Goal: Task Accomplishment & Management: Manage account settings

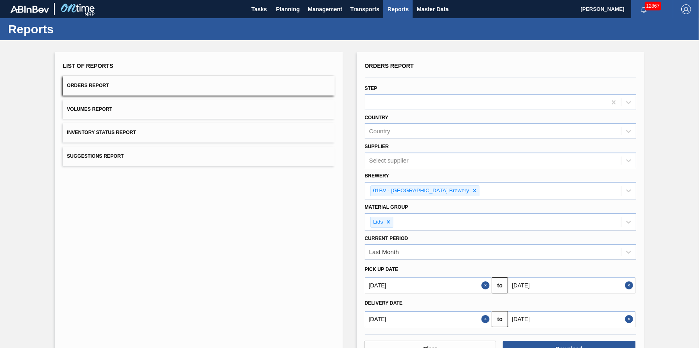
scroll to position [7, 0]
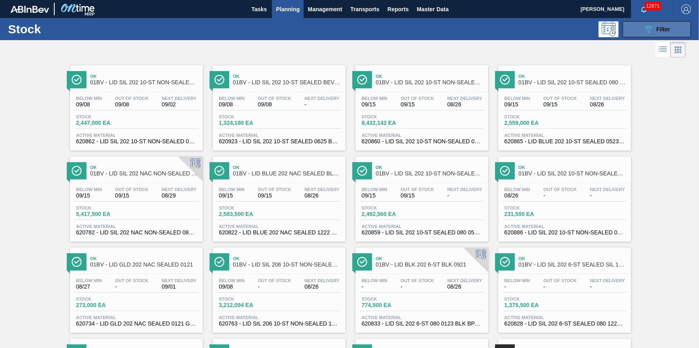
click at [635, 29] on button "089F7B8B-B2A5-4AFE-B5C0-19BA573D28AC Filter" at bounding box center [656, 29] width 68 height 16
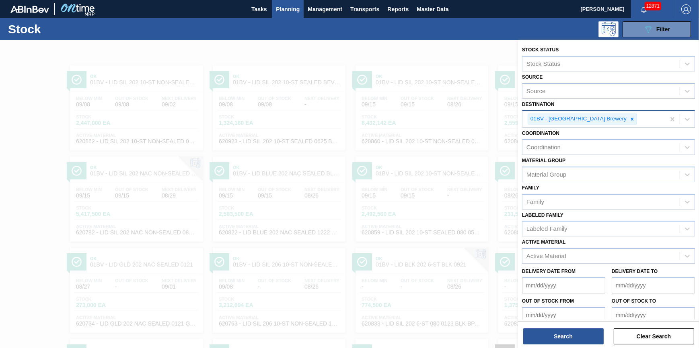
click at [627, 114] on div at bounding box center [631, 119] width 9 height 10
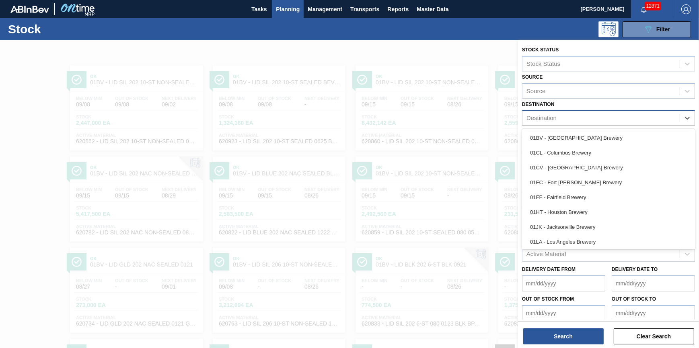
click at [605, 117] on div "Destination" at bounding box center [600, 119] width 157 height 12
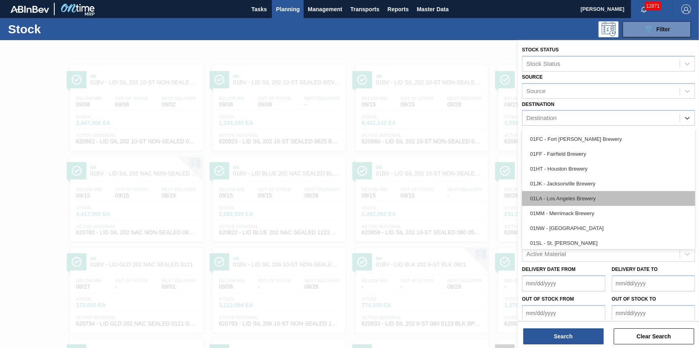
scroll to position [61, 0]
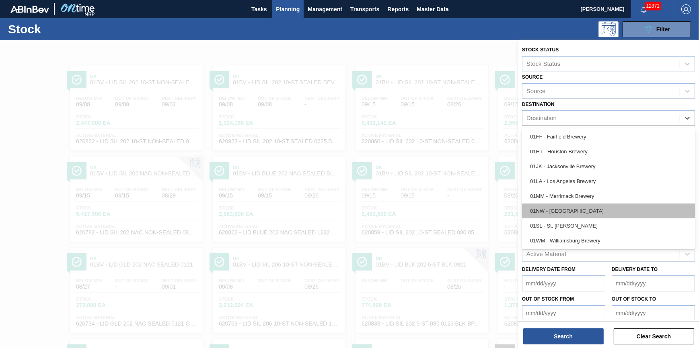
click at [599, 205] on div "01NW - [GEOGRAPHIC_DATA]" at bounding box center [608, 211] width 173 height 15
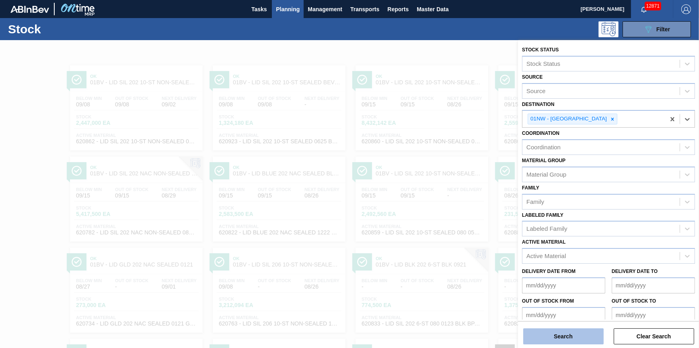
click at [568, 330] on button "Search" at bounding box center [563, 337] width 80 height 16
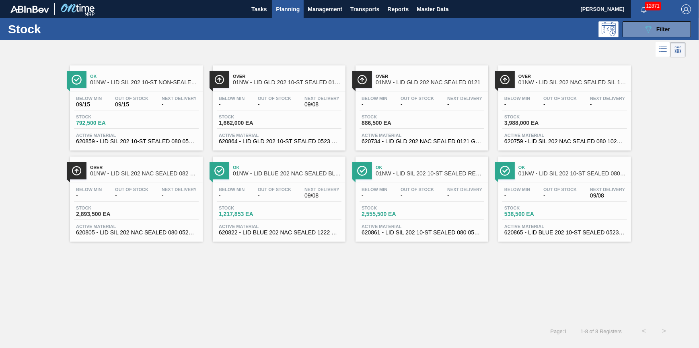
click at [520, 196] on span "-" at bounding box center [517, 196] width 26 height 6
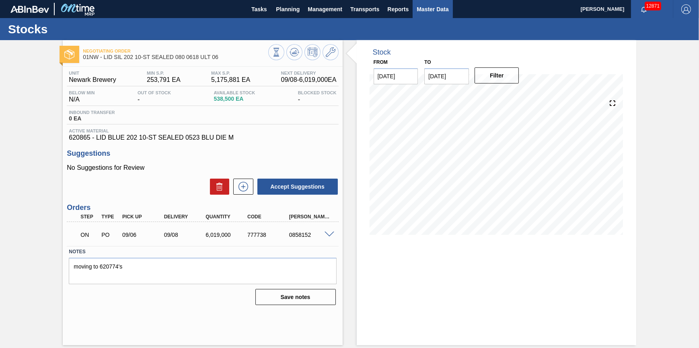
click at [439, 6] on span "Master Data" at bounding box center [432, 9] width 32 height 10
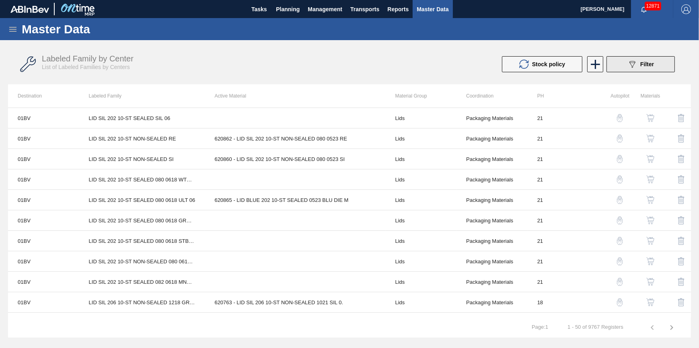
click at [629, 68] on icon "089F7B8B-B2A5-4AFE-B5C0-19BA573D28AC" at bounding box center [632, 64] width 10 height 10
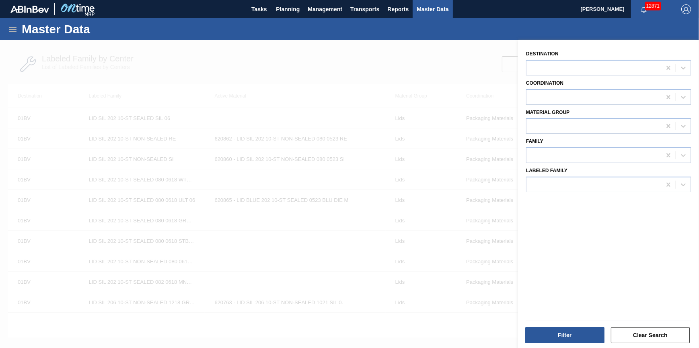
click at [327, 42] on div at bounding box center [349, 214] width 699 height 348
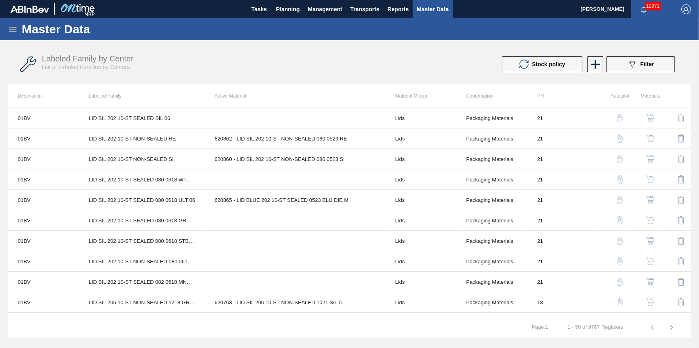
click at [12, 31] on icon at bounding box center [12, 29] width 7 height 5
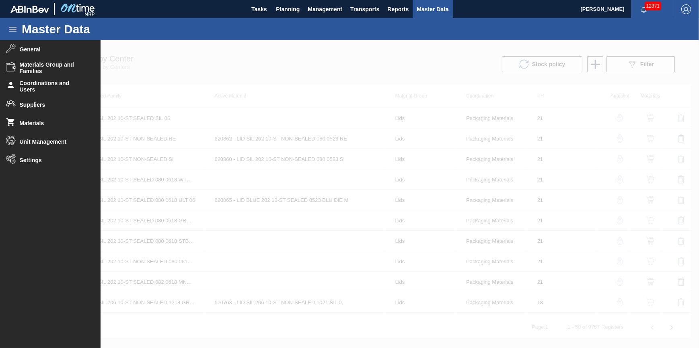
click at [207, 60] on div at bounding box center [349, 194] width 699 height 308
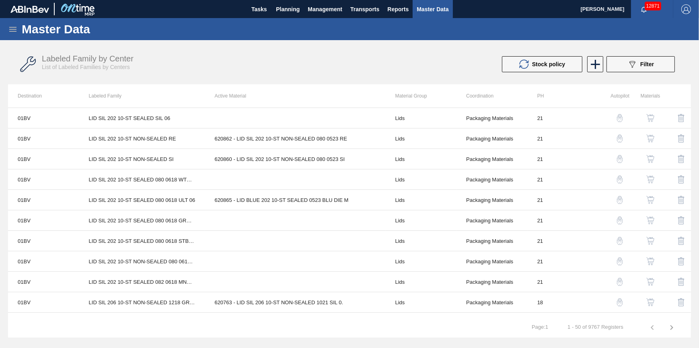
click at [12, 27] on icon at bounding box center [13, 30] width 10 height 10
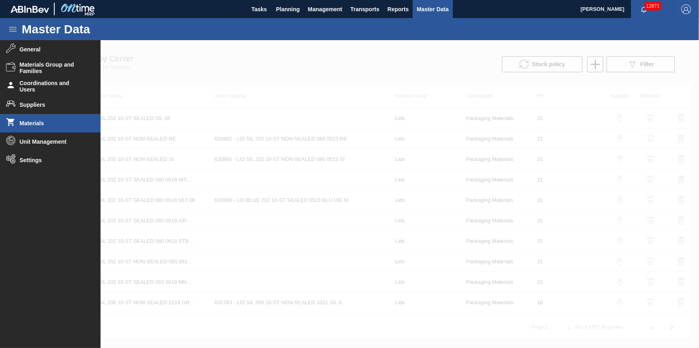
click at [42, 128] on li "Materials" at bounding box center [50, 123] width 100 height 18
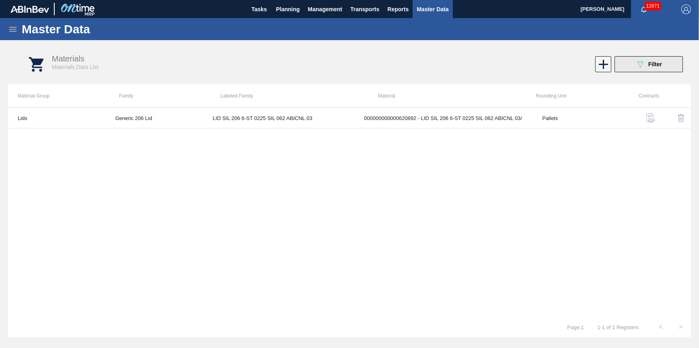
click at [632, 70] on button "089F7B8B-B2A5-4AFE-B5C0-19BA573D28AC Filter" at bounding box center [648, 64] width 68 height 16
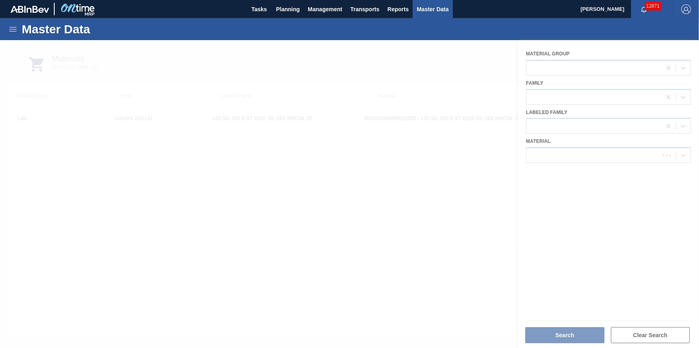
click at [620, 151] on div at bounding box center [349, 194] width 699 height 308
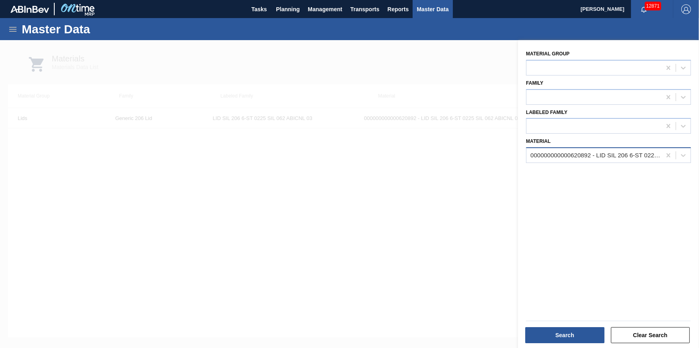
click at [542, 155] on div "000000000000620892 - LID SIL 206 6-ST 0225 SIL 062 ABICNL 03/" at bounding box center [595, 155] width 131 height 7
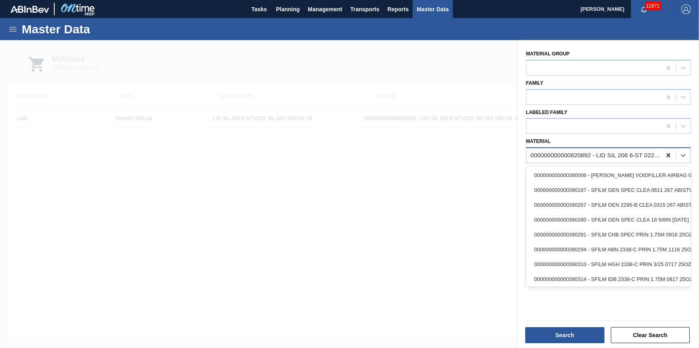
click at [666, 154] on icon at bounding box center [668, 156] width 4 height 4
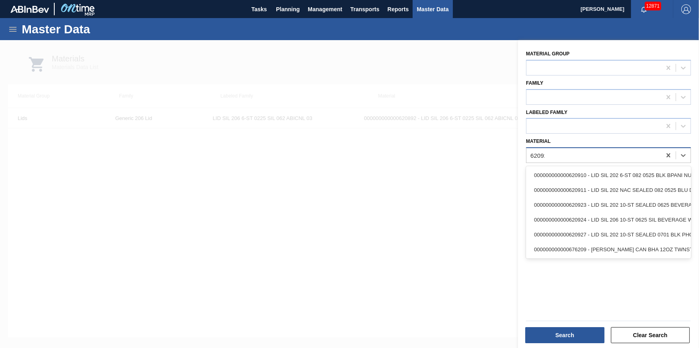
type input "620924"
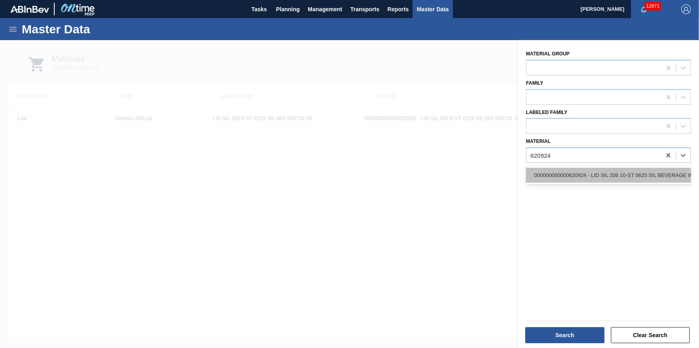
click at [635, 172] on div "000000000000620924 - LID SIL 206 10-ST 0625 SIL BEVERAGE W 06" at bounding box center [608, 175] width 165 height 15
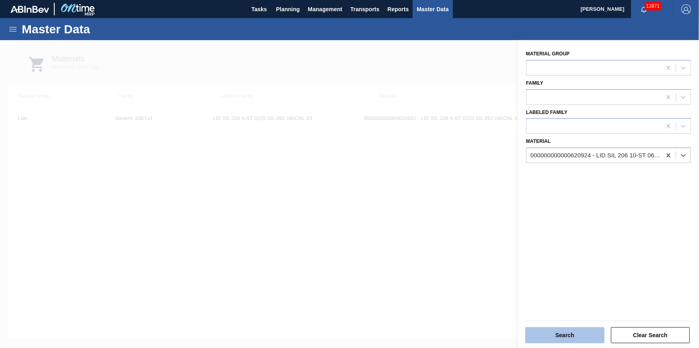
click at [581, 331] on button "Search" at bounding box center [564, 336] width 79 height 16
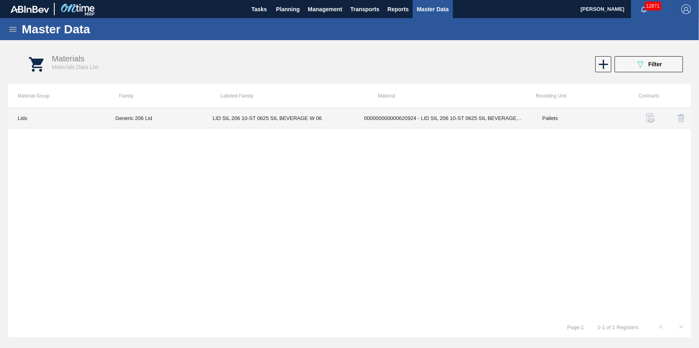
click at [213, 119] on td "LID SIL 206 10-ST 0625 SIL BEVERAGE W 06" at bounding box center [278, 118] width 151 height 20
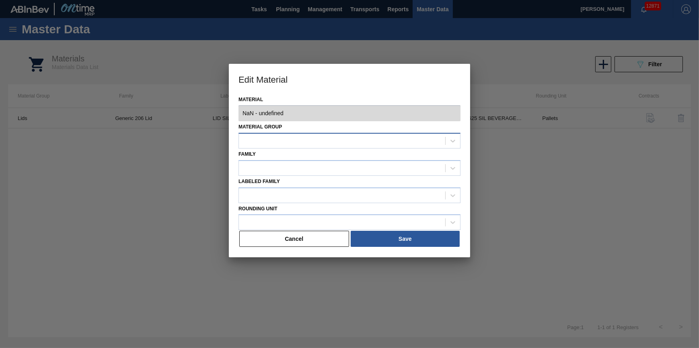
type input "620924 - 000000000000620924 - LID SIL 206 10-ST 0625 SIL BEVERAGE W 06"
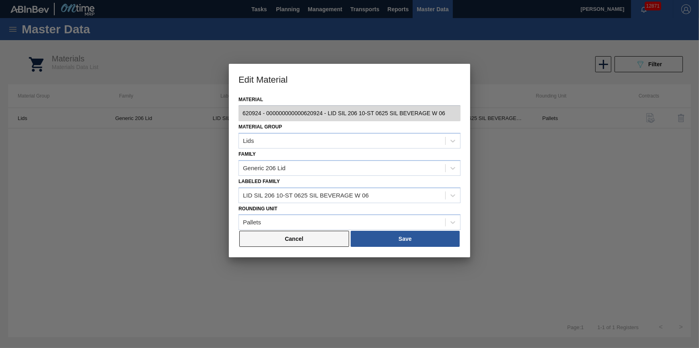
click at [316, 244] on button "Cancel" at bounding box center [294, 239] width 110 height 16
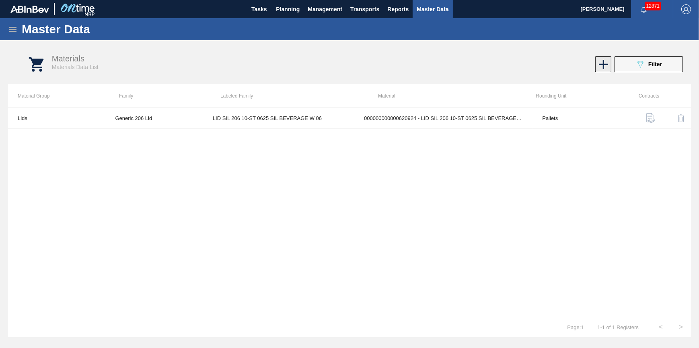
click at [603, 64] on icon at bounding box center [602, 64] width 9 height 9
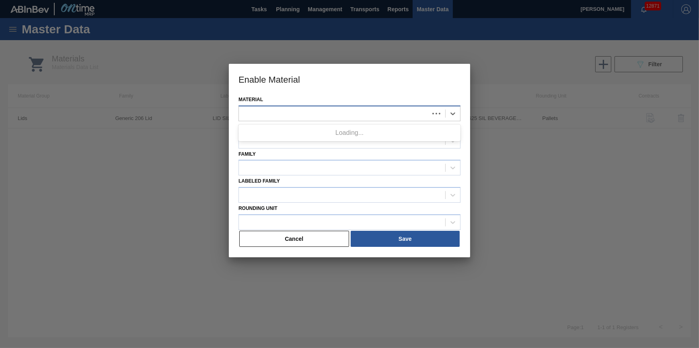
click at [389, 109] on div at bounding box center [334, 114] width 190 height 12
click at [381, 135] on div "No options" at bounding box center [349, 133] width 222 height 14
click at [381, 134] on div "No options" at bounding box center [349, 133] width 222 height 14
type input "620924"
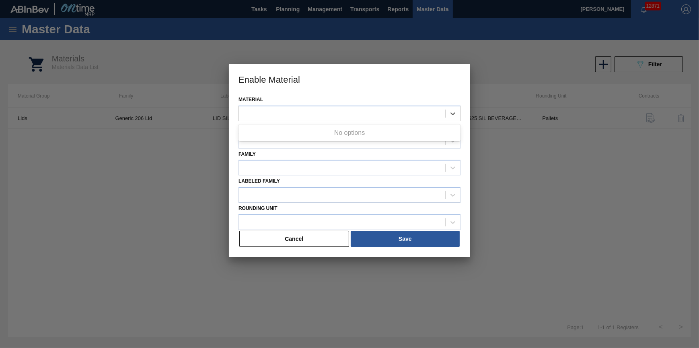
click at [207, 178] on div at bounding box center [349, 174] width 699 height 348
click at [324, 242] on button "Cancel" at bounding box center [294, 239] width 110 height 16
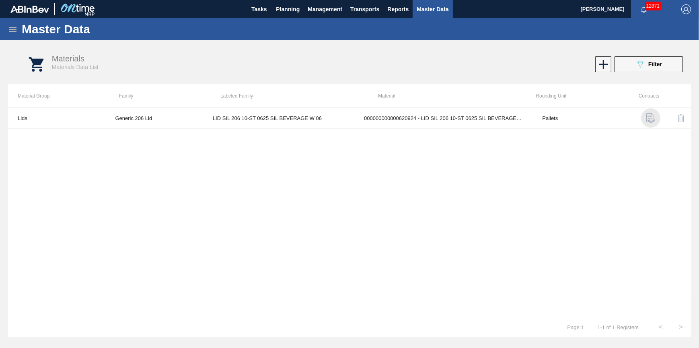
click at [648, 118] on img "button" at bounding box center [651, 118] width 10 height 10
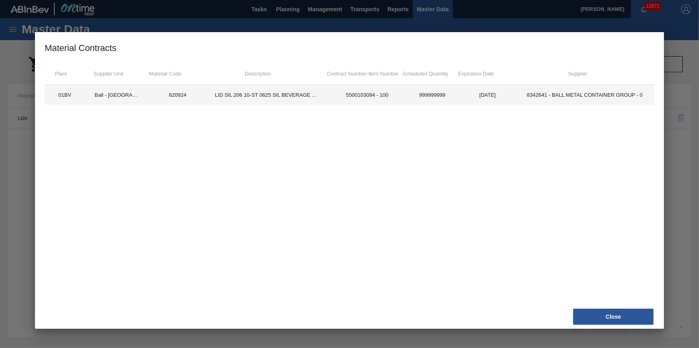
click at [295, 99] on td "LID SIL 206 10-ST 0625 SIL BEVERAGE W 06" at bounding box center [267, 95] width 124 height 20
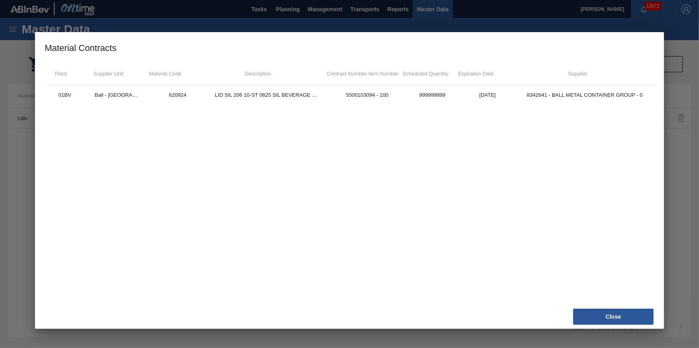
click at [383, 102] on td "5500103094 - 100" at bounding box center [367, 95] width 75 height 20
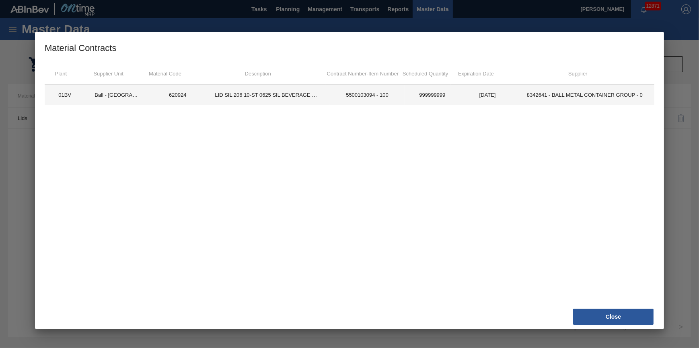
click at [385, 98] on td "5500103094 - 100" at bounding box center [367, 95] width 75 height 20
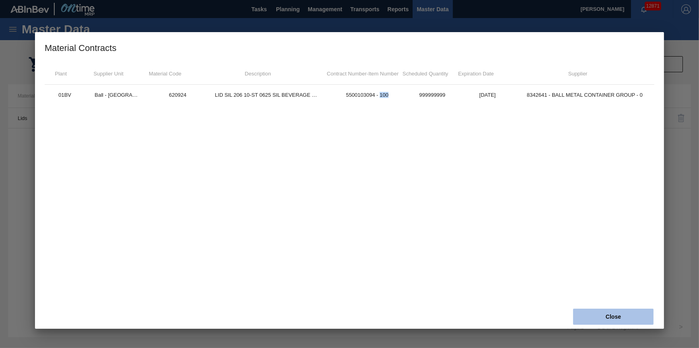
click at [590, 316] on button "Close" at bounding box center [613, 317] width 80 height 16
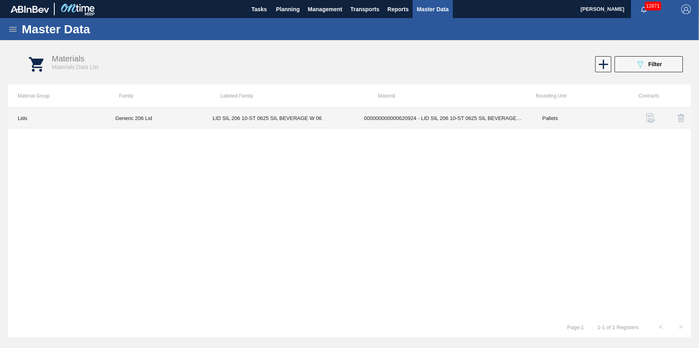
click at [150, 114] on td "Generic 206 Lid" at bounding box center [153, 118] width 97 height 20
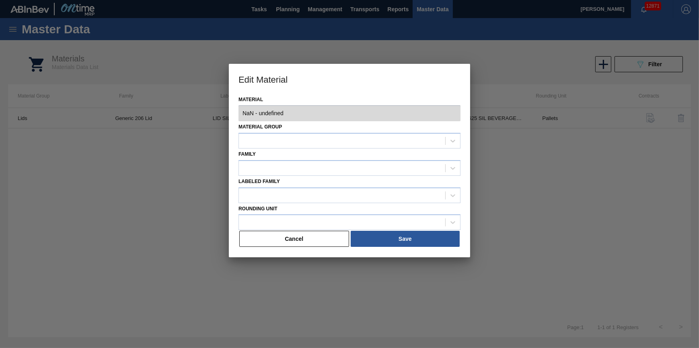
type input "620924 - 000000000000620924 - LID SIL 206 10-ST 0625 SIL BEVERAGE W 06"
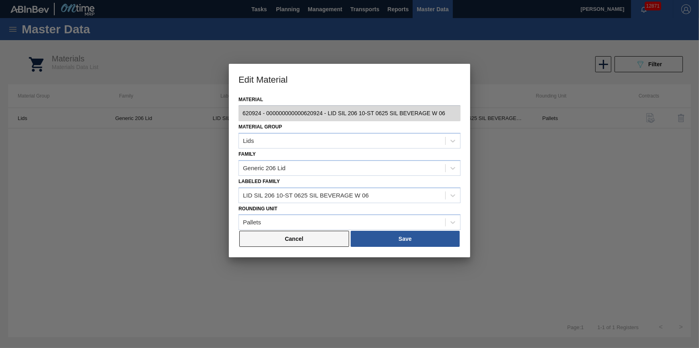
click at [316, 243] on button "Cancel" at bounding box center [294, 239] width 110 height 16
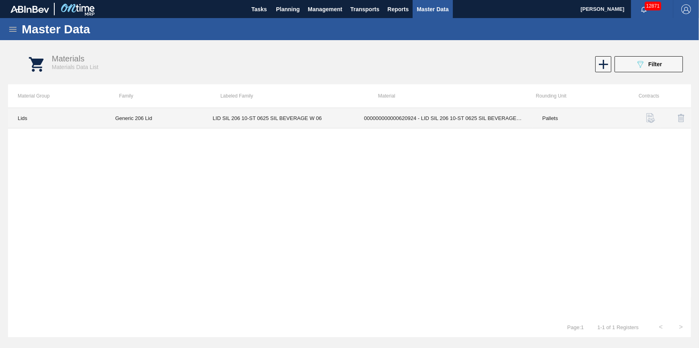
click at [299, 119] on td "LID SIL 206 10-ST 0625 SIL BEVERAGE W 06" at bounding box center [278, 118] width 151 height 20
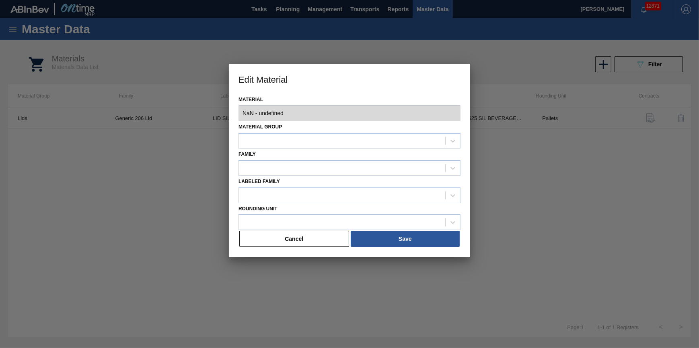
type input "620924 - 000000000000620924 - LID SIL 206 10-ST 0625 SIL BEVERAGE W 06"
click at [314, 242] on button "Cancel" at bounding box center [294, 239] width 110 height 16
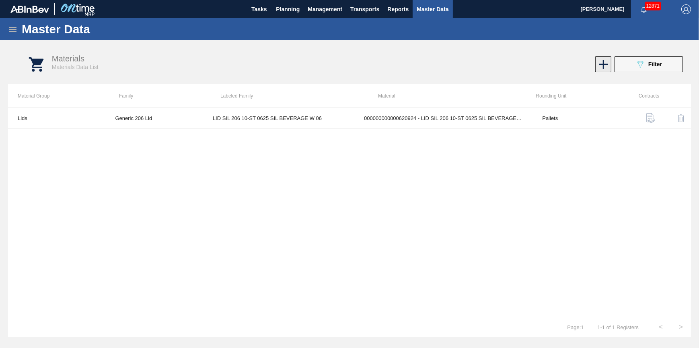
click at [600, 64] on icon at bounding box center [603, 65] width 16 height 16
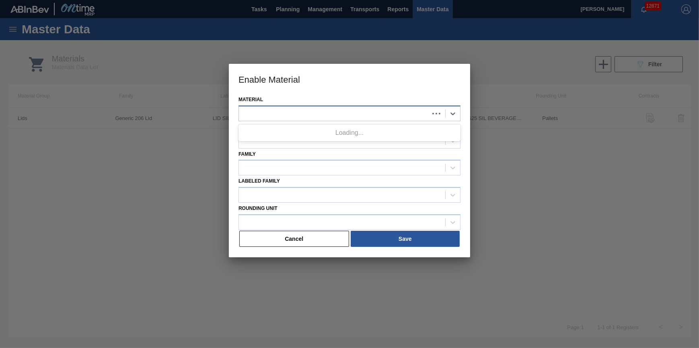
click at [385, 111] on div at bounding box center [334, 114] width 190 height 12
type input "620924"
click at [136, 229] on div at bounding box center [349, 174] width 699 height 348
drag, startPoint x: 136, startPoint y: 229, endPoint x: 155, endPoint y: 234, distance: 19.4
click at [137, 229] on div at bounding box center [349, 174] width 699 height 348
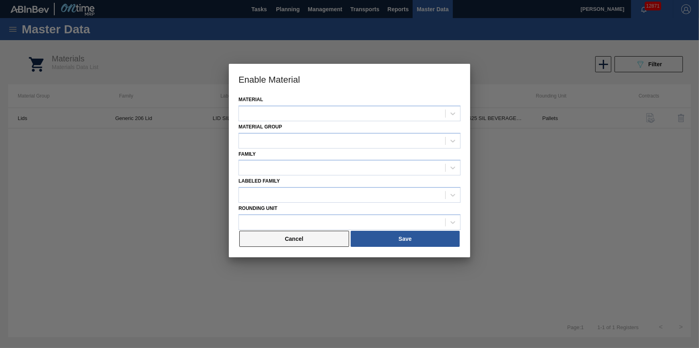
click at [275, 236] on button "Cancel" at bounding box center [294, 239] width 110 height 16
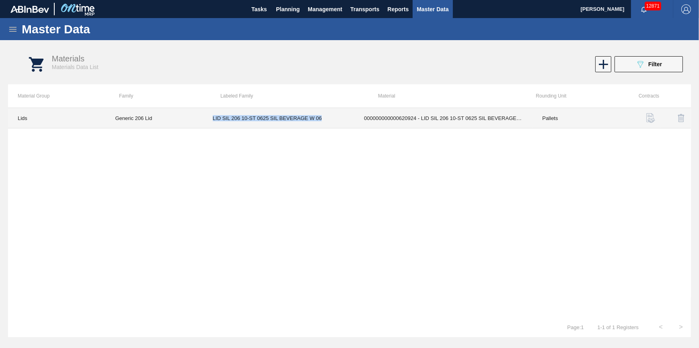
drag, startPoint x: 324, startPoint y: 117, endPoint x: 211, endPoint y: 124, distance: 113.6
click at [211, 124] on td "LID SIL 206 10-ST 0625 SIL BEVERAGE W 06" at bounding box center [278, 118] width 151 height 20
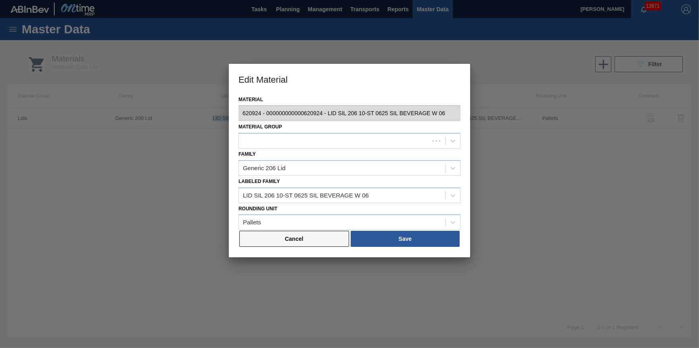
click at [287, 241] on button "Cancel" at bounding box center [294, 239] width 110 height 16
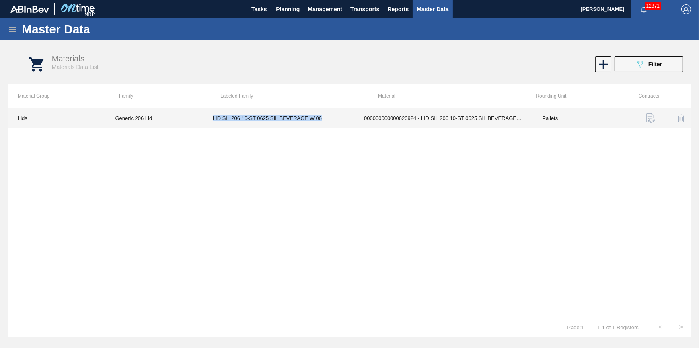
copy td "LID SIL 206 10-ST 0625 SIL BEVERAGE W 06"
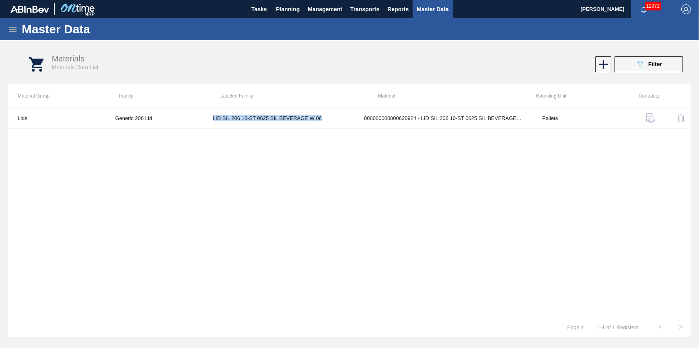
click at [16, 29] on icon at bounding box center [13, 30] width 10 height 10
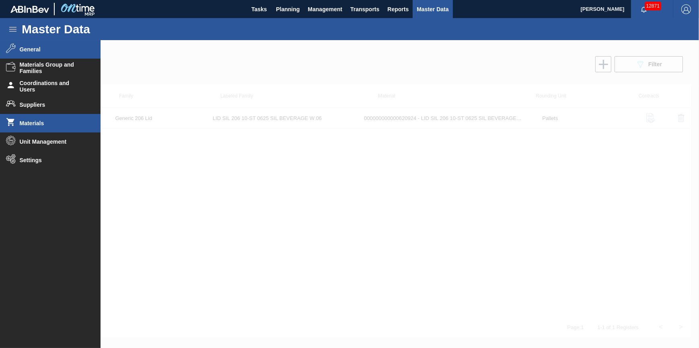
click at [61, 50] on span "General" at bounding box center [53, 49] width 66 height 6
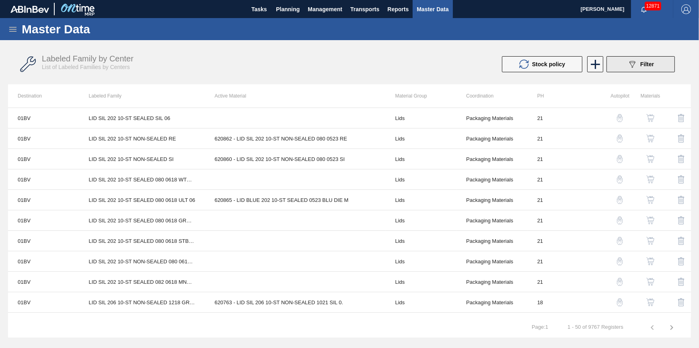
click at [636, 64] on icon "089F7B8B-B2A5-4AFE-B5C0-19BA573D28AC" at bounding box center [632, 64] width 10 height 10
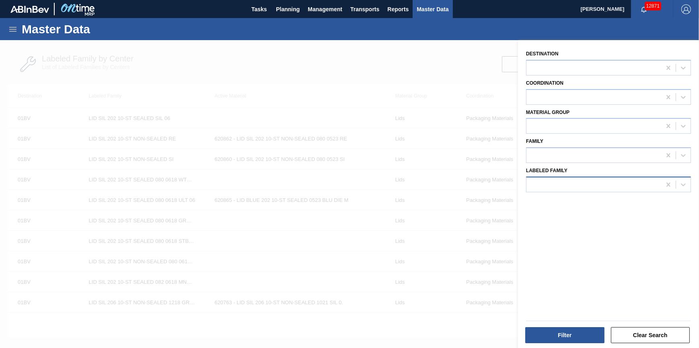
click at [609, 183] on div at bounding box center [593, 185] width 135 height 12
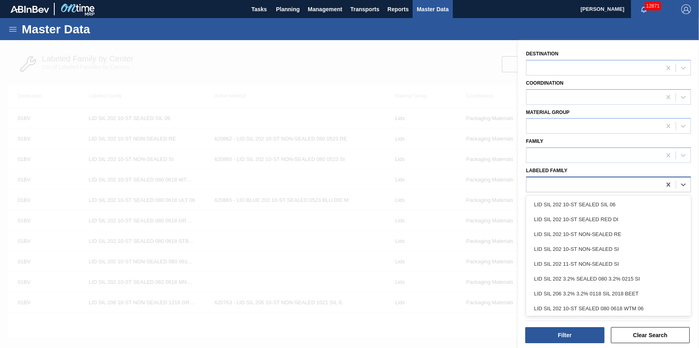
paste Family "LID SIL 206 10-ST 0625 SIL BEVERAGE W 06"
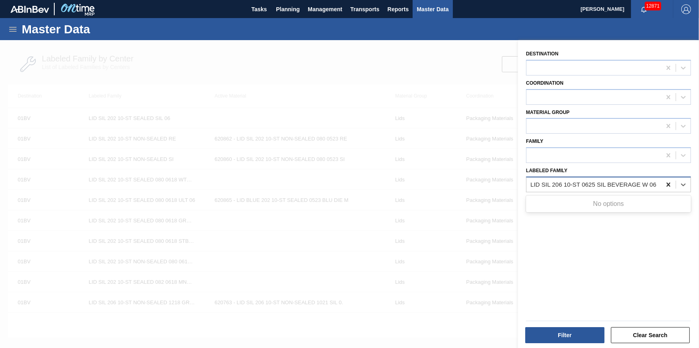
type Family "LID SIL 206 10-ST 0625 SIL BEVERAGE W 06"
click at [666, 184] on icon at bounding box center [668, 185] width 8 height 8
paste Family "LID SIL 206 10-ST 0625 SIL BEVERAGE W 06"
type Family "LID SIL 206 10-ST 0625 SIL BEVERAGE W 06"
click at [574, 248] on div "Destination Coordination Material Group Family Labeled Family" at bounding box center [608, 195] width 181 height 310
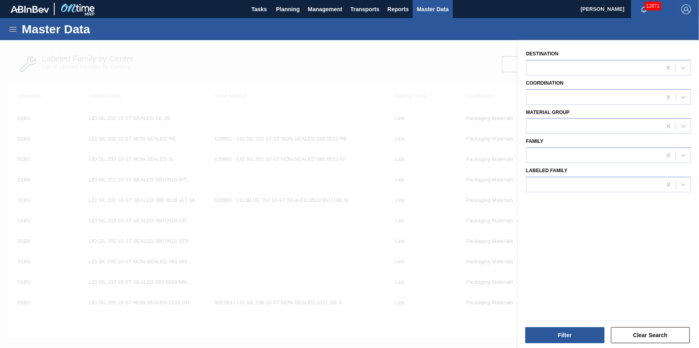
click at [483, 49] on div at bounding box center [349, 214] width 699 height 348
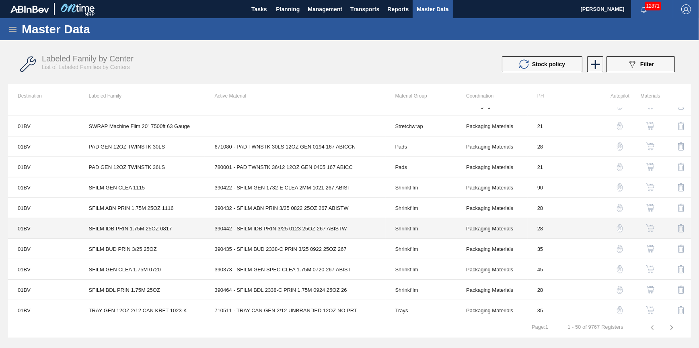
scroll to position [703, 0]
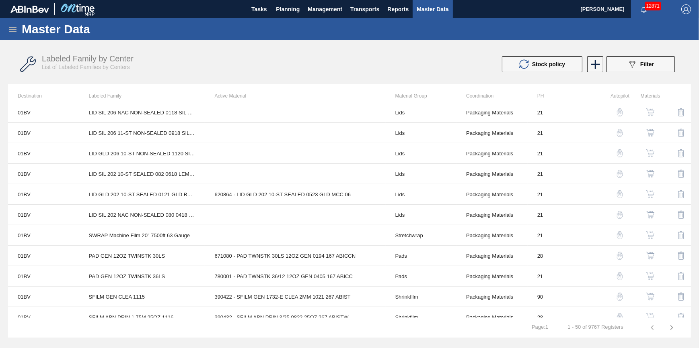
click at [668, 326] on icon "button" at bounding box center [671, 328] width 10 height 10
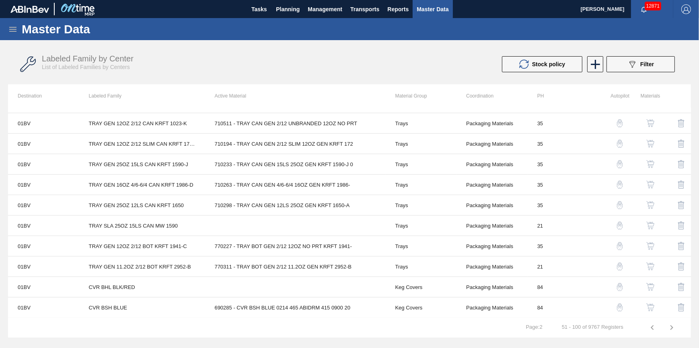
scroll to position [374, 0]
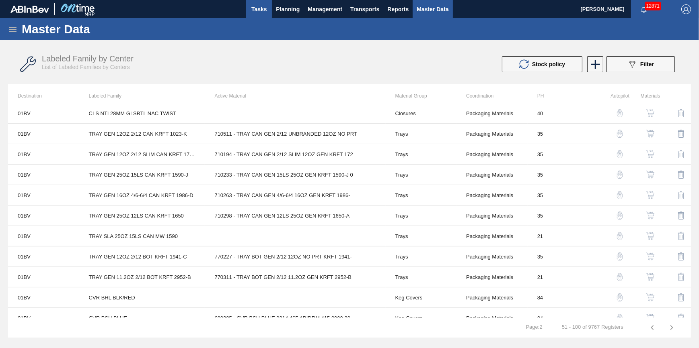
click at [254, 9] on span "Tasks" at bounding box center [259, 9] width 18 height 10
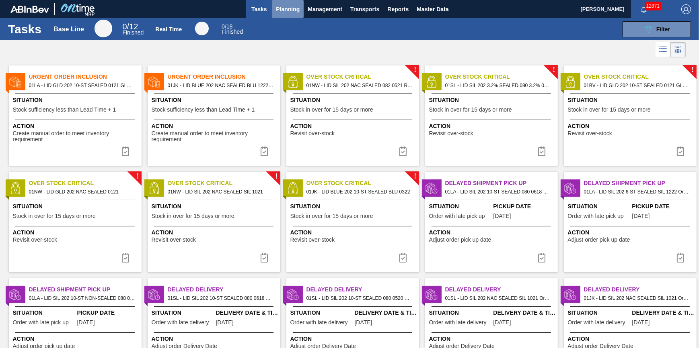
click at [278, 10] on span "Planning" at bounding box center [288, 9] width 24 height 10
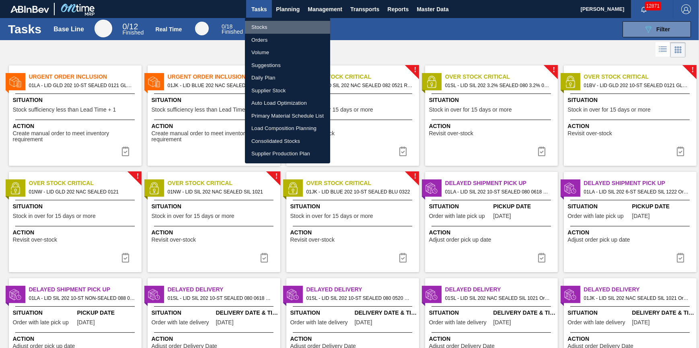
click at [273, 30] on li "Stocks" at bounding box center [287, 27] width 85 height 13
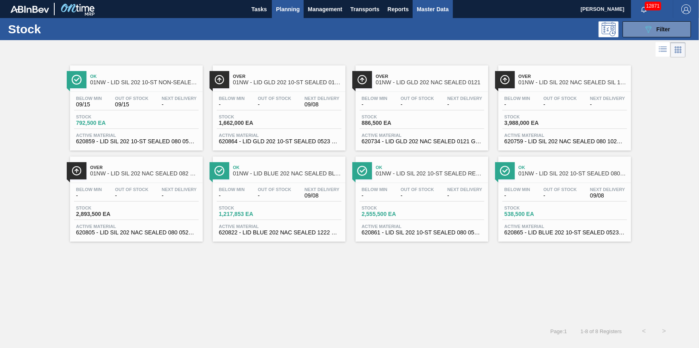
click at [429, 14] on button "Master Data" at bounding box center [432, 9] width 40 height 18
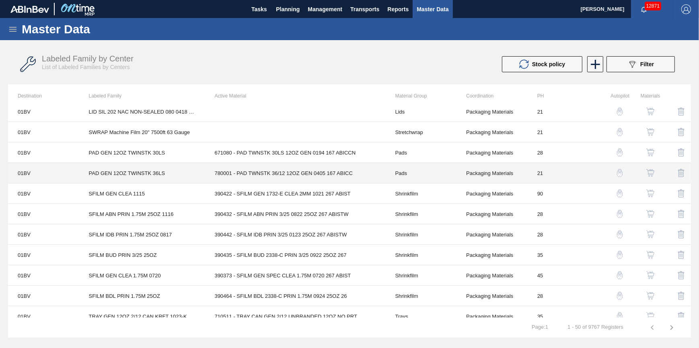
scroll to position [812, 0]
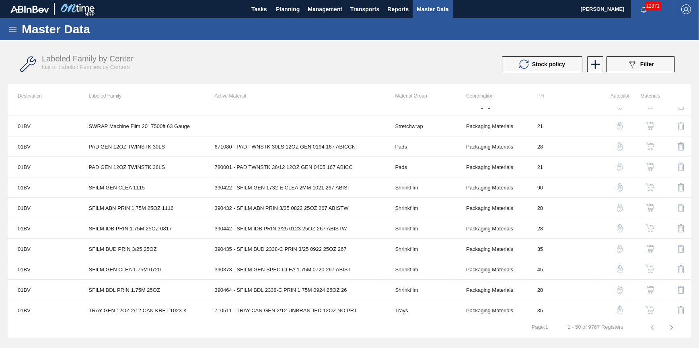
click at [22, 32] on h1 "Master Data" at bounding box center [93, 29] width 143 height 9
click at [21, 32] on div "Master Data" at bounding box center [349, 29] width 699 height 22
drag, startPoint x: 21, startPoint y: 32, endPoint x: 15, endPoint y: 31, distance: 5.6
click at [15, 31] on icon at bounding box center [12, 29] width 7 height 5
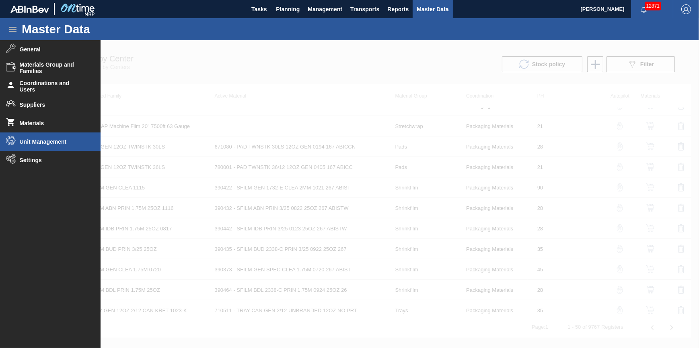
click at [36, 145] on span "Unit Management" at bounding box center [53, 142] width 66 height 6
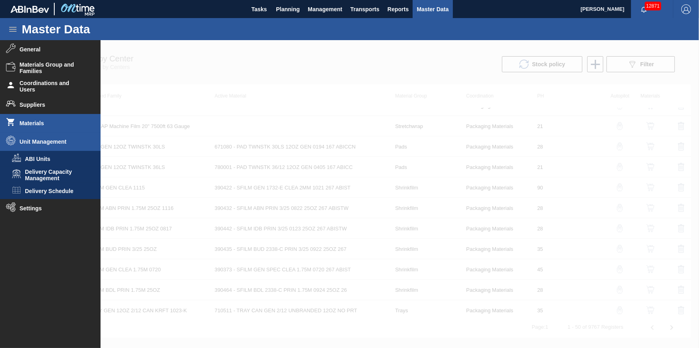
click at [59, 121] on span "Materials" at bounding box center [53, 123] width 66 height 6
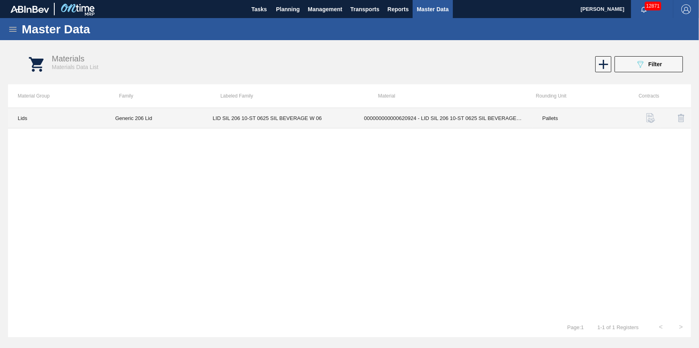
click at [381, 117] on td "000000000000620924 - LID SIL 206 10-ST 0625 SIL BEVERAGE W 06" at bounding box center [443, 118] width 178 height 20
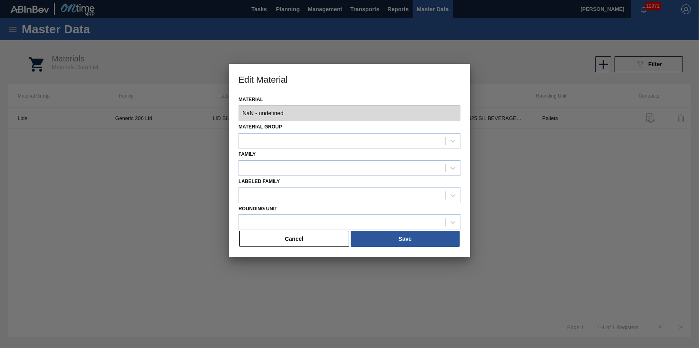
type input "620924 - 000000000000620924 - LID SIL 206 10-ST 0625 SIL BEVERAGE W 06"
click at [285, 194] on div at bounding box center [334, 196] width 190 height 12
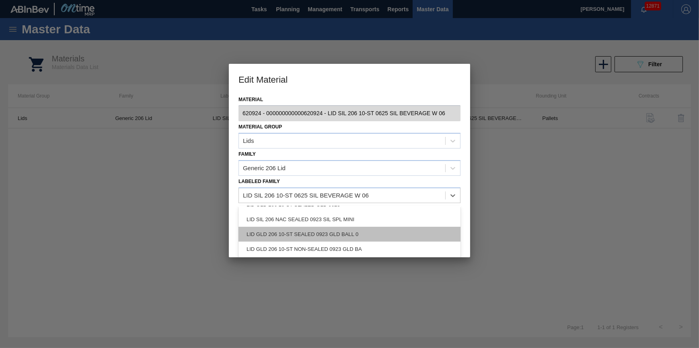
scroll to position [225, 0]
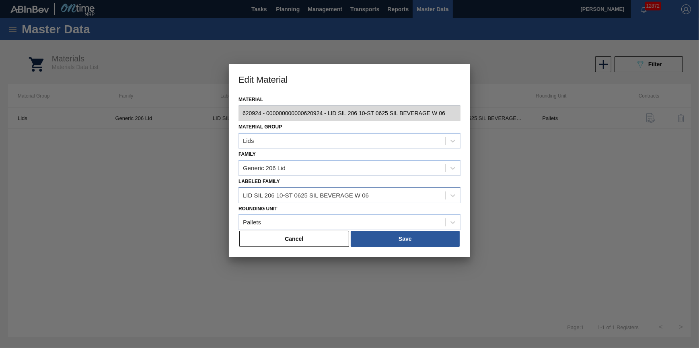
click at [344, 193] on div "LID SIL 206 10-ST 0625 SIL BEVERAGE W 06" at bounding box center [306, 195] width 126 height 7
click at [379, 236] on button "Save" at bounding box center [404, 239] width 109 height 16
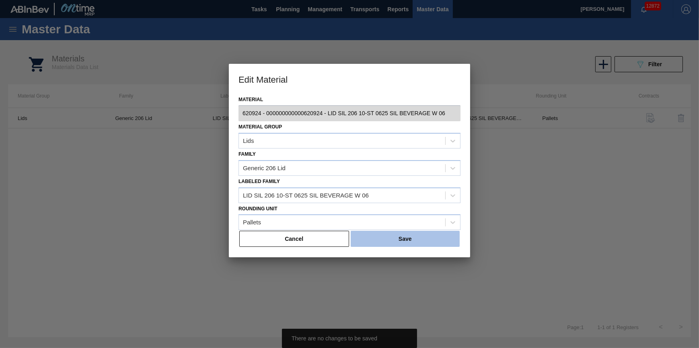
click at [391, 241] on button "Save" at bounding box center [404, 239] width 109 height 16
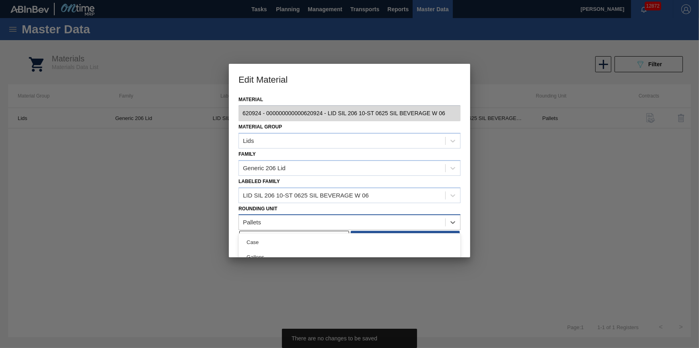
click at [337, 220] on div "Pallets" at bounding box center [342, 223] width 206 height 12
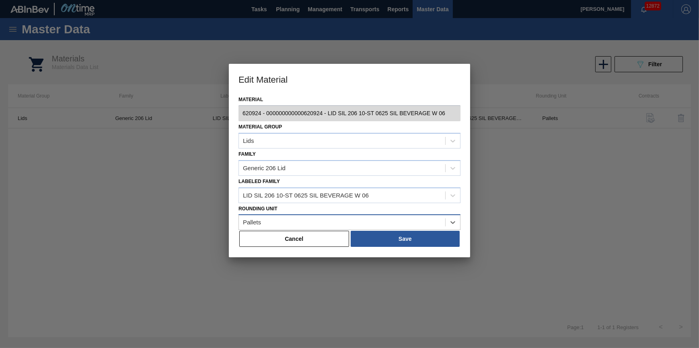
click at [337, 220] on div "Pallets" at bounding box center [342, 223] width 206 height 12
click at [322, 237] on button "Cancel" at bounding box center [294, 239] width 110 height 16
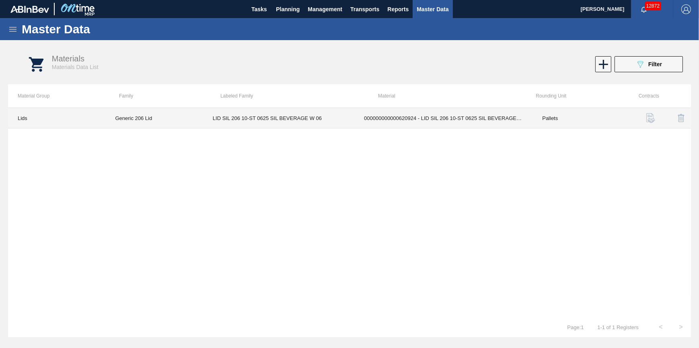
click at [393, 119] on td "000000000000620924 - LID SIL 206 10-ST 0625 SIL BEVERAGE W 06" at bounding box center [443, 118] width 178 height 20
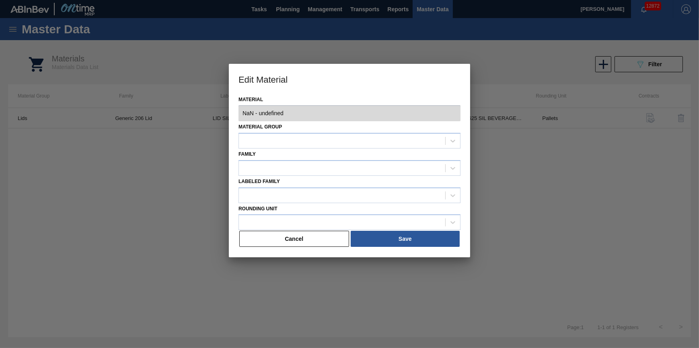
type input "620924 - 000000000000620924 - LID SIL 206 10-ST 0625 SIL BEVERAGE W 06"
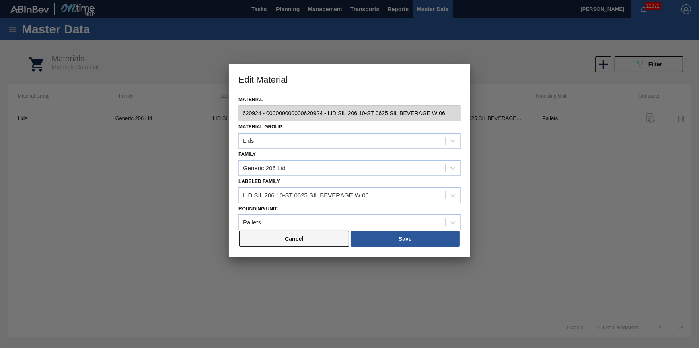
click at [265, 244] on button "Cancel" at bounding box center [294, 239] width 110 height 16
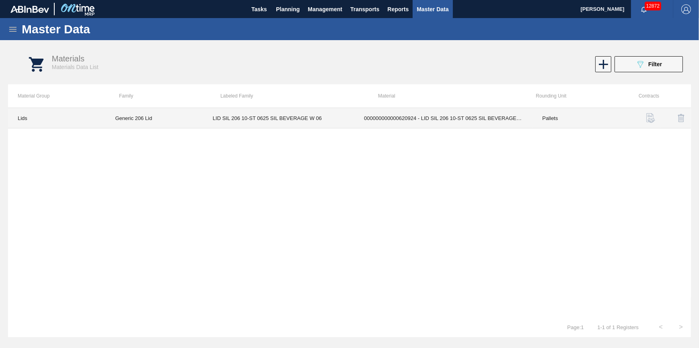
click at [382, 115] on td "000000000000620924 - LID SIL 206 10-ST 0625 SIL BEVERAGE W 06" at bounding box center [443, 118] width 178 height 20
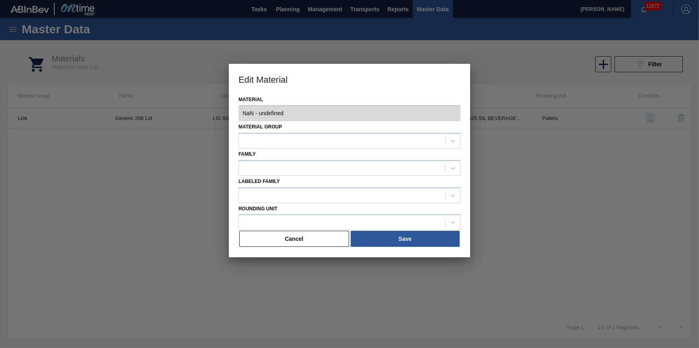
type input "620924 - 000000000000620924 - LID SIL 206 10-ST 0625 SIL BEVERAGE W 06"
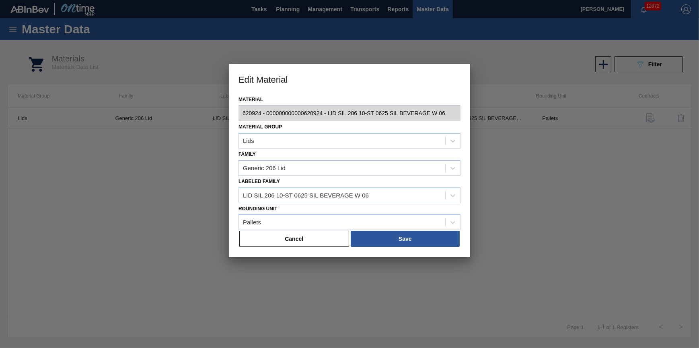
click at [287, 249] on div "Material 620924 - 000000000000620924 - LID SIL 206 10-ST 0625 SIL BEVERAGE W 06…" at bounding box center [349, 176] width 241 height 164
click at [258, 238] on button "Cancel" at bounding box center [294, 239] width 110 height 16
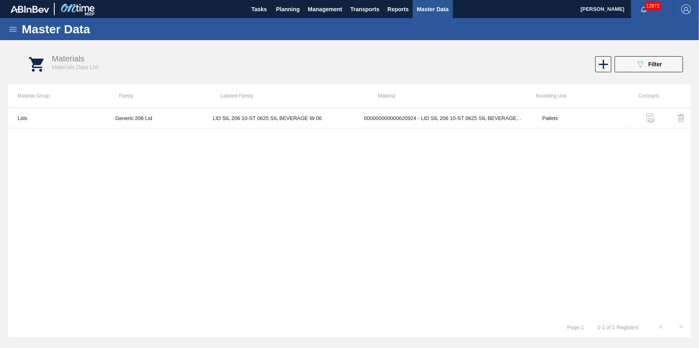
click at [10, 30] on icon at bounding box center [13, 30] width 10 height 10
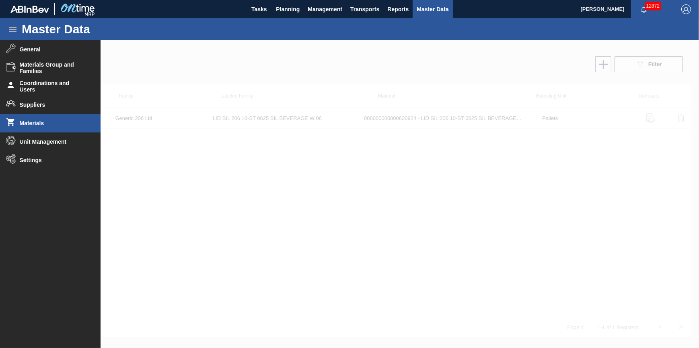
click at [71, 123] on span "Materials" at bounding box center [53, 123] width 66 height 6
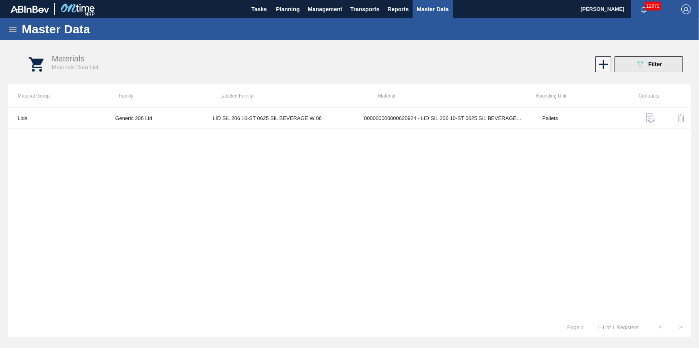
click at [638, 64] on icon at bounding box center [640, 64] width 6 height 7
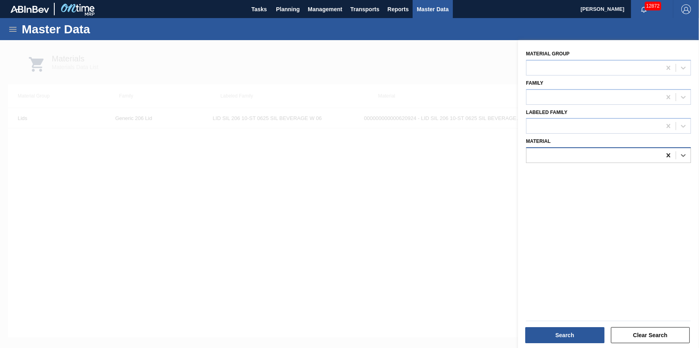
click at [664, 154] on icon at bounding box center [668, 156] width 8 height 8
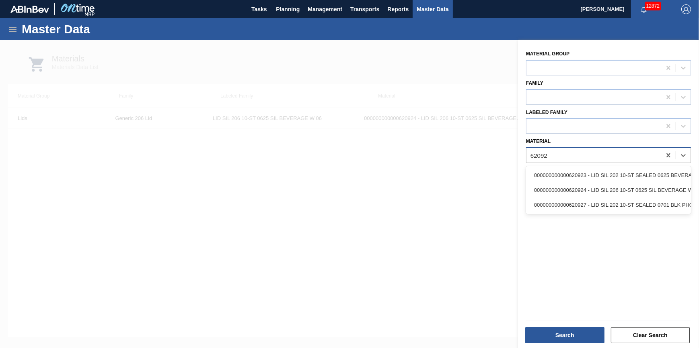
type input "620923"
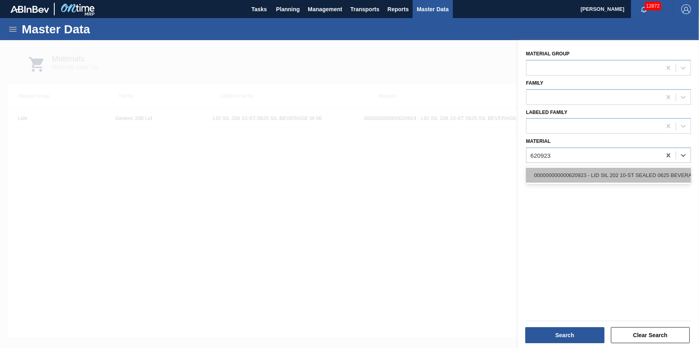
click at [623, 170] on div "000000000000620923 - LID SIL 202 10-ST SEALED 0625 BEVERAGE W" at bounding box center [608, 175] width 165 height 15
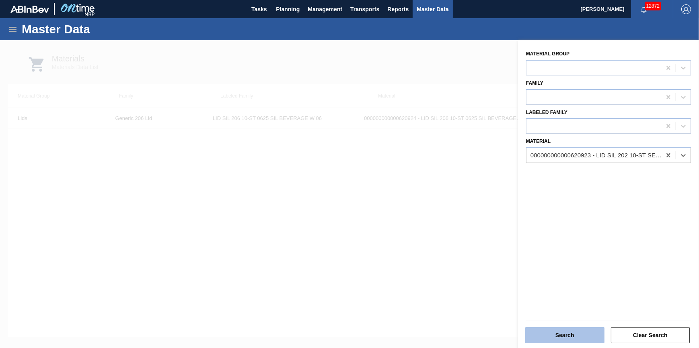
click at [575, 329] on div "Search Clear Search" at bounding box center [608, 335] width 171 height 20
drag, startPoint x: 575, startPoint y: 329, endPoint x: 575, endPoint y: 336, distance: 7.6
click at [575, 336] on button "Search" at bounding box center [564, 336] width 79 height 16
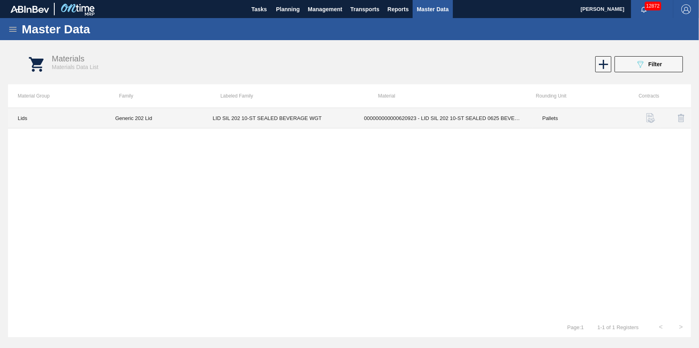
click at [448, 114] on td "000000000000620923 - LID SIL 202 10-ST SEALED 0625 BEVERAGE W" at bounding box center [443, 118] width 178 height 20
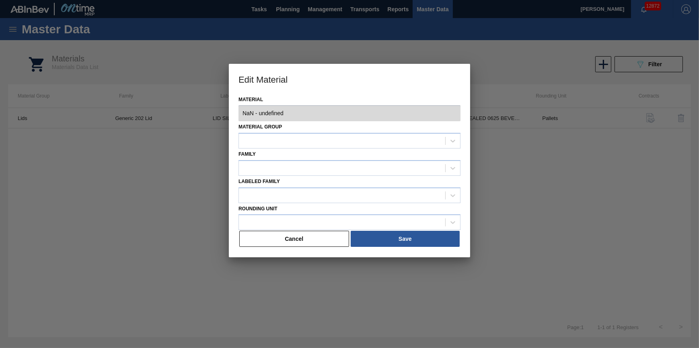
type input "620923 - 000000000000620923 - LID SIL 202 10-ST SEALED 0625 BEVERAGE W"
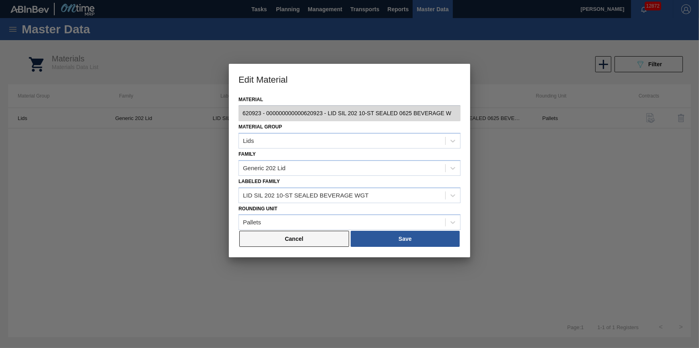
click at [319, 239] on button "Cancel" at bounding box center [294, 239] width 110 height 16
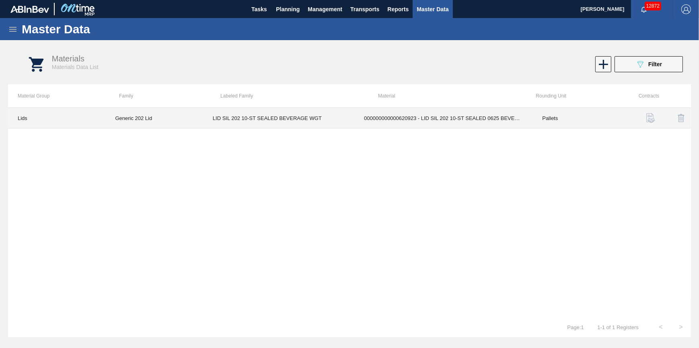
click at [255, 123] on td "LID SIL 202 10-ST SEALED BEVERAGE WGT" at bounding box center [278, 118] width 151 height 20
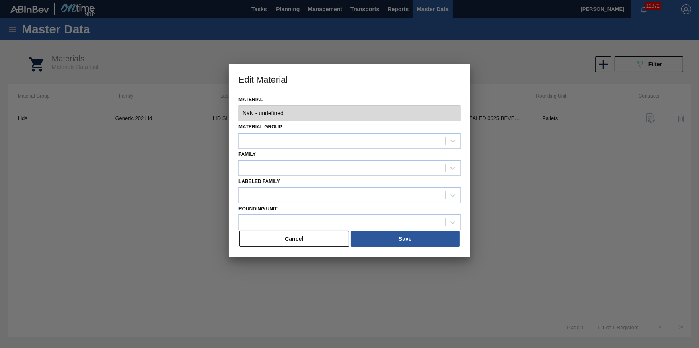
type input "620923 - 000000000000620923 - LID SIL 202 10-ST SEALED 0625 BEVERAGE W"
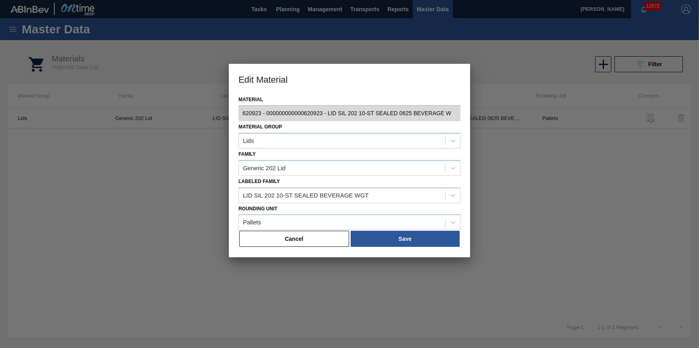
click at [329, 240] on button "Cancel" at bounding box center [294, 239] width 110 height 16
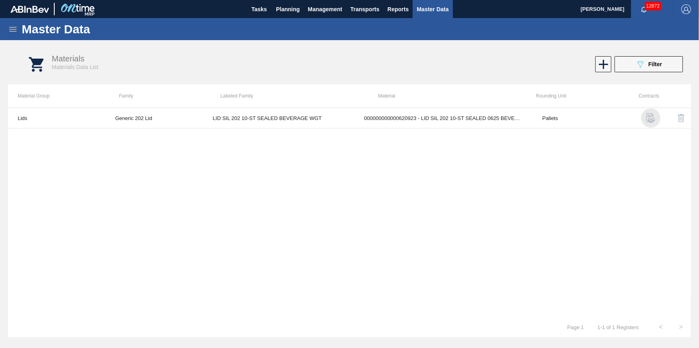
click at [646, 119] on img "button" at bounding box center [651, 118] width 10 height 10
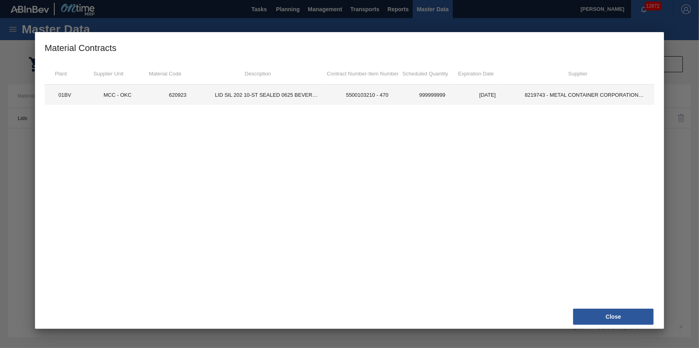
click at [229, 97] on td "LID SIL 202 10-ST SEALED 0625 BEVERAGE W" at bounding box center [267, 95] width 124 height 20
click at [231, 94] on td "LID SIL 202 10-ST SEALED 0625 BEVERAGE W" at bounding box center [267, 95] width 124 height 20
click at [231, 93] on td "LID SIL 202 10-ST SEALED 0625 BEVERAGE W" at bounding box center [267, 95] width 124 height 20
click at [202, 89] on td "620923" at bounding box center [177, 95] width 55 height 20
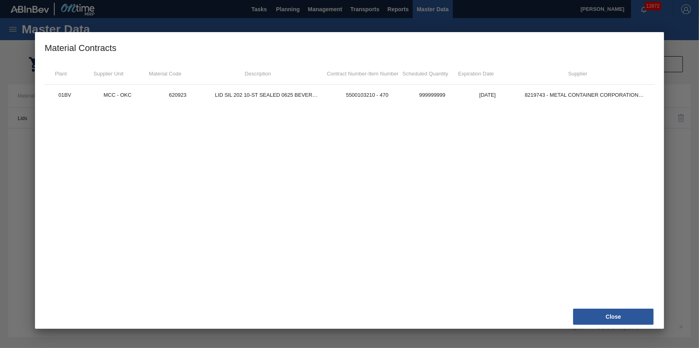
click at [609, 309] on button "Close" at bounding box center [613, 317] width 80 height 16
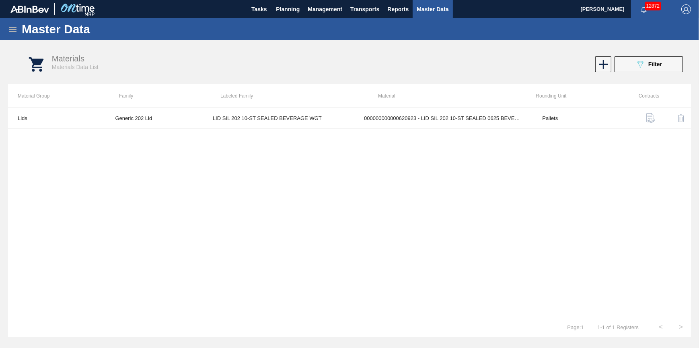
click at [12, 31] on icon at bounding box center [13, 30] width 10 height 10
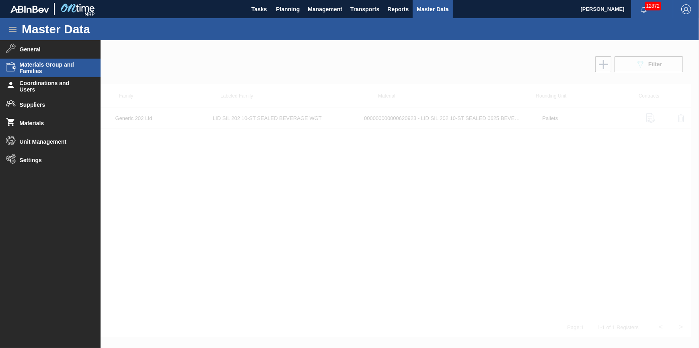
click at [50, 70] on span "Materials Group and Families" at bounding box center [53, 67] width 66 height 13
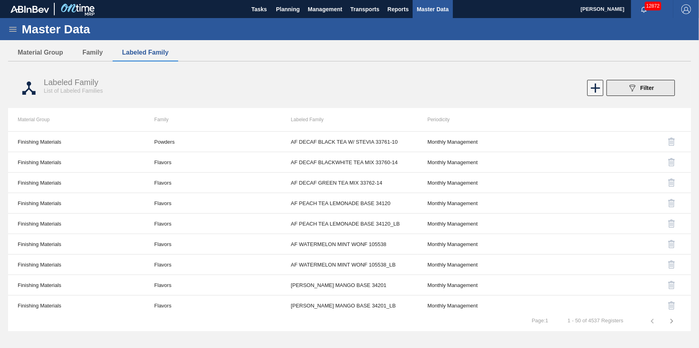
click at [637, 86] on div "089F7B8B-B2A5-4AFE-B5C0-19BA573D28AC Filter" at bounding box center [640, 88] width 27 height 10
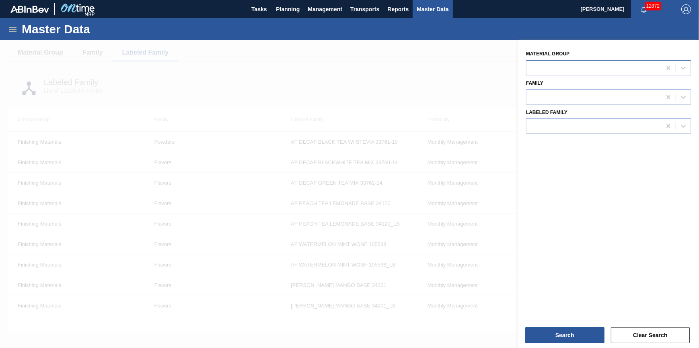
click at [617, 66] on div at bounding box center [593, 68] width 135 height 12
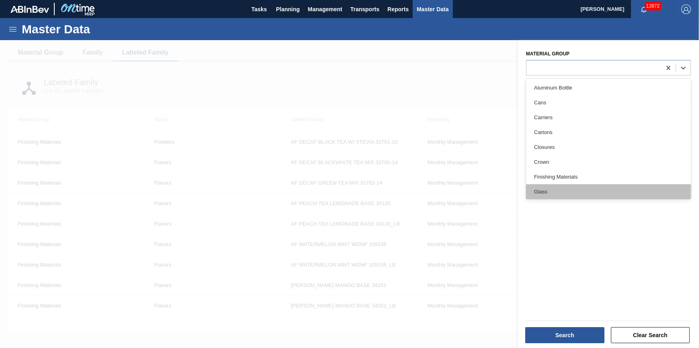
scroll to position [109, 0]
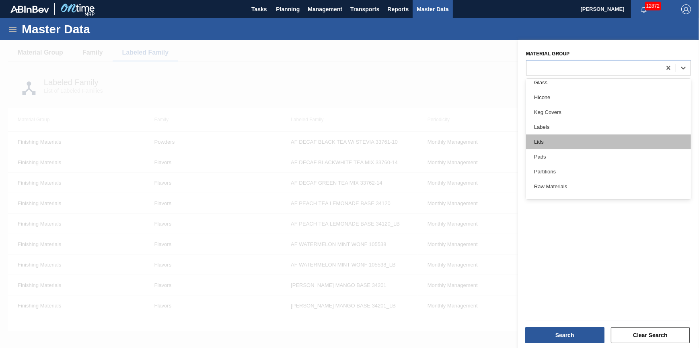
click at [574, 141] on div "Lids" at bounding box center [608, 142] width 165 height 15
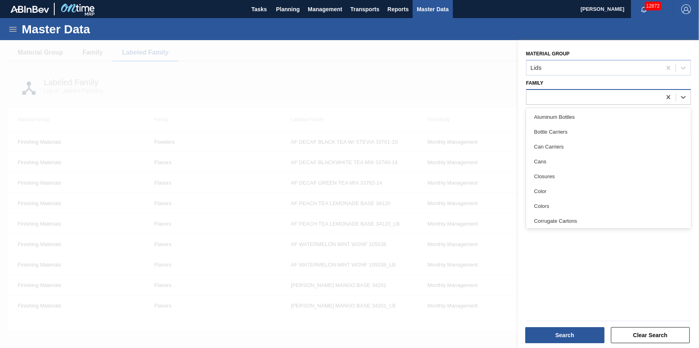
click at [592, 92] on div at bounding box center [593, 97] width 135 height 12
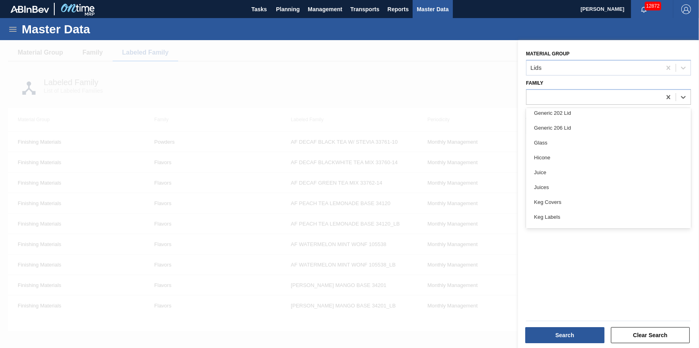
click at [578, 127] on div "Generic 206 Lid" at bounding box center [608, 128] width 165 height 15
click at [578, 128] on div at bounding box center [593, 127] width 135 height 12
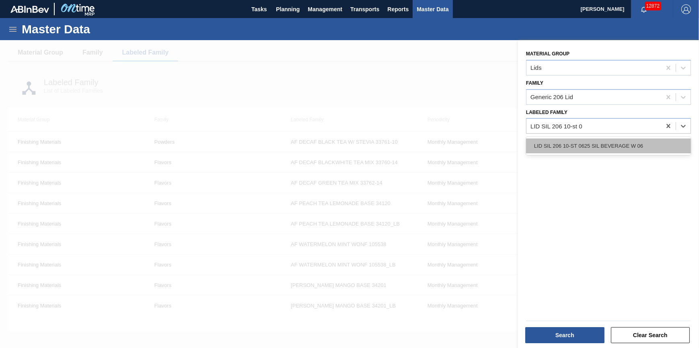
type Family "LID SIL 206 10-st 06"
click at [562, 139] on div "LID SIL 206 10-ST 0625 SIL BEVERAGE W 06" at bounding box center [608, 146] width 165 height 15
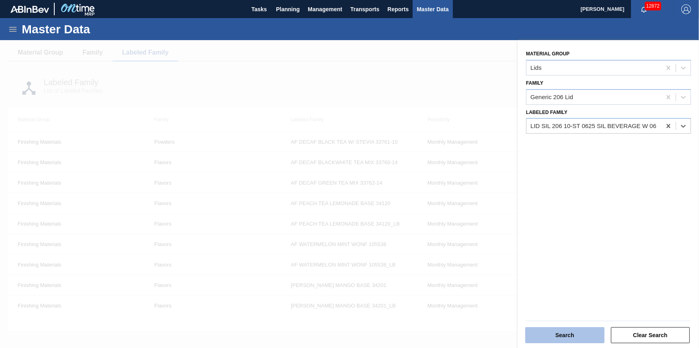
click at [562, 330] on button "Search" at bounding box center [564, 336] width 79 height 16
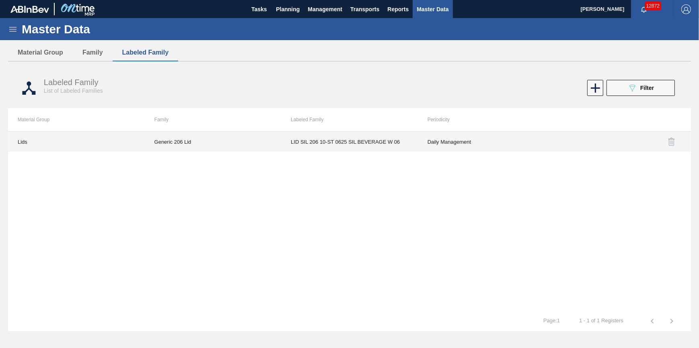
click at [408, 143] on td "LID SIL 206 10-ST 0625 SIL BEVERAGE W 06" at bounding box center [349, 142] width 137 height 20
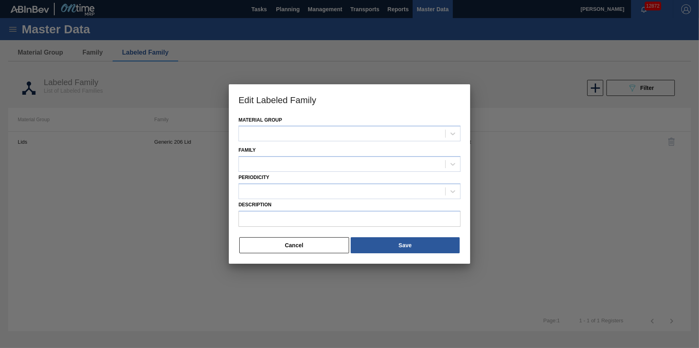
type input "LID SIL 206 10-ST 0625 SIL BEVERAGE W 06"
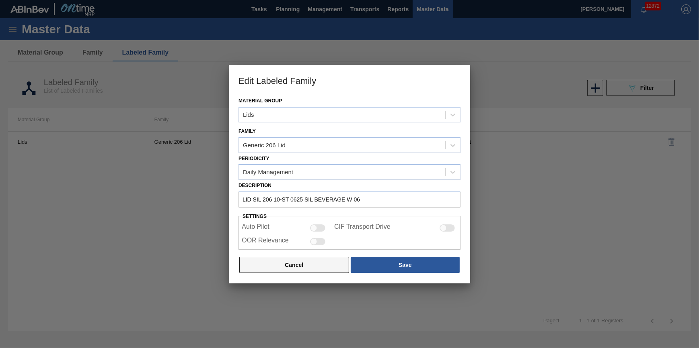
click at [313, 271] on button "Cancel" at bounding box center [294, 265] width 110 height 16
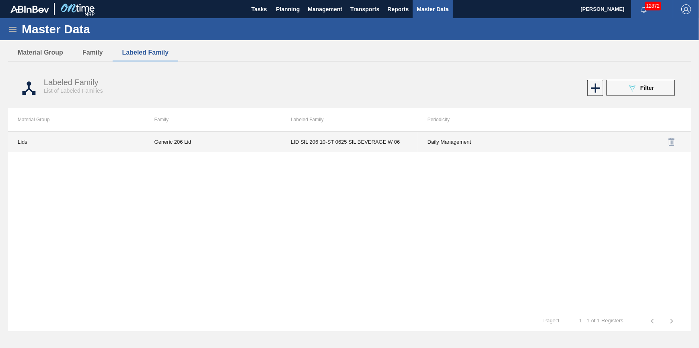
click at [39, 141] on td "Lids" at bounding box center [76, 142] width 137 height 20
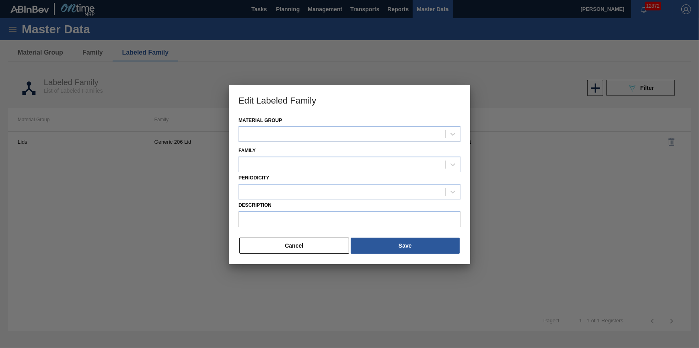
type input "LID SIL 206 10-ST 0625 SIL BEVERAGE W 06"
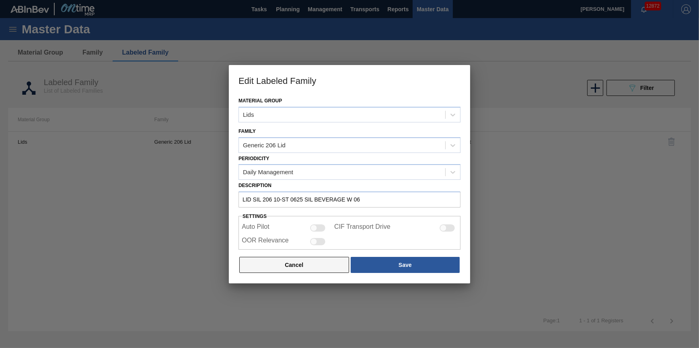
click at [309, 269] on button "Cancel" at bounding box center [294, 265] width 110 height 16
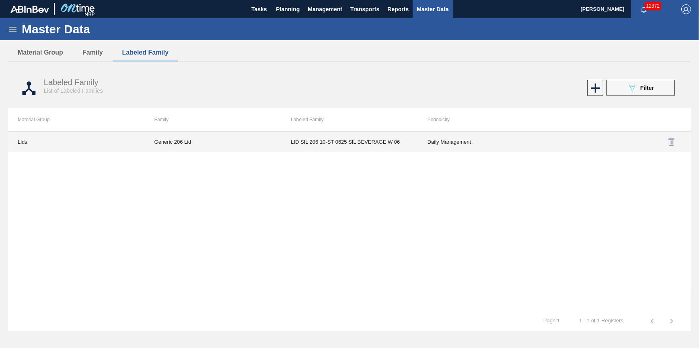
click at [352, 142] on td "LID SIL 206 10-ST 0625 SIL BEVERAGE W 06" at bounding box center [349, 142] width 137 height 20
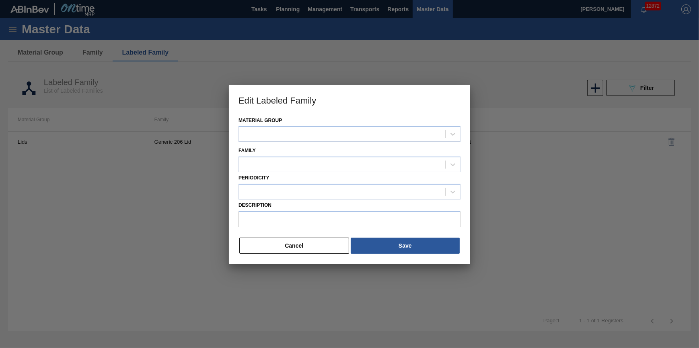
type input "LID SIL 206 10-ST 0625 SIL BEVERAGE W 06"
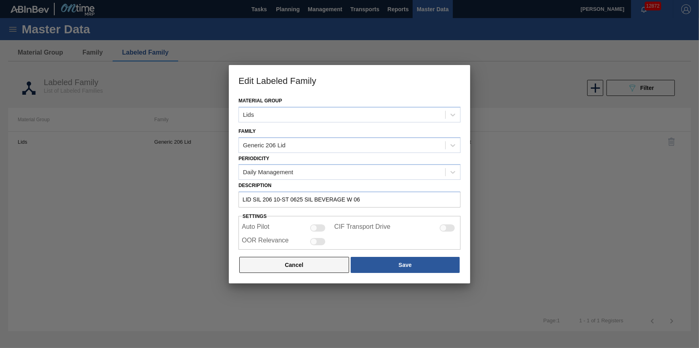
click at [321, 264] on button "Cancel" at bounding box center [294, 265] width 110 height 16
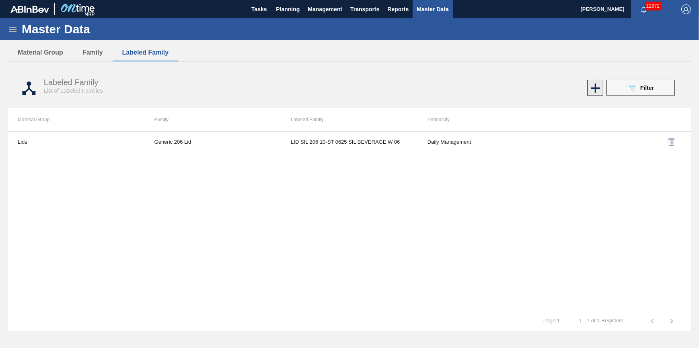
click at [595, 88] on icon at bounding box center [595, 88] width 16 height 16
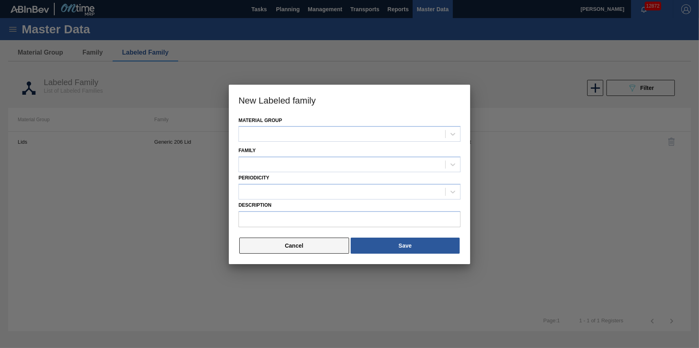
click at [275, 248] on button "Cancel" at bounding box center [294, 246] width 110 height 16
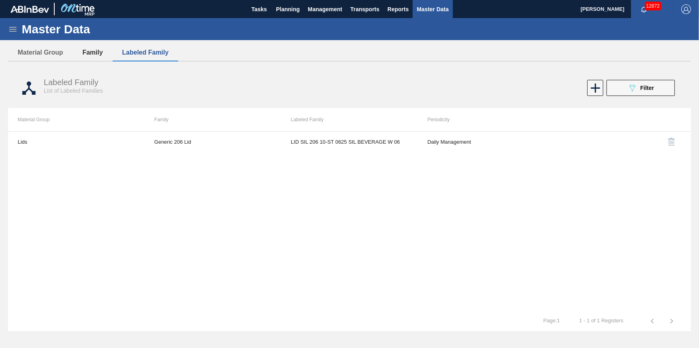
click at [83, 54] on button "Family" at bounding box center [93, 52] width 40 height 17
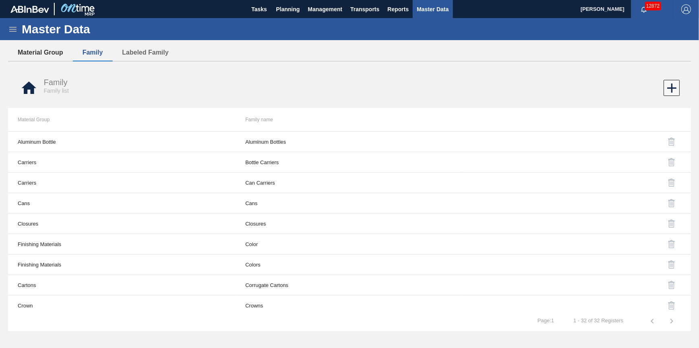
click at [45, 57] on button "Material Group" at bounding box center [40, 52] width 65 height 17
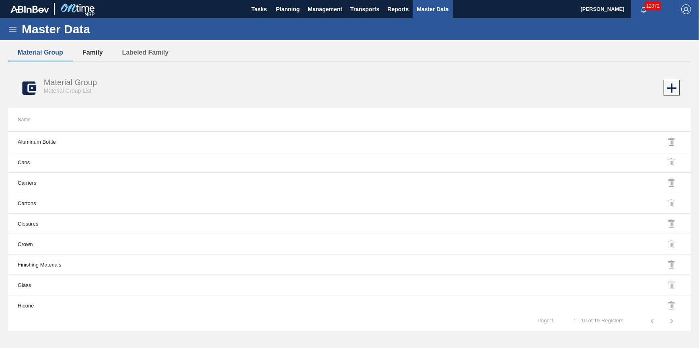
click at [97, 56] on button "Family" at bounding box center [93, 52] width 40 height 17
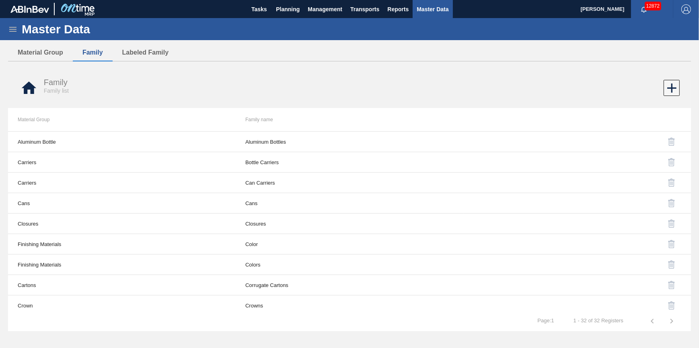
drag, startPoint x: 18, startPoint y: 25, endPoint x: 14, endPoint y: 31, distance: 6.8
click at [17, 27] on div "Master Data" at bounding box center [349, 29] width 699 height 22
click at [14, 31] on icon at bounding box center [12, 29] width 7 height 5
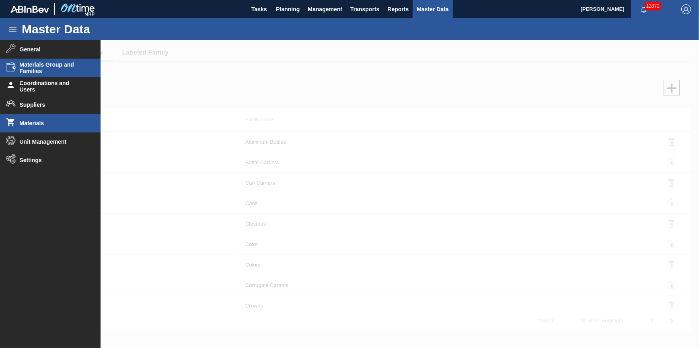
click at [62, 121] on span "Materials" at bounding box center [53, 123] width 66 height 6
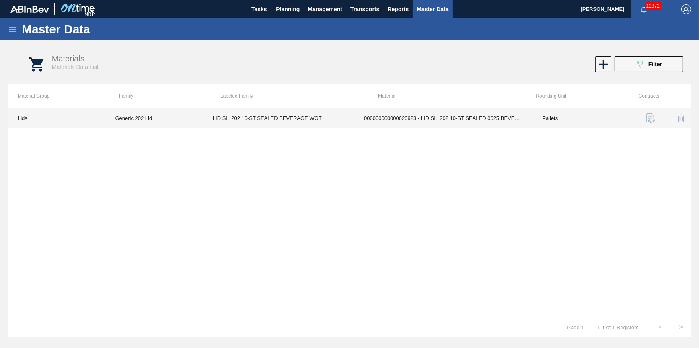
click at [285, 119] on td "LID SIL 202 10-ST SEALED BEVERAGE WGT" at bounding box center [278, 118] width 151 height 20
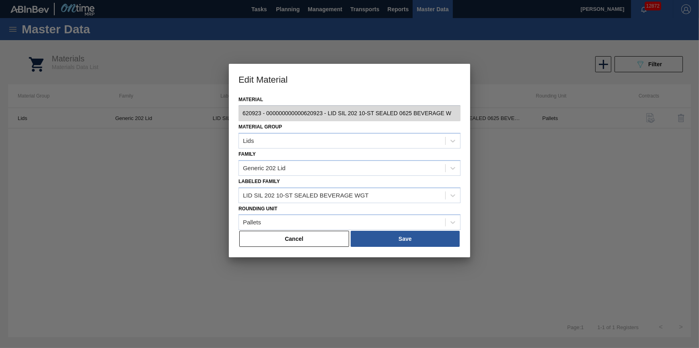
click at [193, 205] on div at bounding box center [349, 174] width 699 height 348
click at [612, 216] on div at bounding box center [349, 174] width 699 height 348
click at [335, 235] on button "Cancel" at bounding box center [294, 239] width 110 height 16
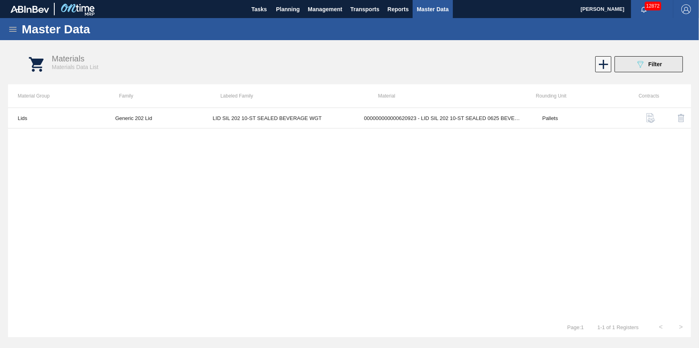
click at [641, 68] on icon "089F7B8B-B2A5-4AFE-B5C0-19BA573D28AC" at bounding box center [640, 64] width 10 height 10
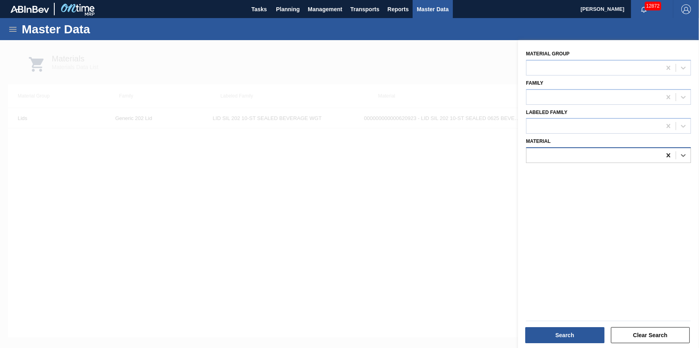
click at [663, 154] on div at bounding box center [668, 155] width 14 height 14
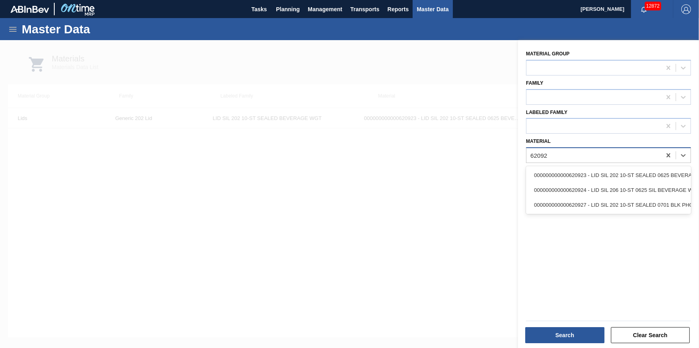
type input "620924"
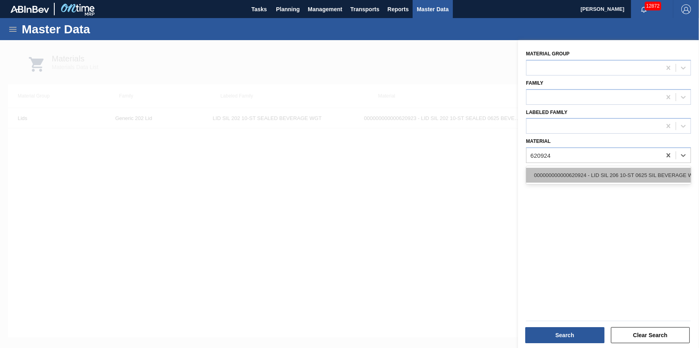
click at [648, 171] on div "000000000000620924 - LID SIL 206 10-ST 0625 SIL BEVERAGE W 06" at bounding box center [608, 175] width 165 height 15
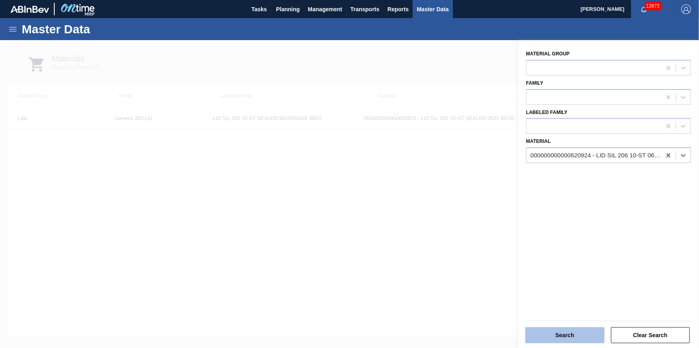
click at [568, 328] on button "Search" at bounding box center [564, 336] width 79 height 16
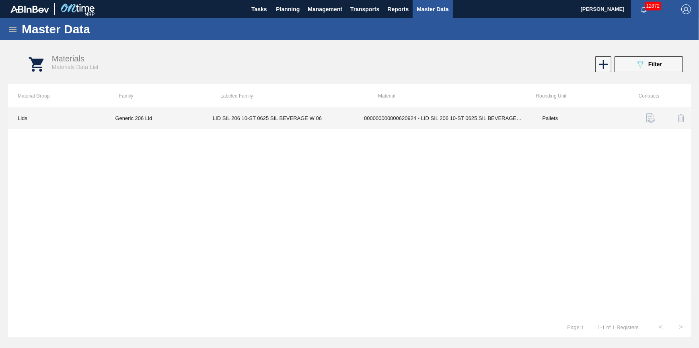
click at [287, 106] on th "Labeled Family" at bounding box center [290, 95] width 158 height 23
click at [287, 114] on td "LID SIL 206 10-ST 0625 SIL BEVERAGE W 06" at bounding box center [278, 118] width 151 height 20
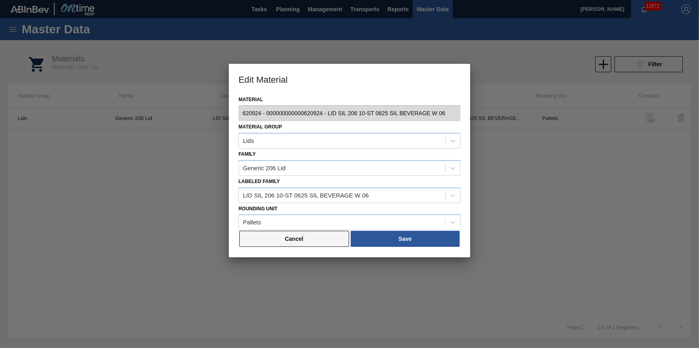
click at [320, 239] on button "Cancel" at bounding box center [294, 239] width 110 height 16
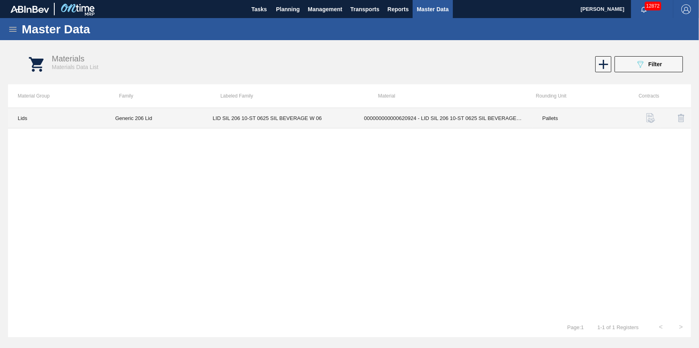
click at [35, 120] on td "Lids" at bounding box center [56, 118] width 97 height 20
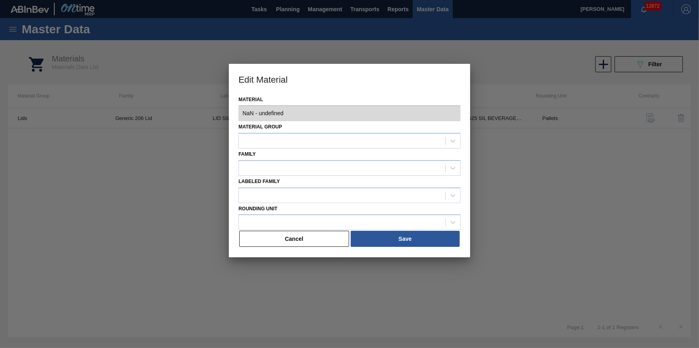
type input "620924 - 000000000000620924 - LID SIL 206 10-ST 0625 SIL BEVERAGE W 06"
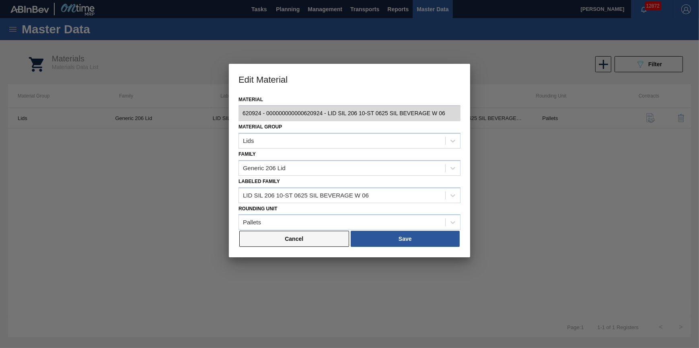
click at [293, 239] on button "Cancel" at bounding box center [294, 239] width 110 height 16
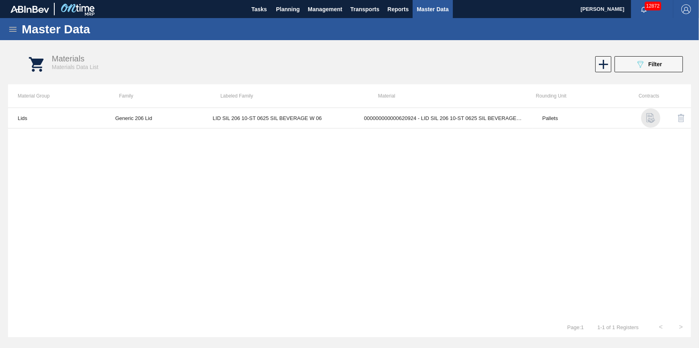
click at [650, 117] on img "button" at bounding box center [651, 118] width 10 height 10
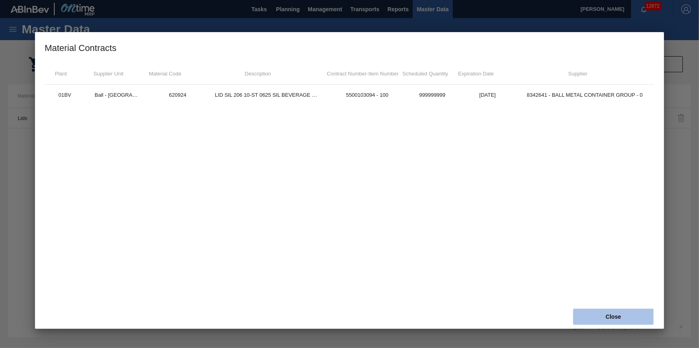
click at [580, 318] on button "Close" at bounding box center [613, 317] width 80 height 16
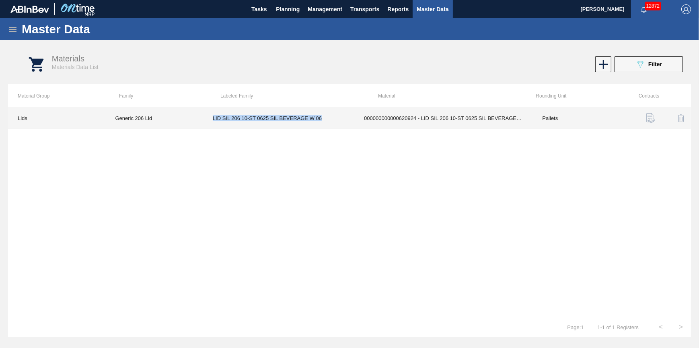
drag, startPoint x: 321, startPoint y: 119, endPoint x: 207, endPoint y: 127, distance: 113.6
click at [207, 127] on td "LID SIL 206 10-ST 0625 SIL BEVERAGE W 06" at bounding box center [278, 118] width 151 height 20
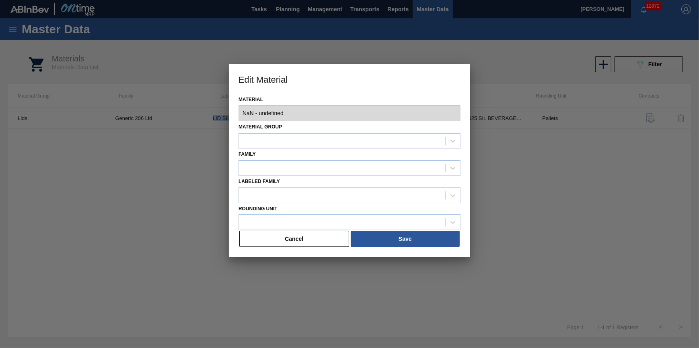
type input "620924 - 000000000000620924 - LID SIL 206 10-ST 0625 SIL BEVERAGE W 06"
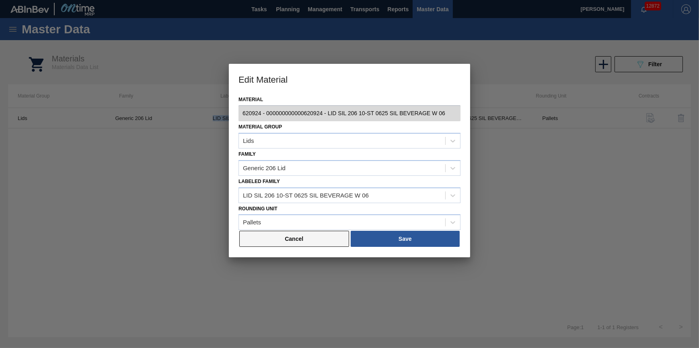
click at [289, 237] on button "Cancel" at bounding box center [294, 239] width 110 height 16
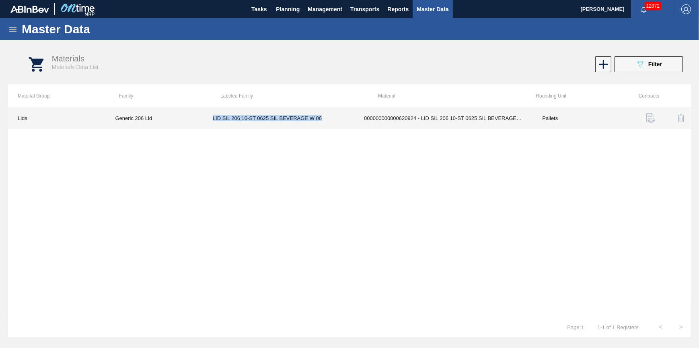
copy td "LID SIL 206 10-ST 0625 SIL BEVERAGE W 06"
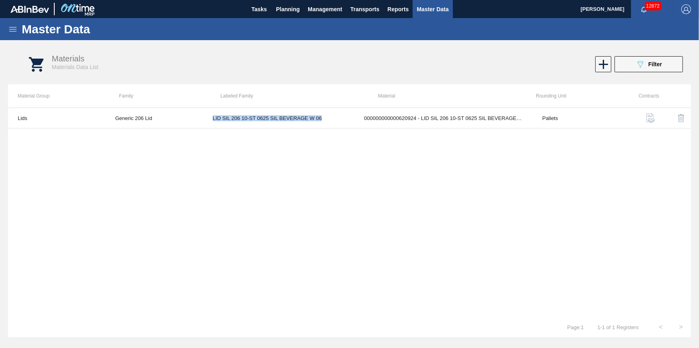
click at [12, 32] on icon at bounding box center [13, 30] width 10 height 10
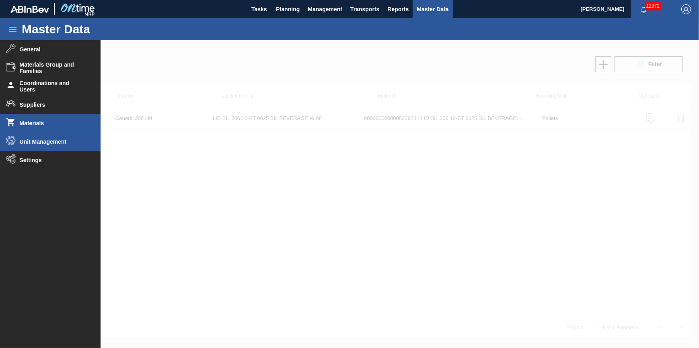
click at [62, 146] on li "Unit Management" at bounding box center [50, 142] width 100 height 18
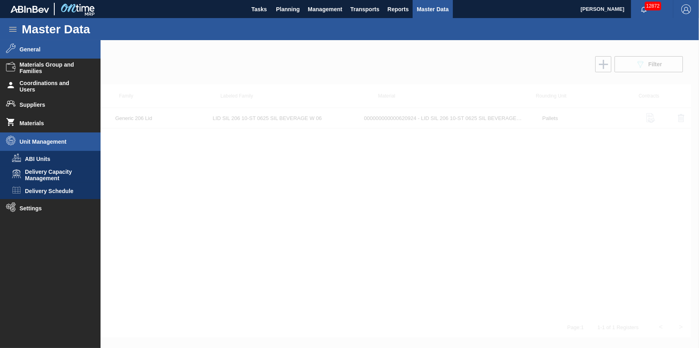
click at [50, 53] on li "General" at bounding box center [50, 49] width 100 height 18
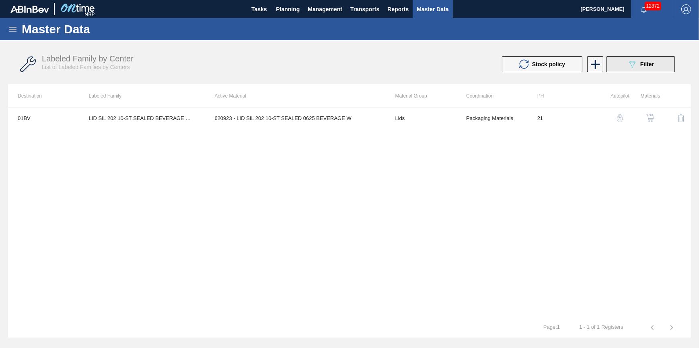
click at [615, 66] on button "089F7B8B-B2A5-4AFE-B5C0-19BA573D28AC Filter" at bounding box center [640, 64] width 68 height 16
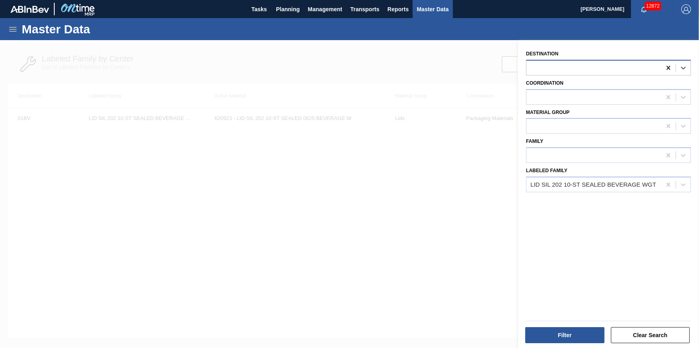
click at [664, 69] on icon at bounding box center [668, 68] width 8 height 8
click at [673, 186] on div at bounding box center [668, 185] width 14 height 14
paste Family "LID SIL 206 10-ST 0625 SIL BEVERAGE W 06"
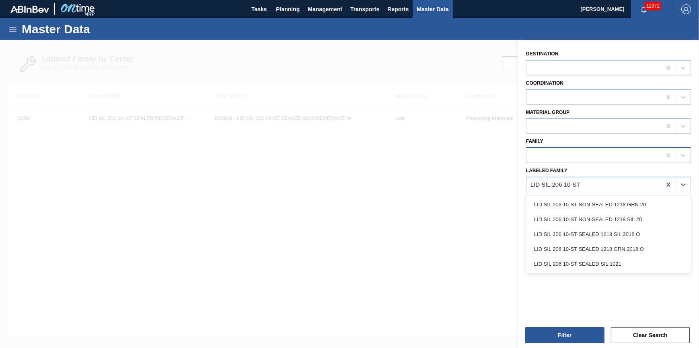
type Family "LID SIL 206 10-ST"
click at [566, 158] on div at bounding box center [593, 156] width 135 height 12
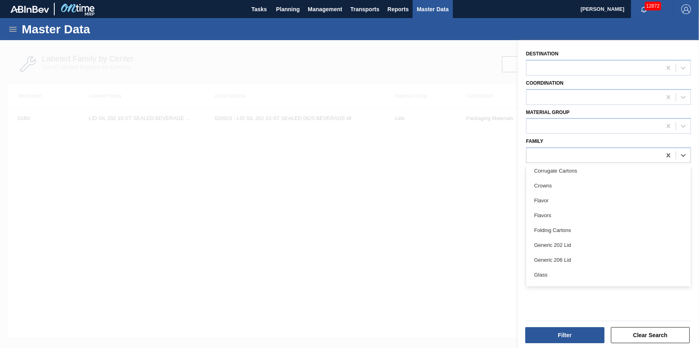
scroll to position [109, 0]
click at [490, 215] on div at bounding box center [349, 214] width 699 height 348
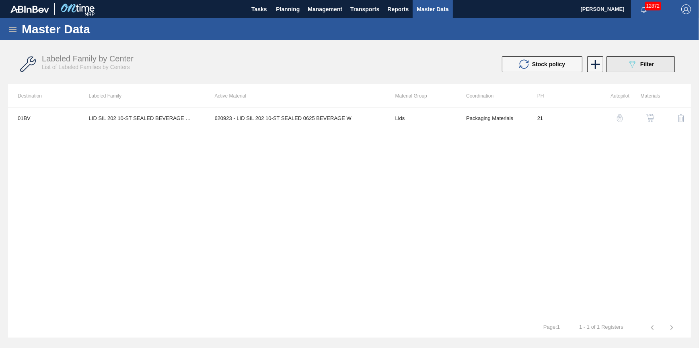
click at [643, 64] on span "Filter" at bounding box center [647, 64] width 14 height 6
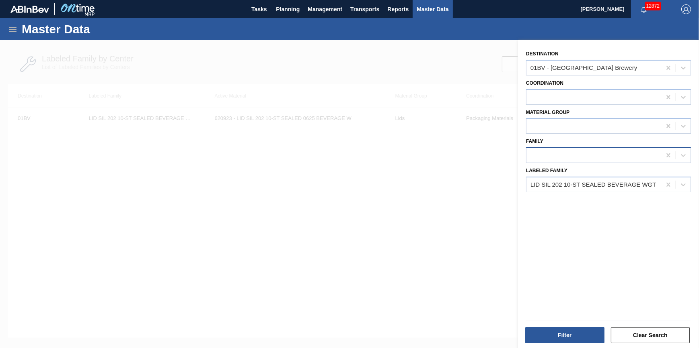
click at [578, 156] on div at bounding box center [593, 156] width 135 height 12
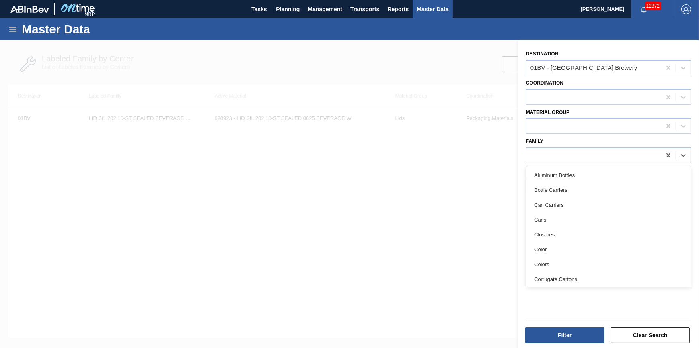
click at [443, 177] on div at bounding box center [349, 214] width 699 height 348
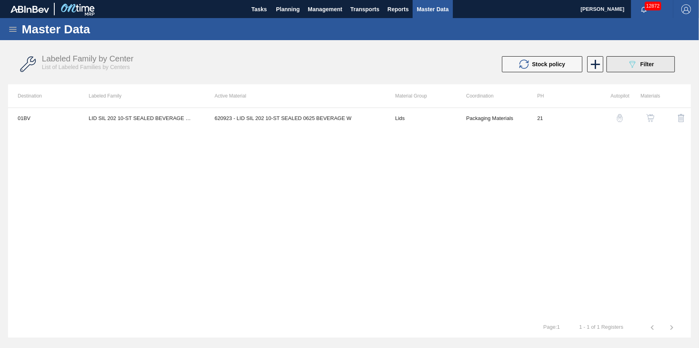
click at [627, 68] on button "089F7B8B-B2A5-4AFE-B5C0-19BA573D28AC Filter" at bounding box center [640, 64] width 68 height 16
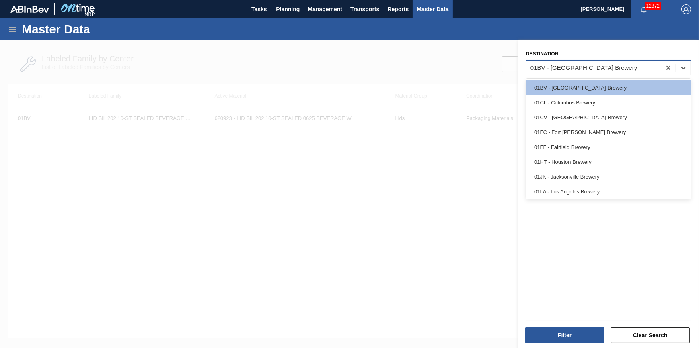
click at [615, 68] on div "01BV - [GEOGRAPHIC_DATA] Brewery" at bounding box center [593, 68] width 135 height 12
click at [617, 67] on div "01BV - [GEOGRAPHIC_DATA] Brewery" at bounding box center [593, 68] width 135 height 12
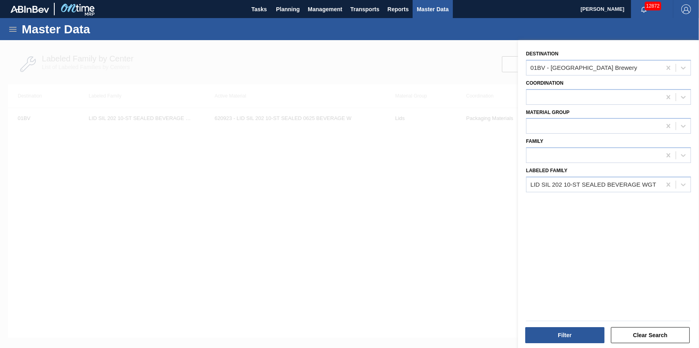
click at [313, 213] on div at bounding box center [349, 214] width 699 height 348
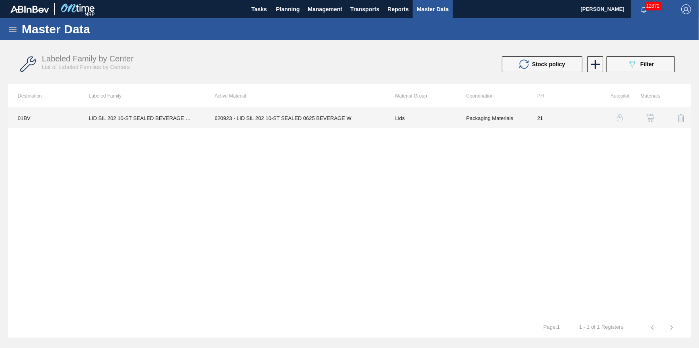
click at [137, 115] on td "LID SIL 202 10-ST SEALED BEVERAGE WGT" at bounding box center [142, 118] width 126 height 20
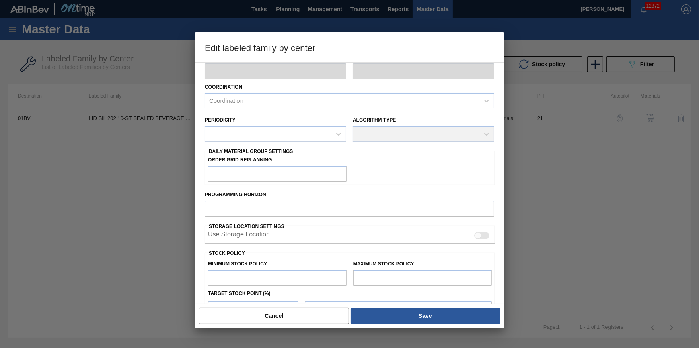
type input "Lids"
type input "Generic 202 Lid"
type input "LID SIL 202 10-ST SEALED BEVERAGE WGT"
type input "01BV - [GEOGRAPHIC_DATA] Brewery"
type input "21"
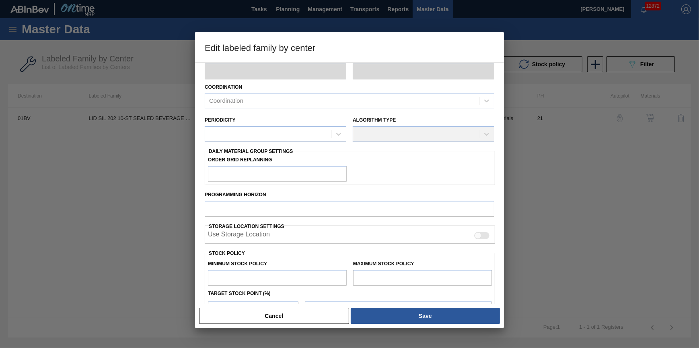
type input "231,500"
type input "4,000,000"
type input "10"
type input "608,350"
checkbox input "true"
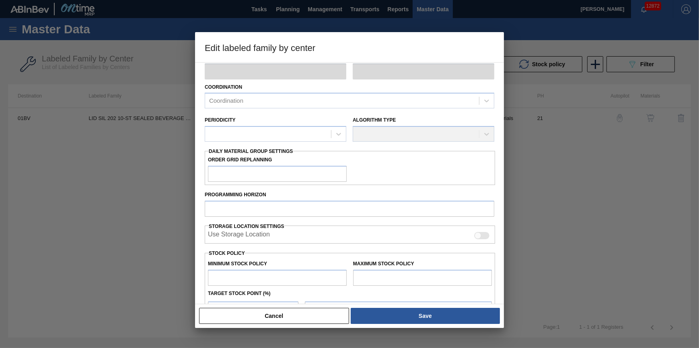
checkbox input "true"
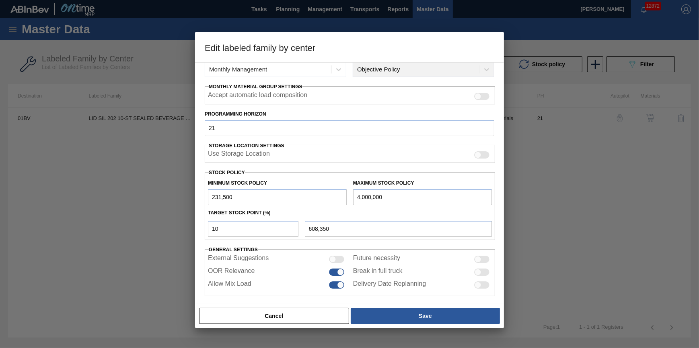
scroll to position [0, 0]
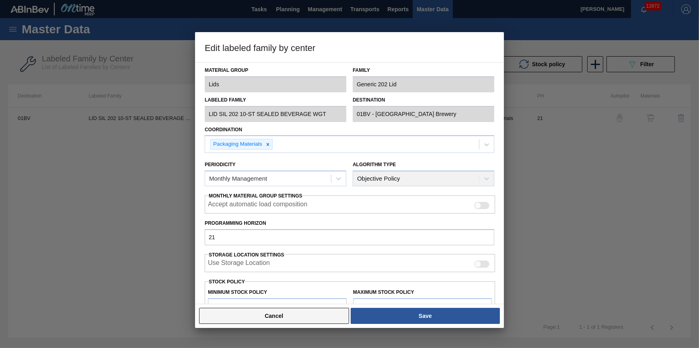
click at [292, 320] on button "Cancel" at bounding box center [274, 316] width 150 height 16
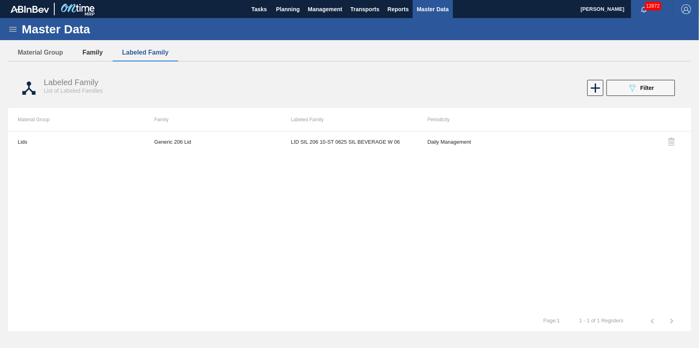
click at [88, 50] on button "Family" at bounding box center [93, 52] width 40 height 17
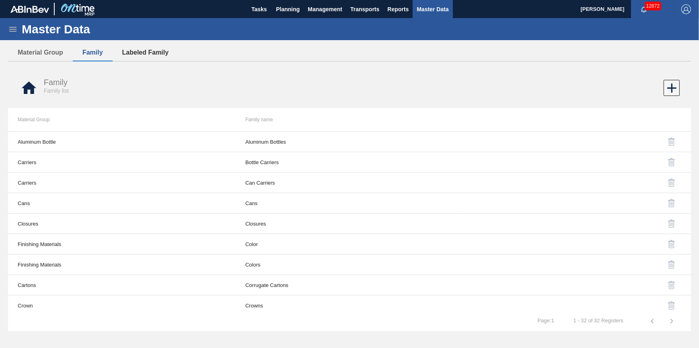
click at [145, 55] on button "Labeled Family" at bounding box center [146, 52] width 66 height 17
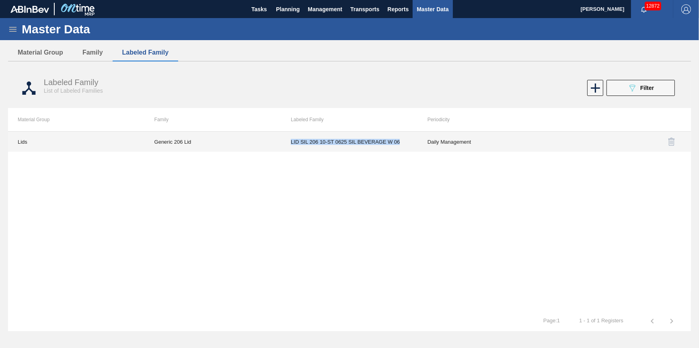
drag, startPoint x: 290, startPoint y: 142, endPoint x: 402, endPoint y: 145, distance: 111.4
click at [402, 145] on td "LID SIL 206 10-ST 0625 SIL BEVERAGE W 06" at bounding box center [349, 142] width 137 height 20
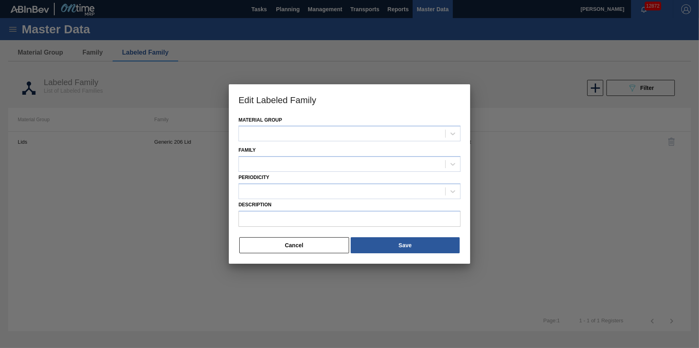
type input "LID SIL 206 10-ST 0625 SIL BEVERAGE W 06"
drag, startPoint x: 402, startPoint y: 145, endPoint x: 388, endPoint y: 145, distance: 13.7
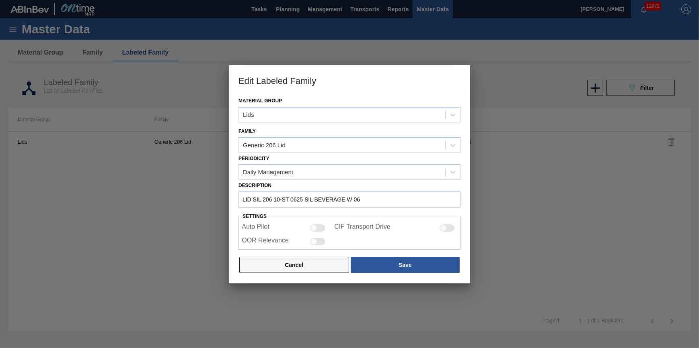
drag, startPoint x: 388, startPoint y: 145, endPoint x: 325, endPoint y: 270, distance: 140.4
click at [325, 270] on button "Cancel" at bounding box center [294, 265] width 110 height 16
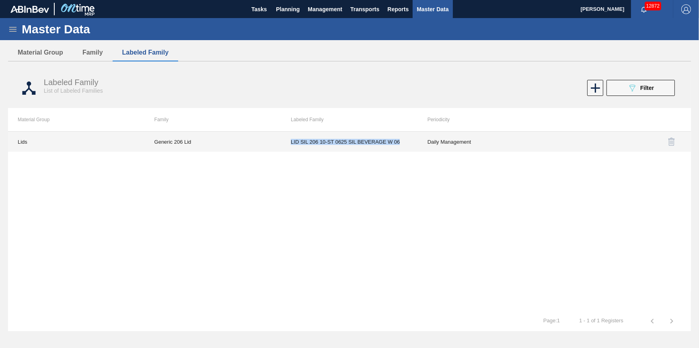
drag, startPoint x: 402, startPoint y: 143, endPoint x: 289, endPoint y: 142, distance: 113.4
click at [289, 142] on td "LID SIL 206 10-ST 0625 SIL BEVERAGE W 06" at bounding box center [349, 142] width 137 height 20
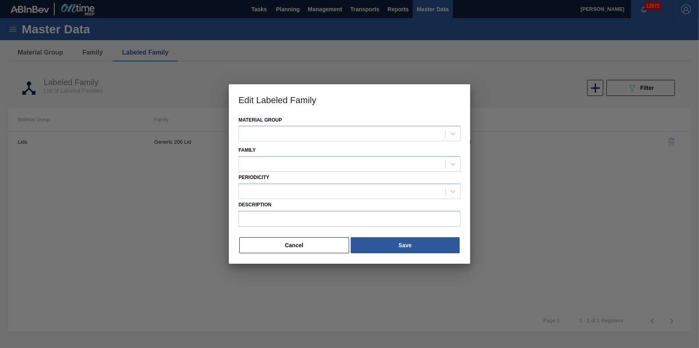
type input "LID SIL 206 10-ST 0625 SIL BEVERAGE W 06"
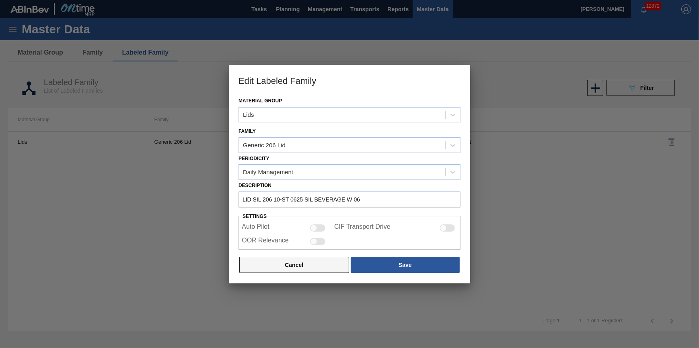
click at [309, 261] on button "Cancel" at bounding box center [294, 265] width 110 height 16
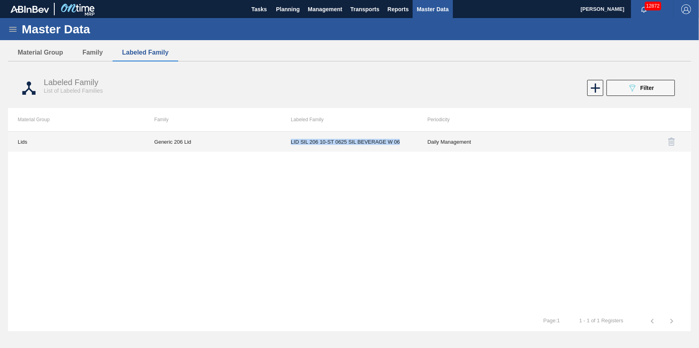
copy td "LID SIL 206 10-ST 0625 SIL BEVERAGE W 06"
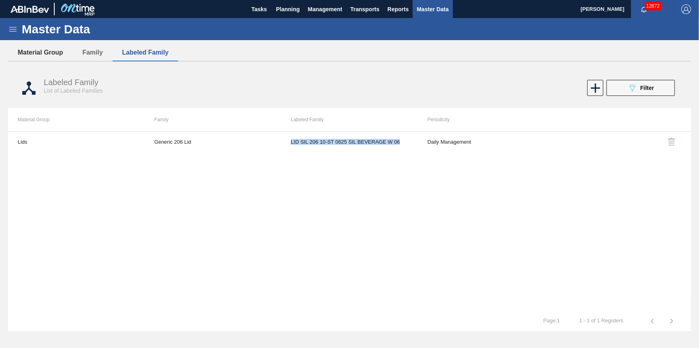
click at [55, 55] on button "Material Group" at bounding box center [40, 52] width 65 height 17
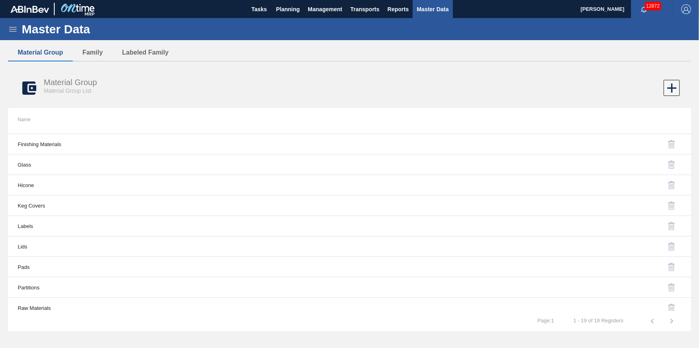
scroll to position [208, 0]
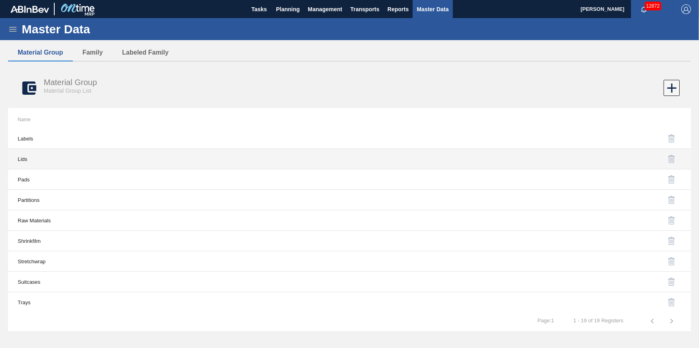
click at [111, 164] on td "Lids" at bounding box center [178, 159] width 341 height 20
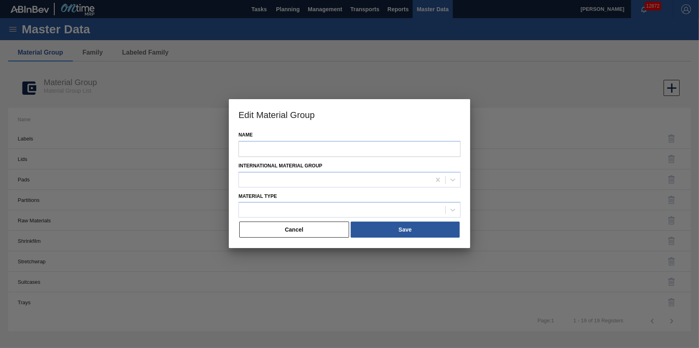
type input "Lids"
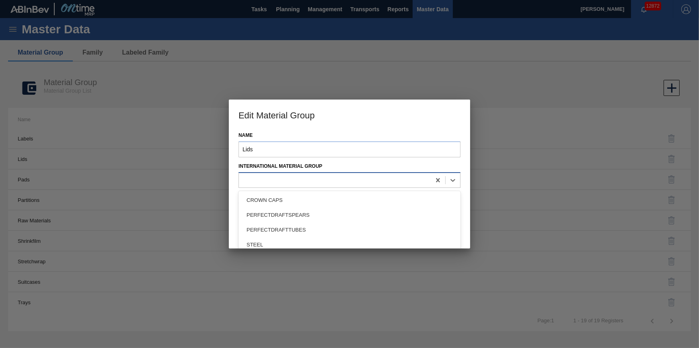
click at [301, 186] on div at bounding box center [349, 180] width 222 height 16
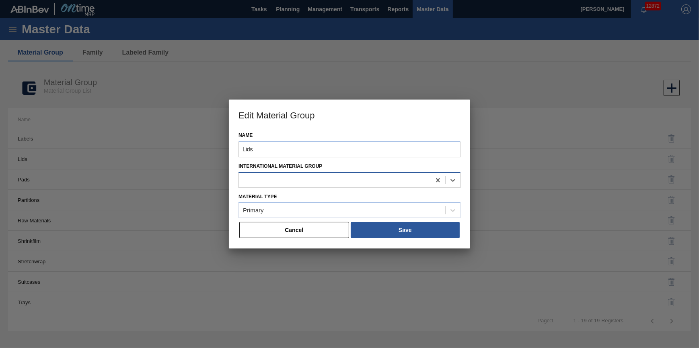
click at [303, 184] on div at bounding box center [335, 180] width 192 height 12
click at [297, 238] on button "Cancel" at bounding box center [294, 230] width 110 height 16
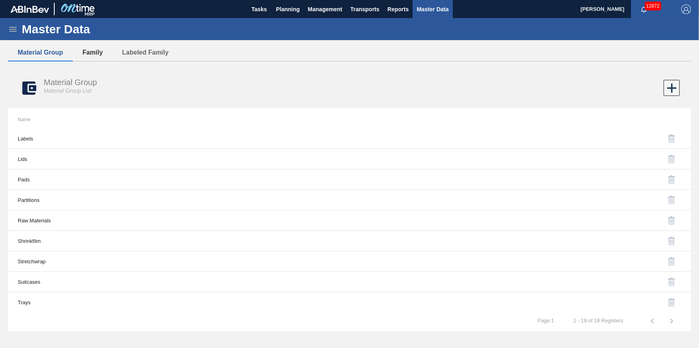
click at [84, 57] on button "Family" at bounding box center [93, 52] width 40 height 17
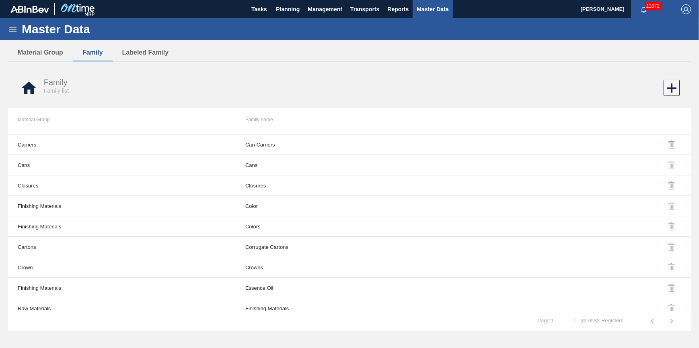
scroll to position [109, 0]
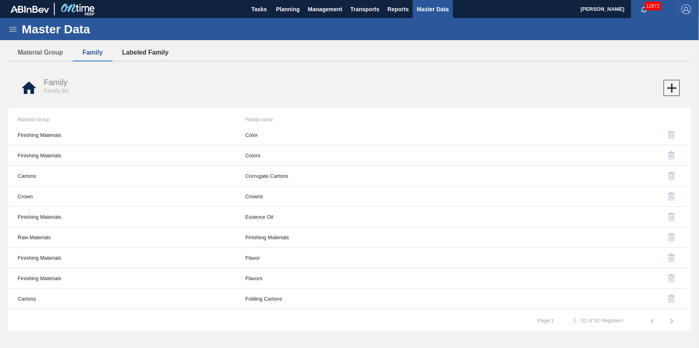
click at [145, 55] on button "Labeled Family" at bounding box center [146, 52] width 66 height 17
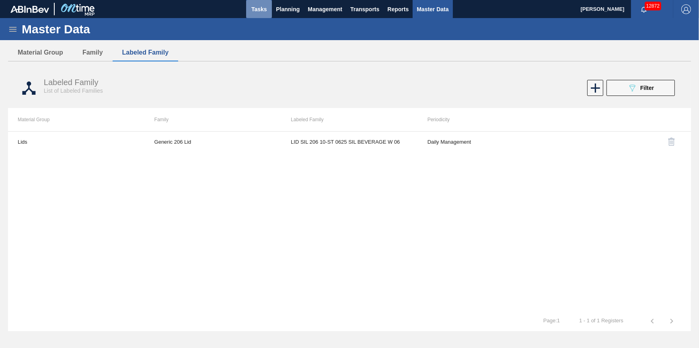
click at [261, 9] on span "Tasks" at bounding box center [259, 9] width 18 height 10
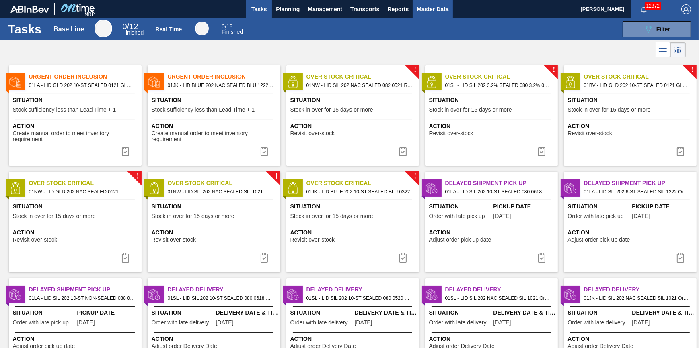
click at [426, 12] on span "Master Data" at bounding box center [432, 9] width 32 height 10
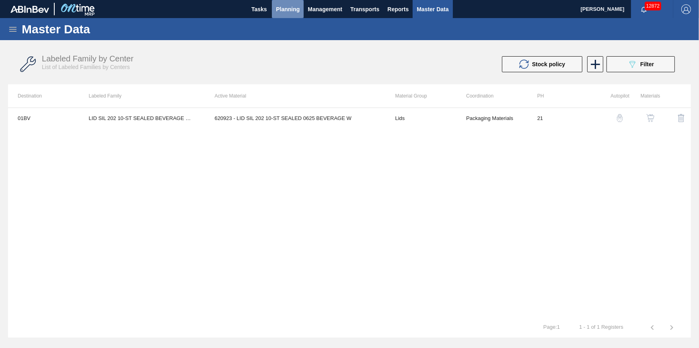
click at [293, 8] on span "Planning" at bounding box center [288, 9] width 24 height 10
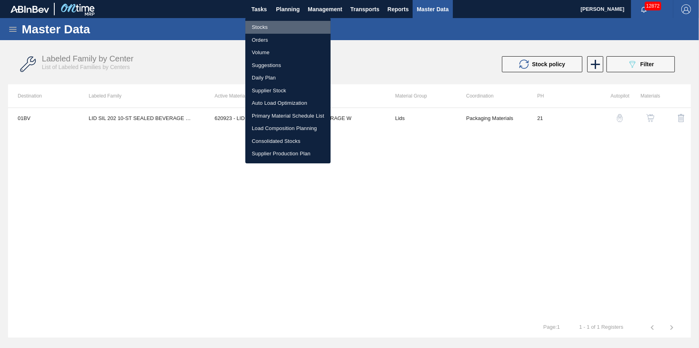
click at [293, 21] on li "Stocks" at bounding box center [287, 27] width 85 height 13
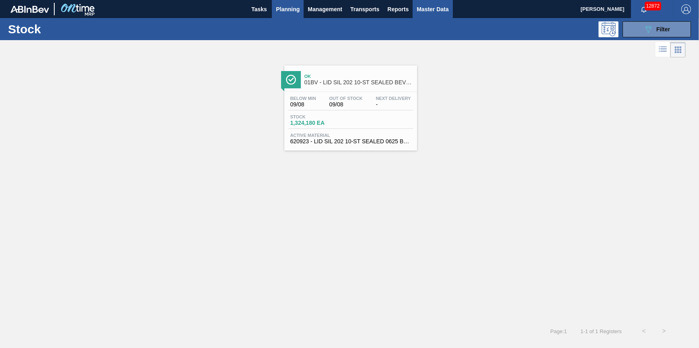
click at [430, 15] on button "Master Data" at bounding box center [432, 9] width 40 height 18
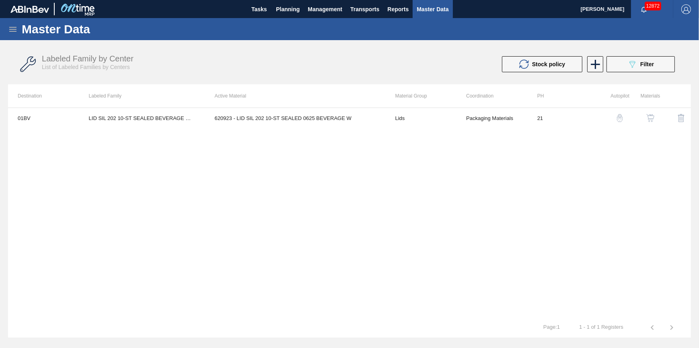
click at [11, 29] on icon at bounding box center [12, 29] width 7 height 5
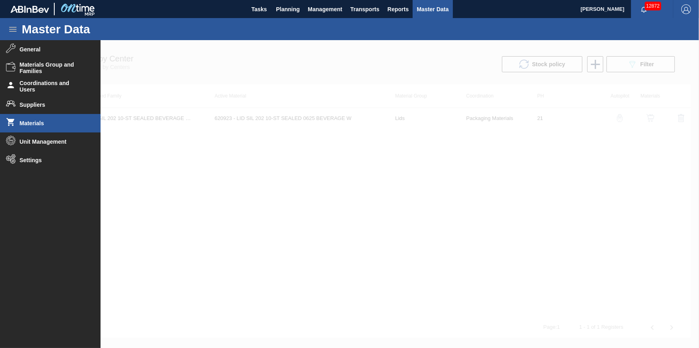
click at [40, 119] on li "Materials" at bounding box center [50, 123] width 100 height 18
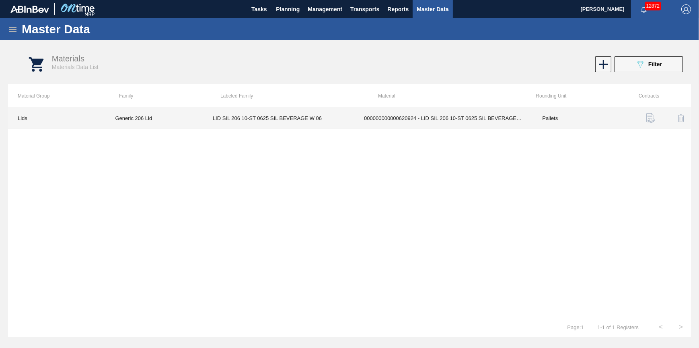
click at [415, 119] on td "000000000000620924 - LID SIL 206 10-ST 0625 SIL BEVERAGE W 06" at bounding box center [443, 118] width 178 height 20
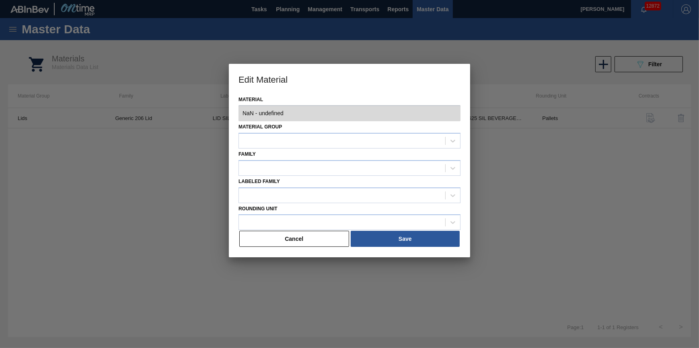
type input "620924 - 000000000000620924 - LID SIL 206 10-ST 0625 SIL BEVERAGE W 06"
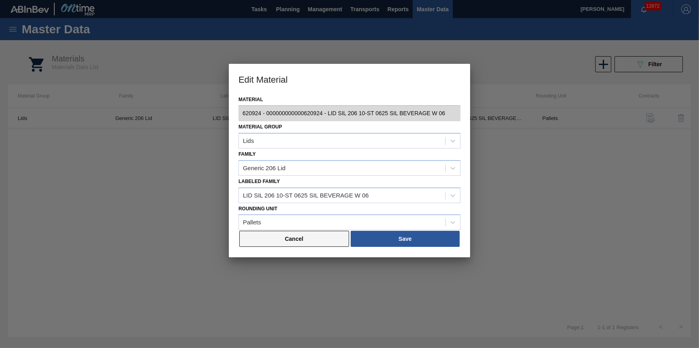
click at [288, 239] on button "Cancel" at bounding box center [294, 239] width 110 height 16
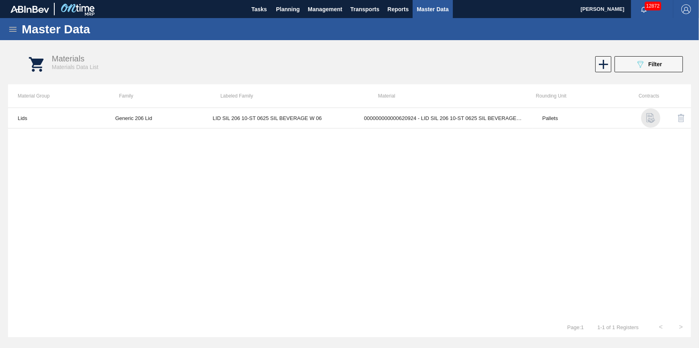
click at [650, 121] on img "button" at bounding box center [651, 118] width 10 height 10
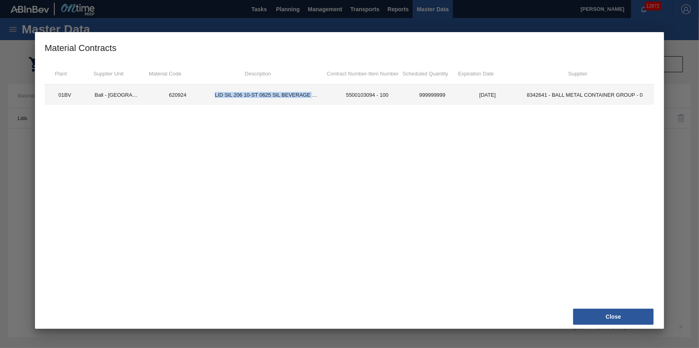
drag, startPoint x: 219, startPoint y: 95, endPoint x: 346, endPoint y: 102, distance: 126.8
click at [346, 102] on tr "01BV Ball - Parque Industrial Finsa 620924 LID SIL 206 10-ST 0625 SIL BEVERAGE …" at bounding box center [349, 95] width 609 height 20
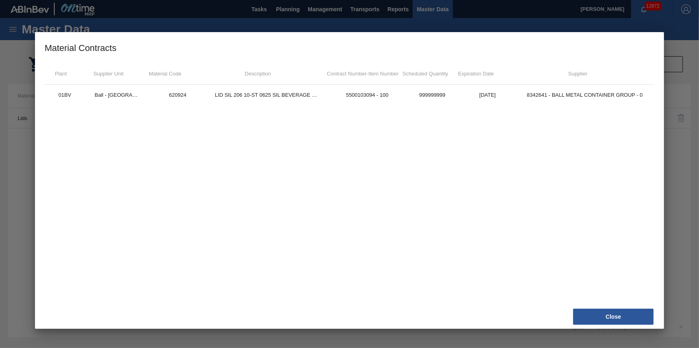
drag, startPoint x: 346, startPoint y: 102, endPoint x: 327, endPoint y: 107, distance: 19.5
click at [327, 107] on div "01BV Ball - Parque Industrial Finsa 620924 LID SIL 206 10-ST 0625 SIL BEVERAGE …" at bounding box center [349, 193] width 609 height 217
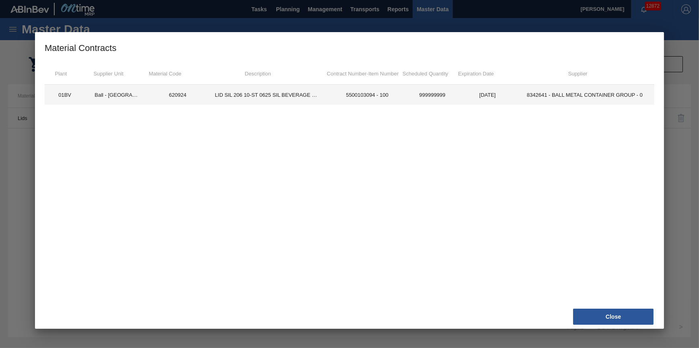
click at [311, 98] on td "LID SIL 206 10-ST 0625 SIL BEVERAGE W 06" at bounding box center [267, 95] width 124 height 20
drag, startPoint x: 214, startPoint y: 93, endPoint x: 309, endPoint y: 102, distance: 95.2
click at [309, 102] on td "LID SIL 206 10-ST 0625 SIL BEVERAGE W 06" at bounding box center [267, 95] width 124 height 20
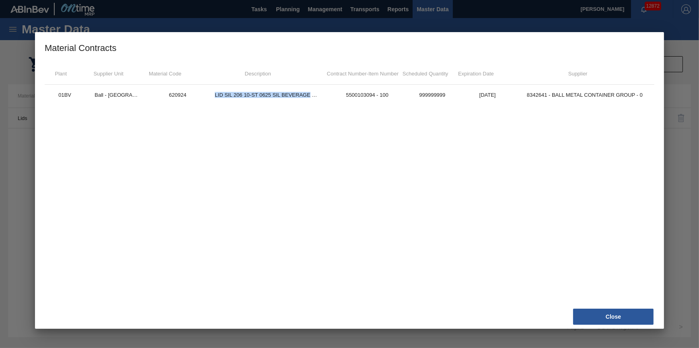
drag, startPoint x: 309, startPoint y: 102, endPoint x: 271, endPoint y: 94, distance: 38.5
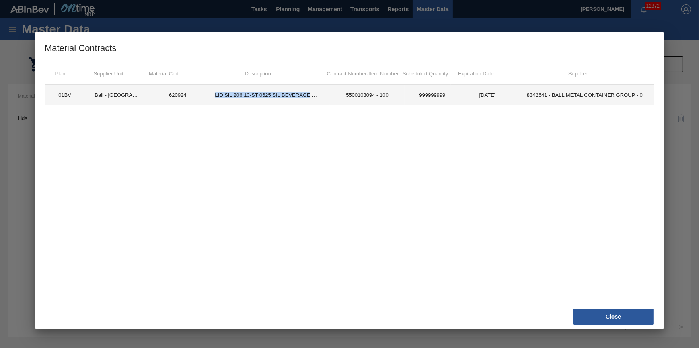
copy td "LID SIL 206 10-ST 0625 SIL BEVERAGE"
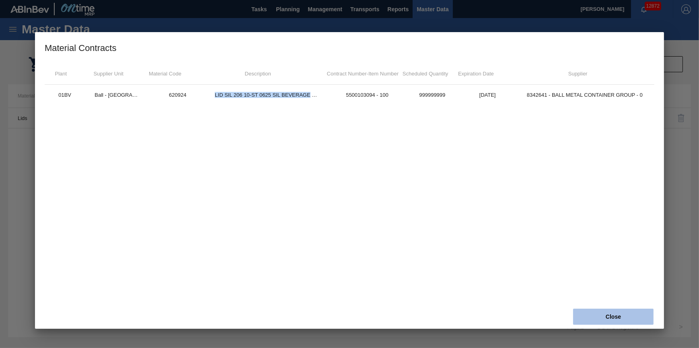
click at [612, 311] on button "Close" at bounding box center [613, 317] width 80 height 16
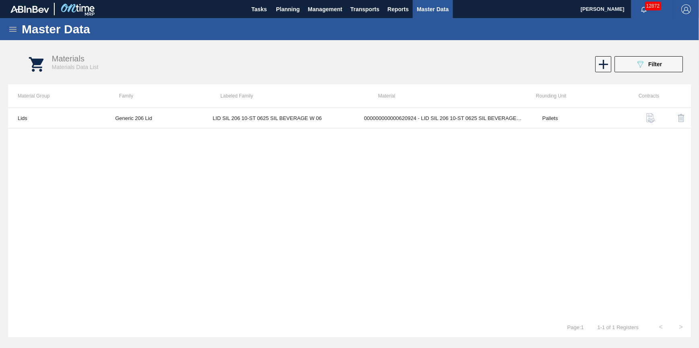
click at [18, 29] on div "Master Data" at bounding box center [349, 29] width 699 height 22
click at [13, 29] on icon at bounding box center [12, 29] width 7 height 5
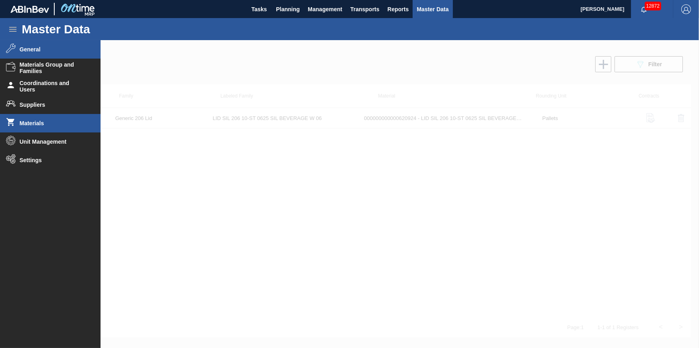
click at [69, 48] on span "General" at bounding box center [53, 49] width 66 height 6
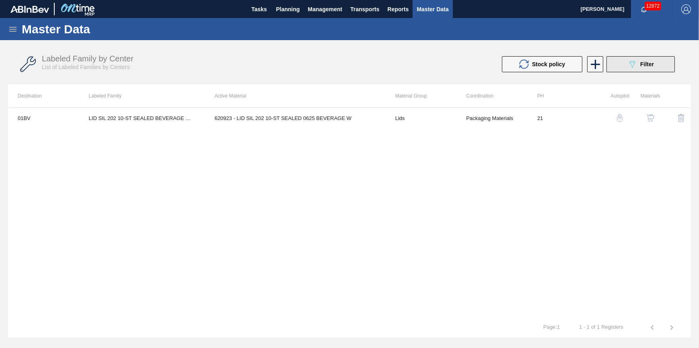
click at [611, 66] on button "089F7B8B-B2A5-4AFE-B5C0-19BA573D28AC Filter" at bounding box center [640, 64] width 68 height 16
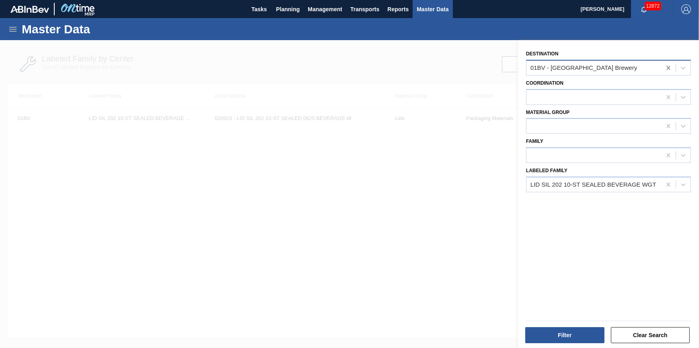
click at [665, 68] on icon at bounding box center [668, 68] width 8 height 8
click at [667, 181] on icon at bounding box center [668, 185] width 8 height 8
paste Family "LID SIL 206 10-ST 0625 SIL BEVERAGE"
type Family "LID SIL 206 10-ST 0625 SIL BEVERAGE"
click at [574, 232] on div "Destination Coordination Material Group Family Labeled Family Use Up and Down t…" at bounding box center [608, 195] width 181 height 310
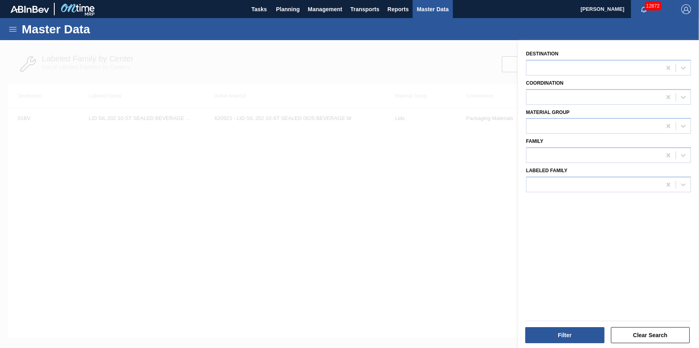
click at [406, 208] on div at bounding box center [349, 214] width 699 height 348
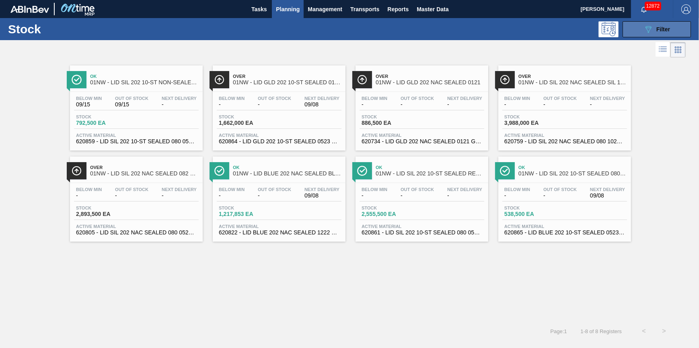
click at [633, 30] on button "089F7B8B-B2A5-4AFE-B5C0-19BA573D28AC Filter" at bounding box center [656, 29] width 68 height 16
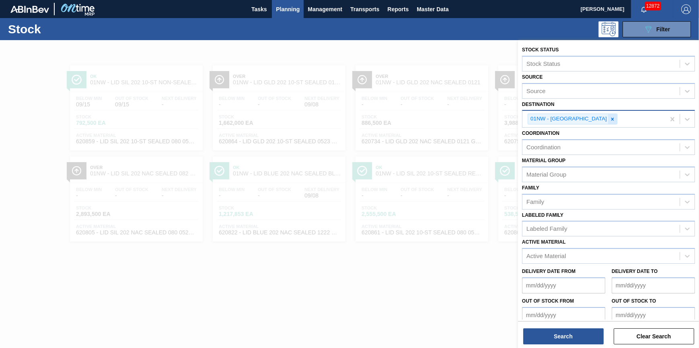
click at [609, 117] on icon at bounding box center [612, 120] width 6 height 6
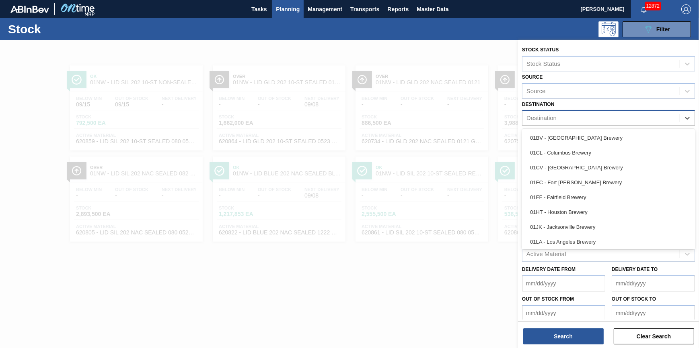
click at [594, 117] on div "Destination" at bounding box center [600, 119] width 157 height 12
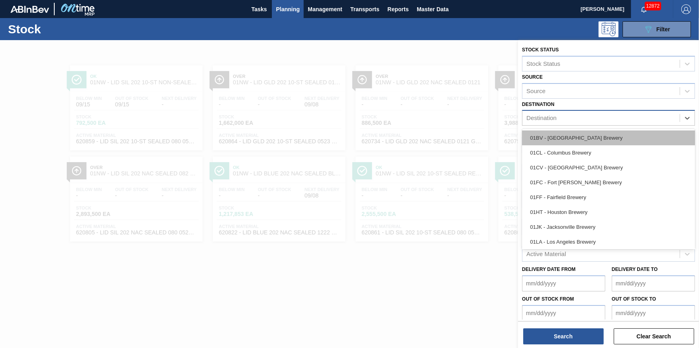
click at [583, 137] on div "01BV - [GEOGRAPHIC_DATA] Brewery" at bounding box center [608, 138] width 173 height 15
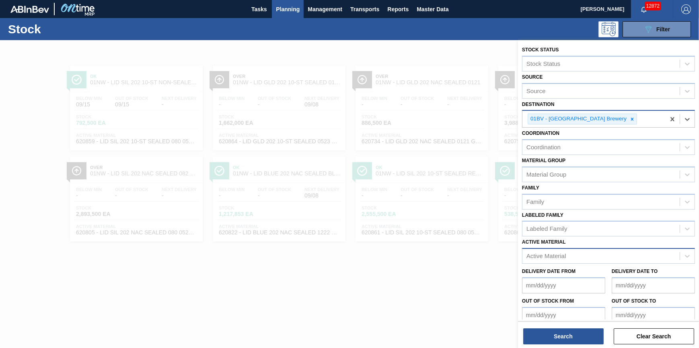
click at [557, 253] on div "Active Material" at bounding box center [545, 256] width 39 height 7
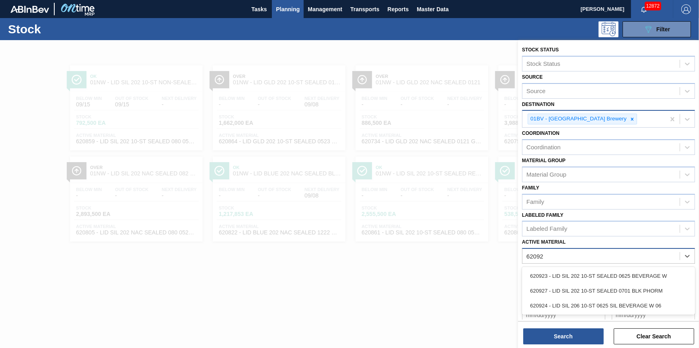
type Material "620923"
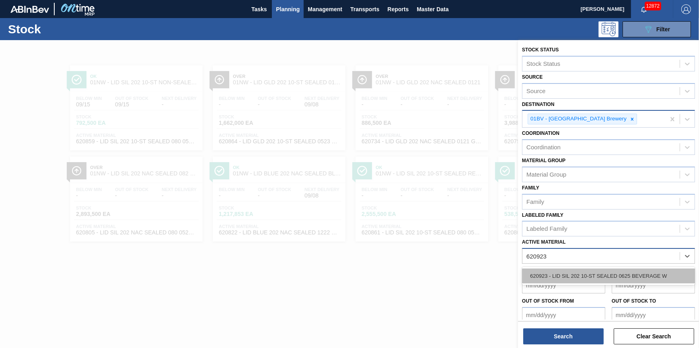
click at [559, 277] on div "620923 - LID SIL 202 10-ST SEALED 0625 BEVERAGE W" at bounding box center [608, 276] width 173 height 15
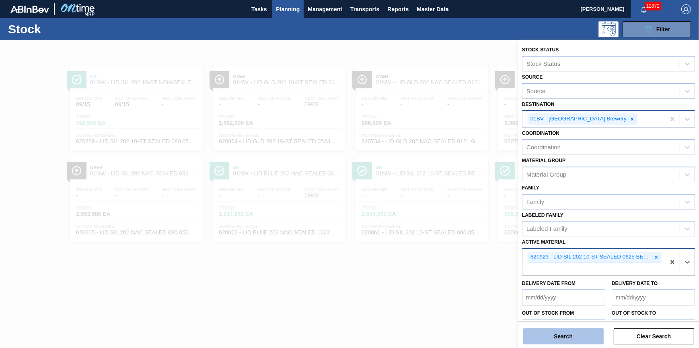
click at [571, 340] on button "Search" at bounding box center [563, 337] width 80 height 16
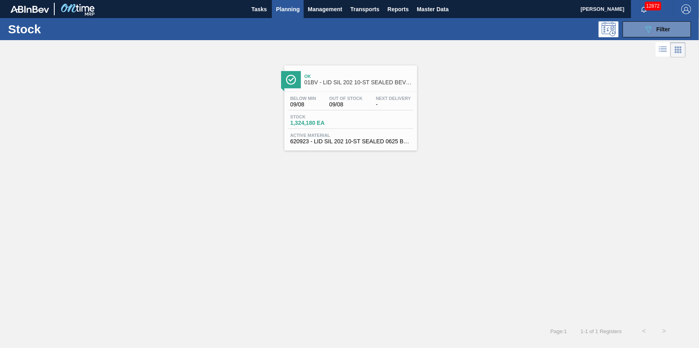
click at [354, 102] on span "09/08" at bounding box center [345, 105] width 33 height 6
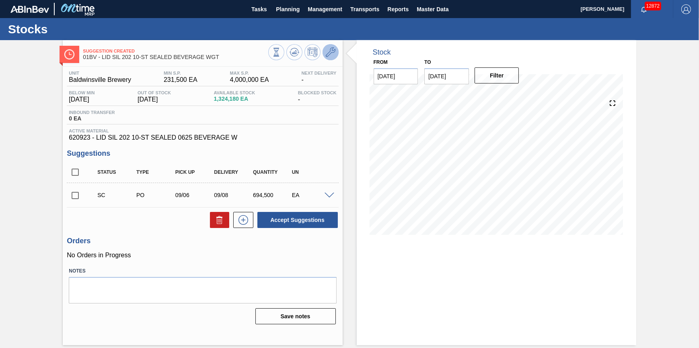
click at [332, 57] on icon at bounding box center [331, 52] width 10 height 10
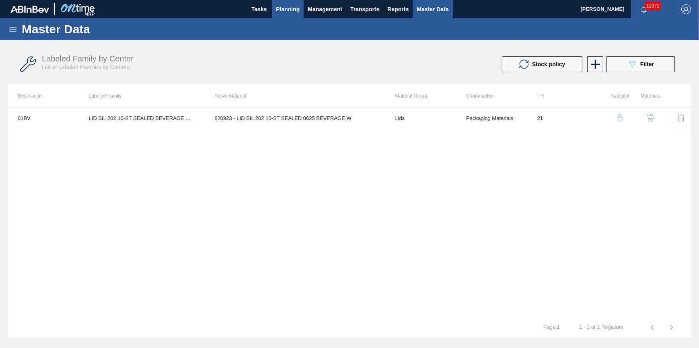
click at [285, 13] on span "Planning" at bounding box center [288, 9] width 24 height 10
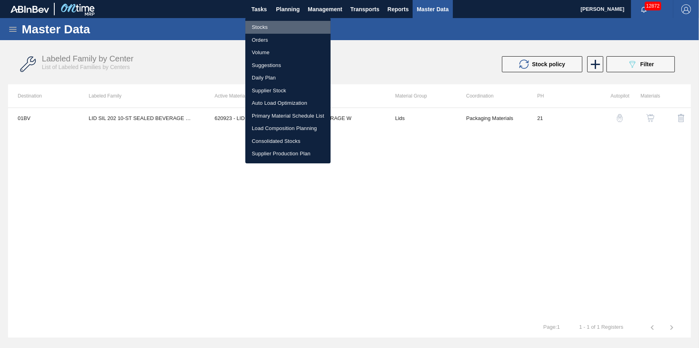
click at [285, 26] on li "Stocks" at bounding box center [287, 27] width 85 height 13
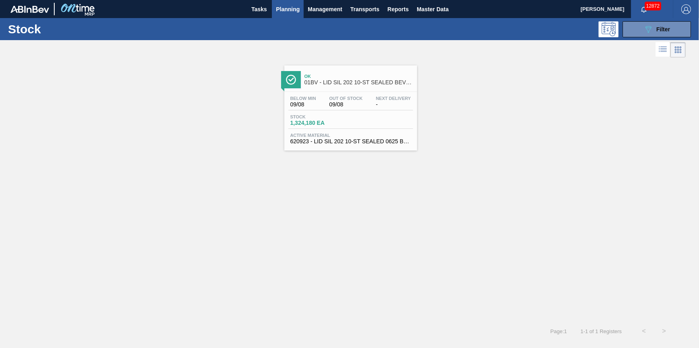
click at [639, 39] on div "Stock 089F7B8B-B2A5-4AFE-B5C0-19BA573D28AC Filter" at bounding box center [349, 29] width 699 height 22
click at [644, 40] on div at bounding box center [342, 49] width 685 height 19
click at [647, 36] on button "089F7B8B-B2A5-4AFE-B5C0-19BA573D28AC Filter" at bounding box center [656, 29] width 68 height 16
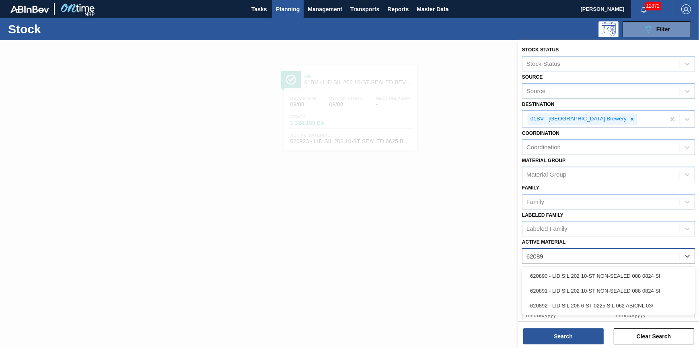
type Material "620892"
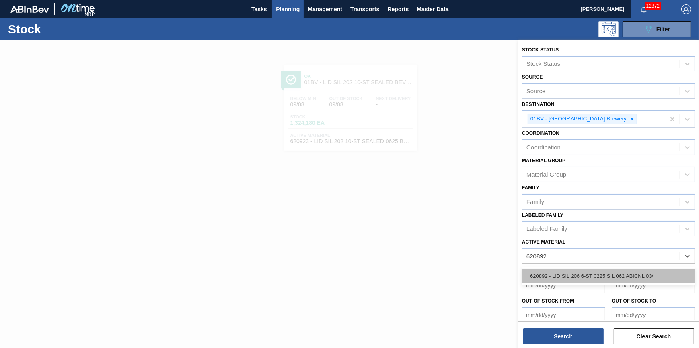
click at [664, 277] on div "620892 - LID SIL 206 6-ST 0225 SIL 062 ABICNL 03/" at bounding box center [608, 276] width 173 height 15
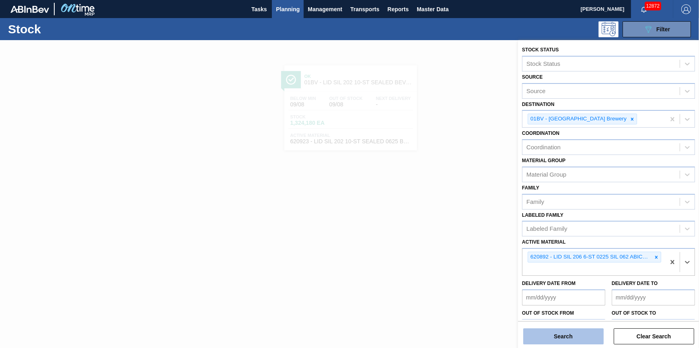
click at [547, 337] on button "Search" at bounding box center [563, 337] width 80 height 16
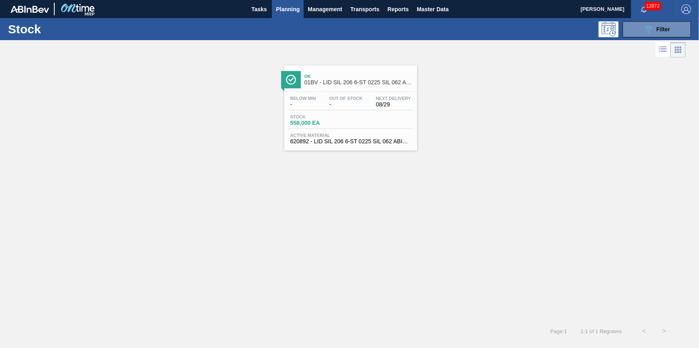
click at [305, 121] on span "558,000 EA" at bounding box center [318, 123] width 56 height 6
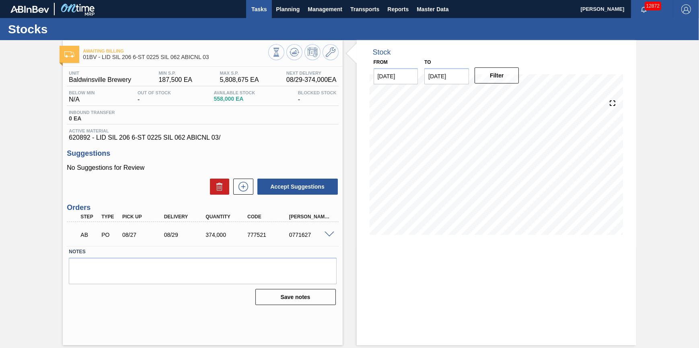
click at [265, 10] on span "Tasks" at bounding box center [259, 9] width 18 height 10
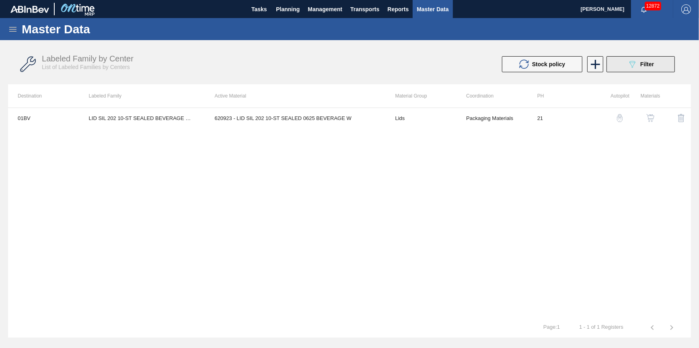
click at [630, 66] on icon "089F7B8B-B2A5-4AFE-B5C0-19BA573D28AC" at bounding box center [632, 64] width 10 height 10
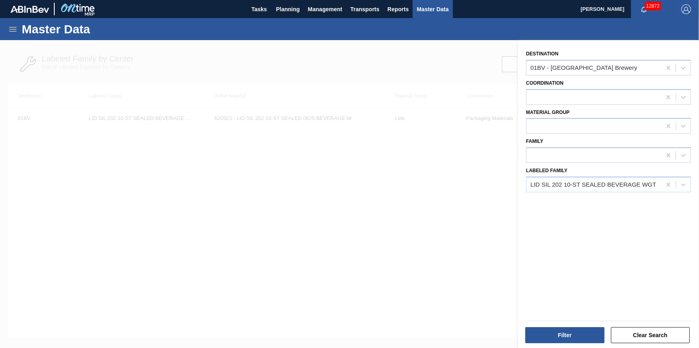
click at [361, 237] on div at bounding box center [349, 214] width 699 height 348
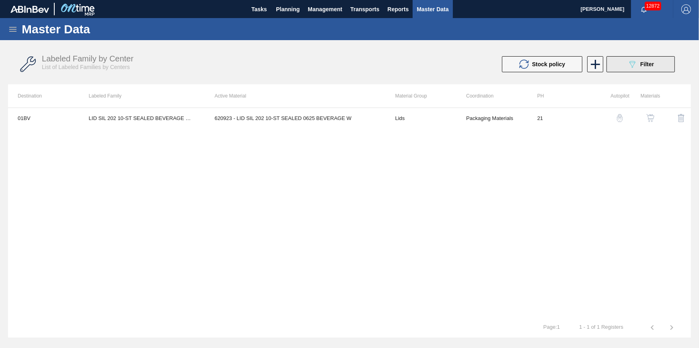
click at [621, 65] on button "089F7B8B-B2A5-4AFE-B5C0-19BA573D28AC Filter" at bounding box center [640, 64] width 68 height 16
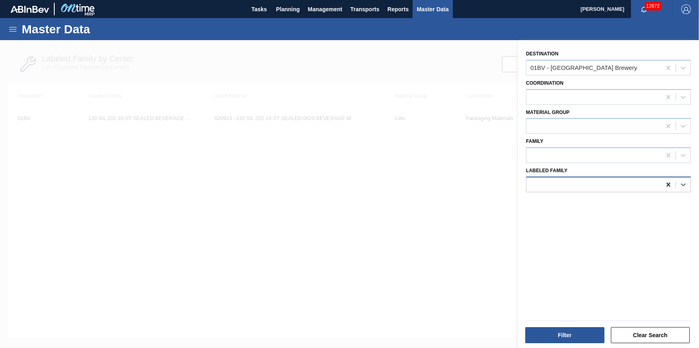
click at [666, 185] on icon at bounding box center [668, 185] width 4 height 4
paste Family "LID SIL 206 10-ST 0625 SIL BEVERAGE"
type Family "LID SIL 206 10-ST 0625 SIL BEVERAGE"
click at [664, 184] on icon at bounding box center [668, 185] width 8 height 8
click at [665, 67] on icon at bounding box center [668, 68] width 8 height 8
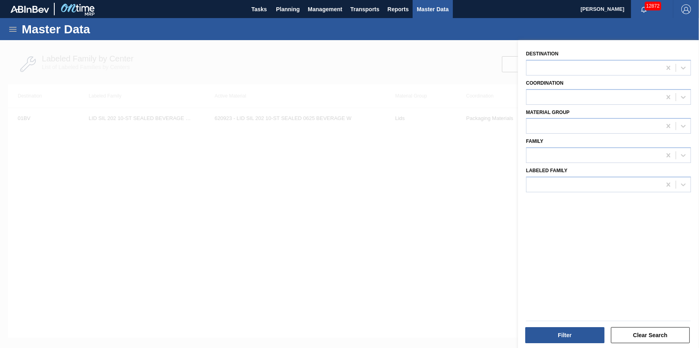
click at [595, 194] on div "Destination Coordination Material Group Family Labeled Family" at bounding box center [608, 195] width 181 height 310
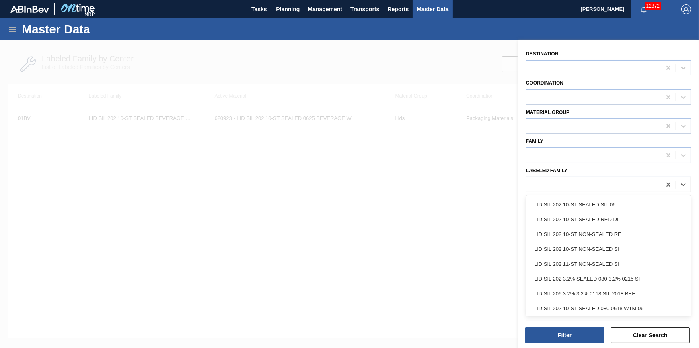
click at [596, 184] on div at bounding box center [593, 185] width 135 height 12
paste Family "LID SIL 206 10-ST 0625 SIL BEVERAGE"
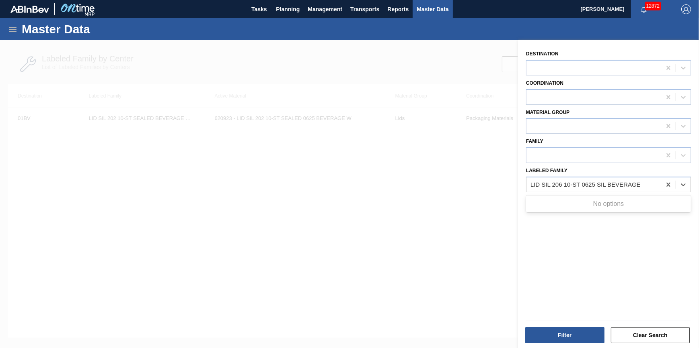
type Family "LID SIL 206 10-ST 0625 SIL BEVERAGE"
click at [430, 210] on div at bounding box center [349, 214] width 699 height 348
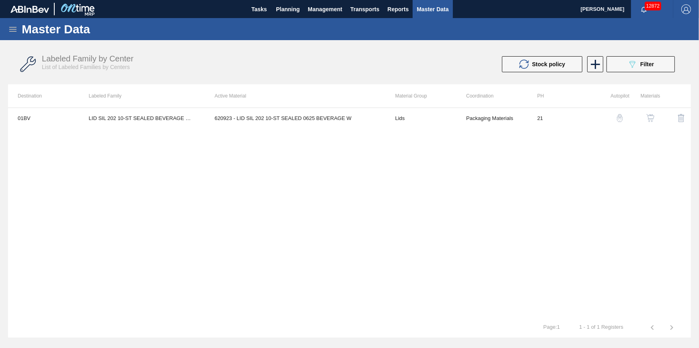
click at [430, 216] on div "Labeled Family by Center List of Labeled Families by Centers Stock policy 089F7…" at bounding box center [349, 171] width 682 height 254
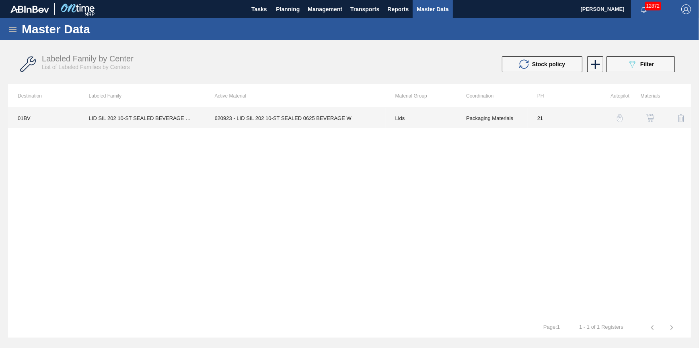
click at [285, 119] on td "620923 - LID SIL 202 10-ST SEALED 0625 BEVERAGE W" at bounding box center [295, 118] width 180 height 20
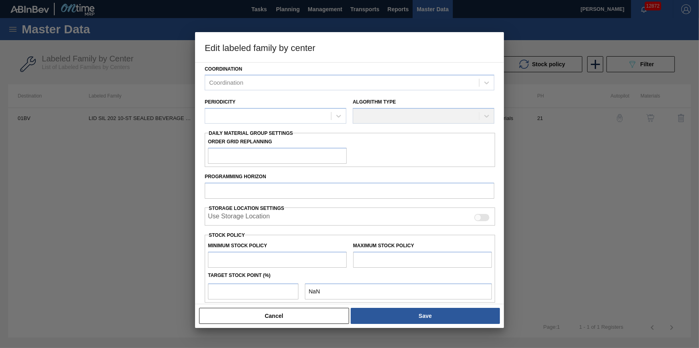
scroll to position [109, 0]
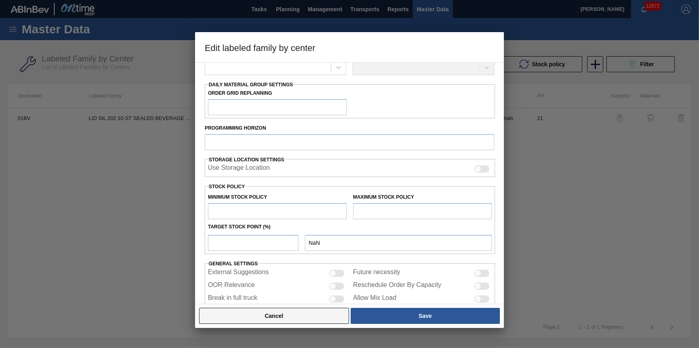
click at [279, 322] on button "Cancel" at bounding box center [274, 316] width 150 height 16
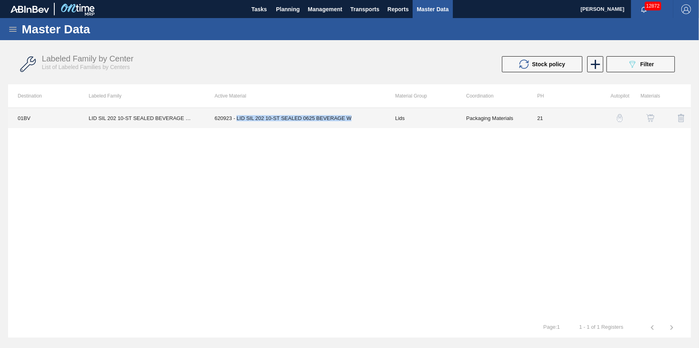
drag, startPoint x: 238, startPoint y: 117, endPoint x: 350, endPoint y: 125, distance: 112.4
click at [350, 125] on td "620923 - LID SIL 202 10-ST SEALED 0625 BEVERAGE W" at bounding box center [295, 118] width 180 height 20
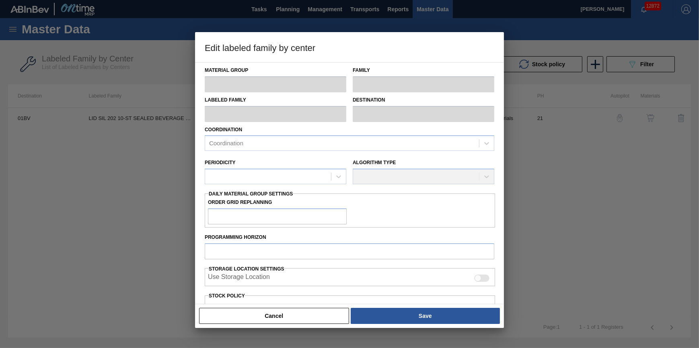
click at [333, 314] on button "Cancel" at bounding box center [274, 316] width 150 height 16
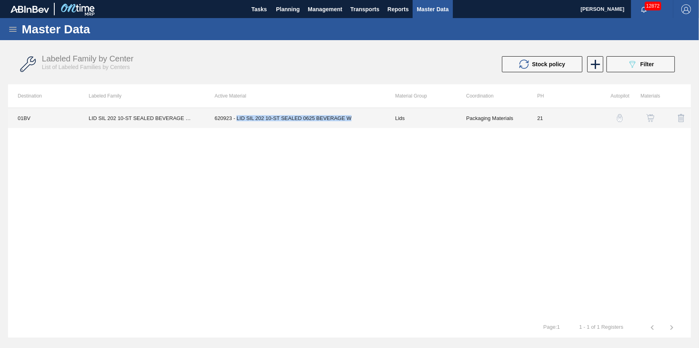
copy td "LID SIL 202 10-ST SEALED 0625 BEVERAGE W"
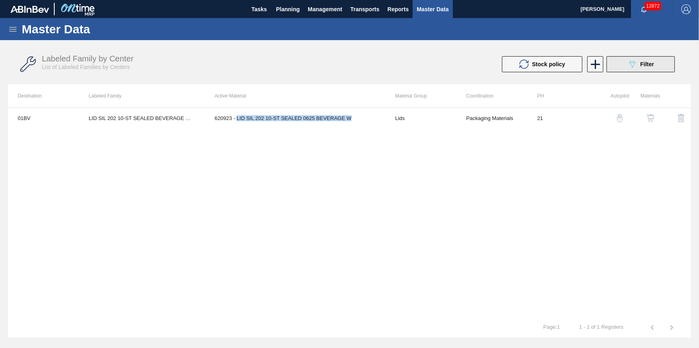
click at [644, 68] on div "089F7B8B-B2A5-4AFE-B5C0-19BA573D28AC Filter" at bounding box center [640, 64] width 27 height 10
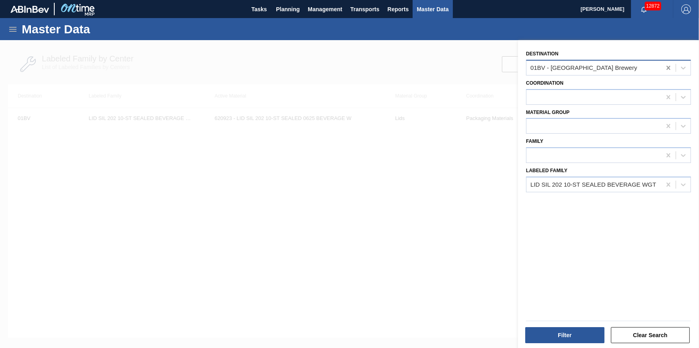
click at [667, 68] on icon at bounding box center [668, 68] width 4 height 4
click at [670, 184] on icon at bounding box center [668, 185] width 8 height 8
paste Family "LID SIL 202 10-ST SEALED 0625 BEVERAGE W"
type Family "LID SIL 202 10-ST SEALED 0625 BEVERAGE"
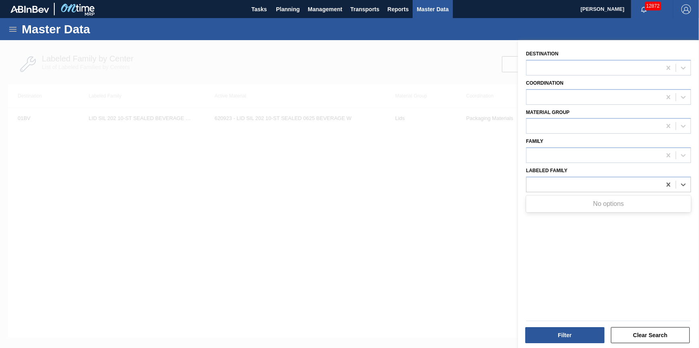
click at [402, 240] on div at bounding box center [349, 214] width 699 height 348
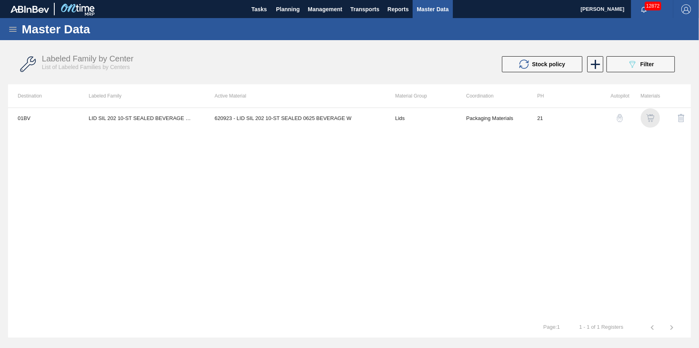
click at [648, 117] on img "button" at bounding box center [650, 118] width 8 height 8
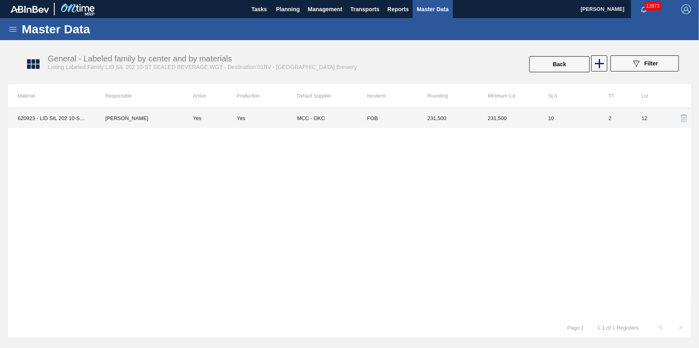
click at [53, 122] on td "620923 - LID SIL 202 10-ST SEALED 0625 BEVERAGE W" at bounding box center [52, 118] width 88 height 20
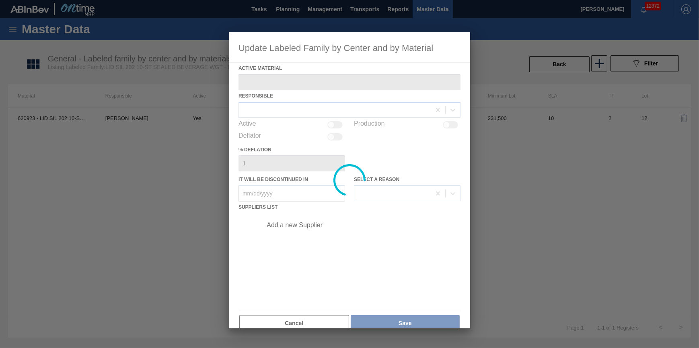
type Material "620923 - LID SIL 202 10-ST SEALED 0625 BEVERAGE W"
checkbox input "true"
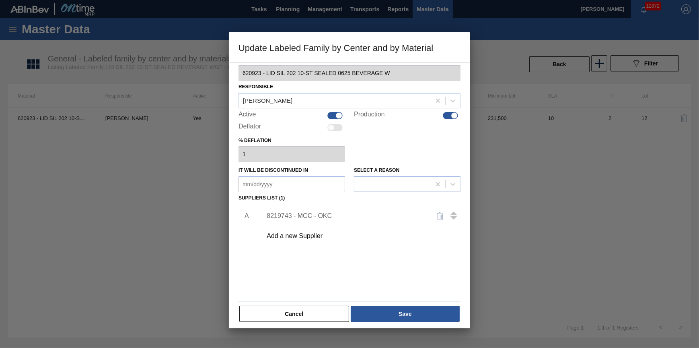
scroll to position [13, 0]
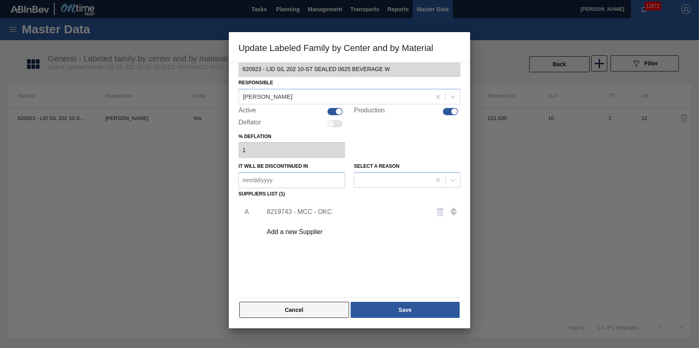
click at [314, 305] on button "Cancel" at bounding box center [294, 310] width 110 height 16
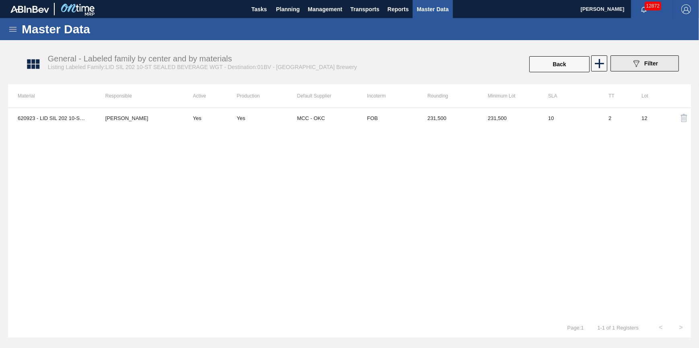
click at [637, 63] on icon "089F7B8B-B2A5-4AFE-B5C0-19BA573D28AC" at bounding box center [636, 64] width 10 height 10
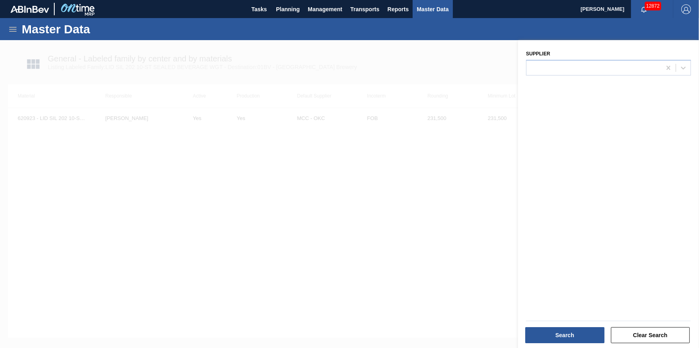
drag, startPoint x: 430, startPoint y: 187, endPoint x: 432, endPoint y: 181, distance: 6.4
click at [430, 188] on div at bounding box center [349, 214] width 699 height 348
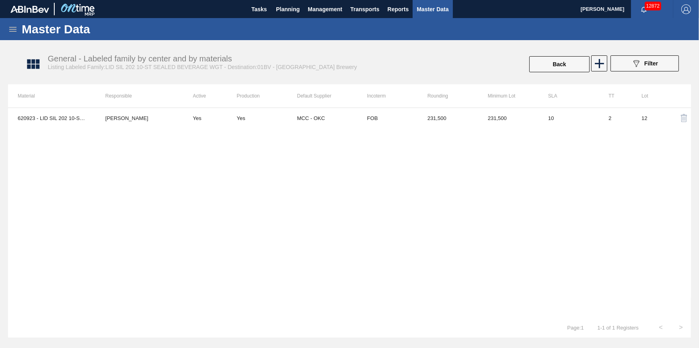
click at [15, 34] on div "Master Data" at bounding box center [349, 29] width 699 height 22
click at [14, 30] on icon at bounding box center [13, 30] width 10 height 10
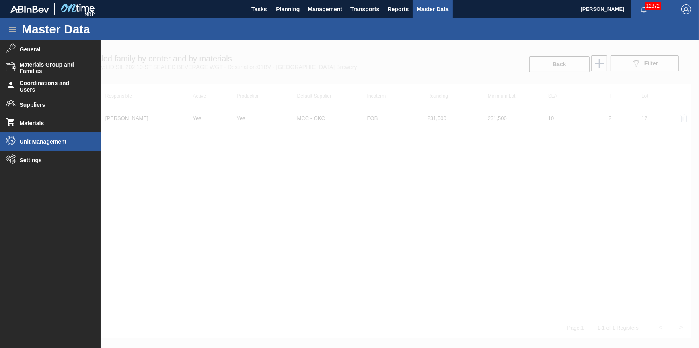
click at [61, 143] on span "Unit Management" at bounding box center [53, 142] width 66 height 6
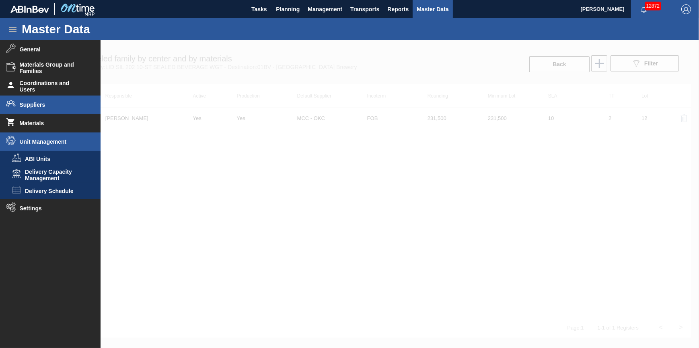
click at [33, 112] on li "Suppliers" at bounding box center [50, 105] width 100 height 18
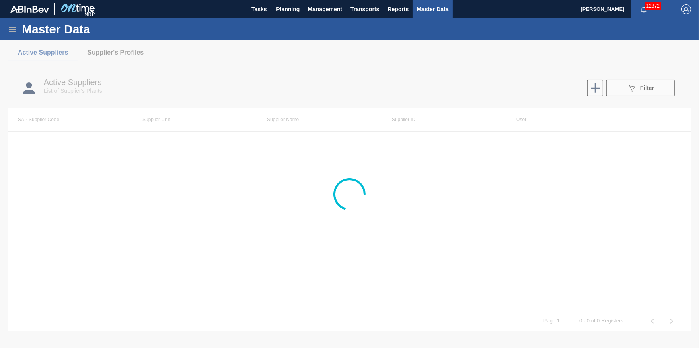
click at [12, 33] on icon at bounding box center [13, 30] width 10 height 10
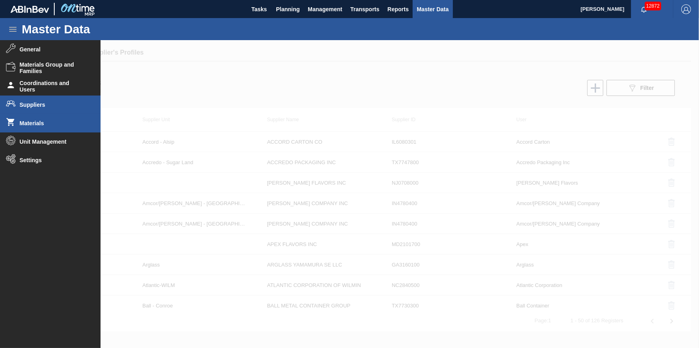
click at [44, 121] on span "Materials" at bounding box center [53, 123] width 66 height 6
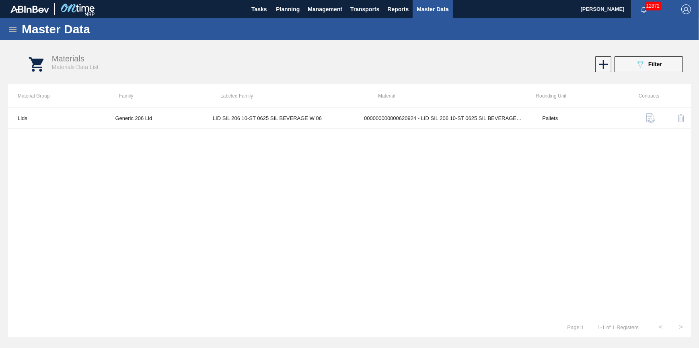
click at [12, 27] on icon at bounding box center [13, 30] width 10 height 10
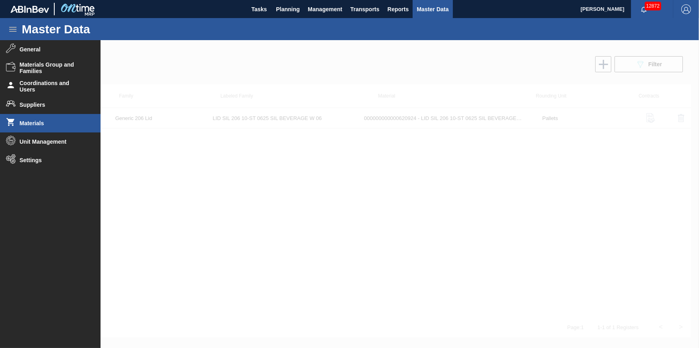
click at [187, 193] on div at bounding box center [349, 194] width 699 height 308
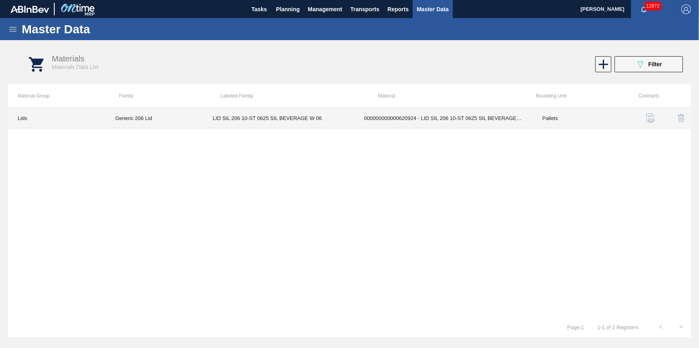
click at [248, 117] on td "LID SIL 206 10-ST 0625 SIL BEVERAGE W 06" at bounding box center [278, 118] width 151 height 20
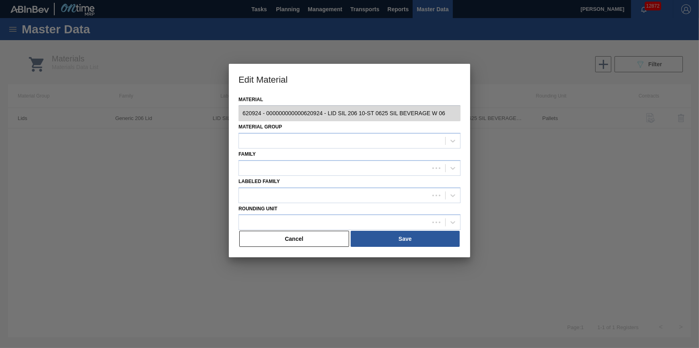
type input "620924 - 000000000000620924 - LID SIL 206 10-ST 0625 SIL BEVERAGE W 06"
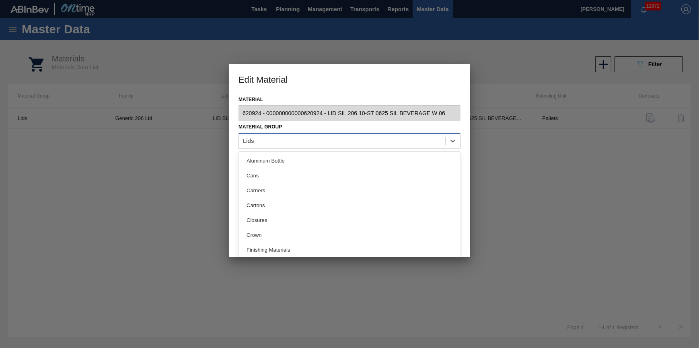
click at [326, 135] on div "Lids" at bounding box center [342, 141] width 206 height 12
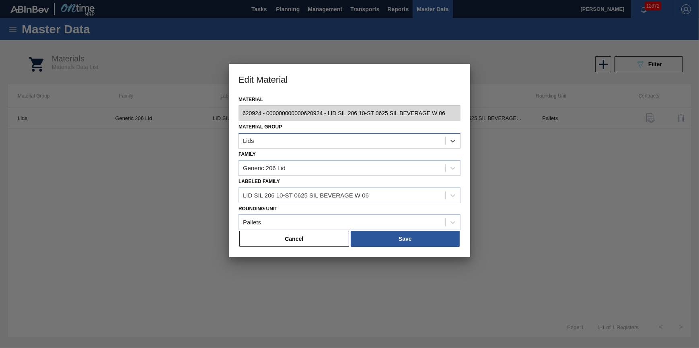
click at [327, 138] on div "Lids" at bounding box center [342, 141] width 206 height 12
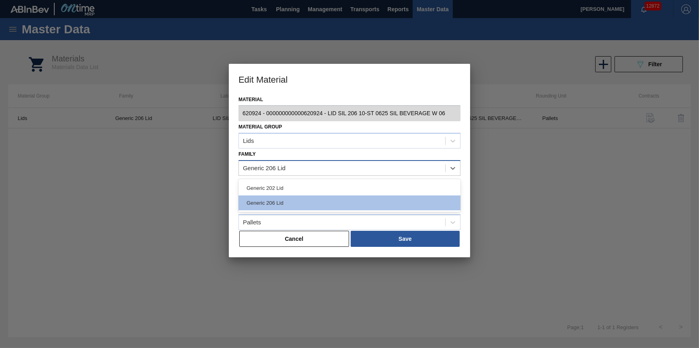
click at [337, 170] on div "Generic 206 Lid" at bounding box center [342, 168] width 206 height 12
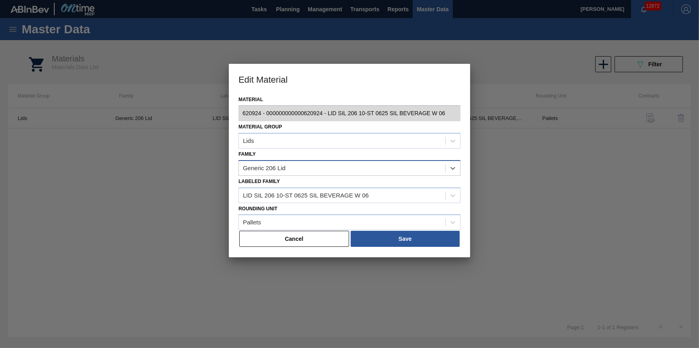
click at [337, 170] on div "Generic 206 Lid" at bounding box center [342, 168] width 206 height 12
click at [351, 198] on div "LID SIL 206 10-ST 0625 SIL BEVERAGE W 06" at bounding box center [306, 195] width 126 height 7
click at [351, 197] on div "LID SIL 206 10-ST 0625 SIL BEVERAGE W 06" at bounding box center [306, 195] width 126 height 7
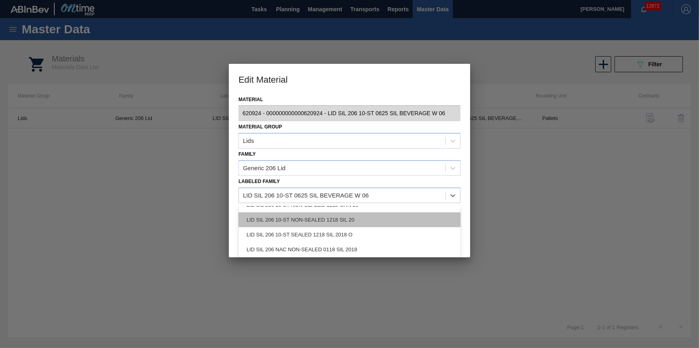
scroll to position [36, 0]
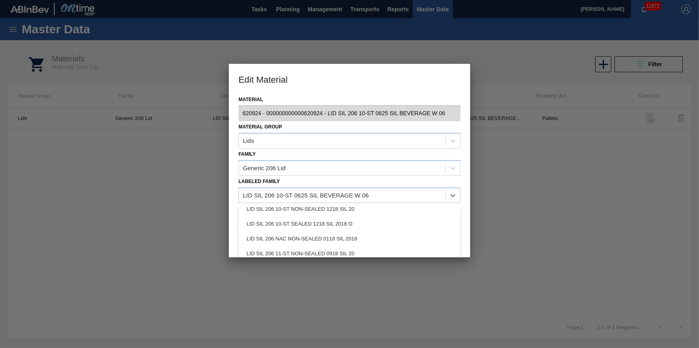
click at [106, 180] on div at bounding box center [349, 174] width 699 height 348
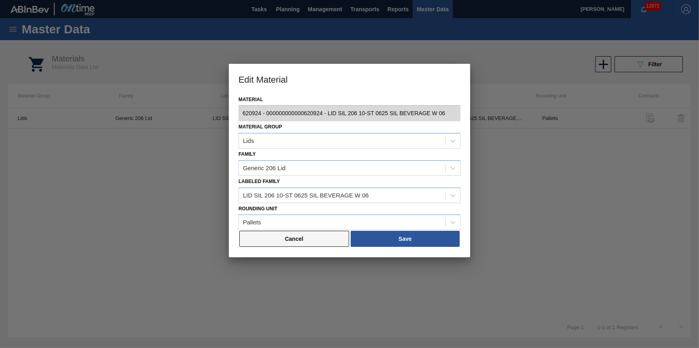
click at [283, 240] on button "Cancel" at bounding box center [294, 239] width 110 height 16
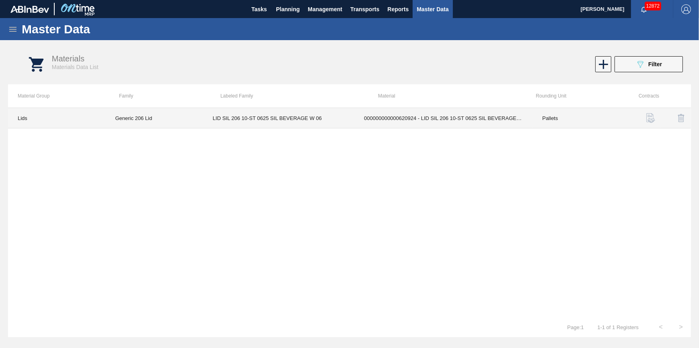
click at [260, 122] on td "LID SIL 206 10-ST 0625 SIL BEVERAGE W 06" at bounding box center [278, 118] width 151 height 20
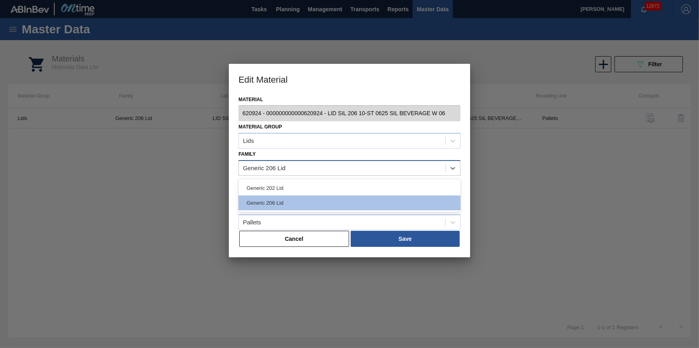
click at [320, 164] on div "Generic 206 Lid" at bounding box center [342, 168] width 206 height 12
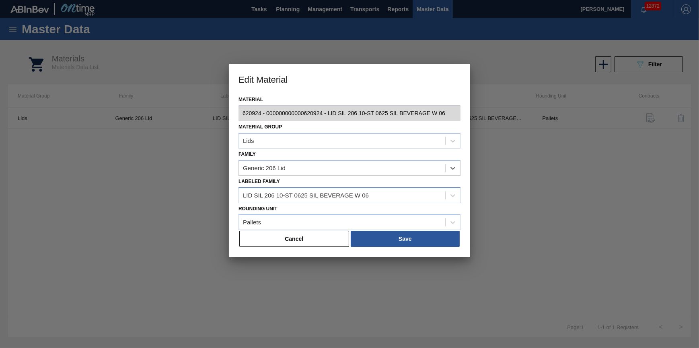
click at [320, 193] on div "LID SIL 206 10-ST 0625 SIL BEVERAGE W 06" at bounding box center [306, 195] width 126 height 7
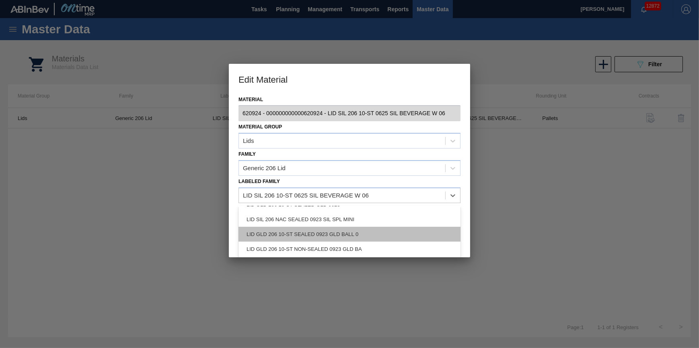
scroll to position [225, 0]
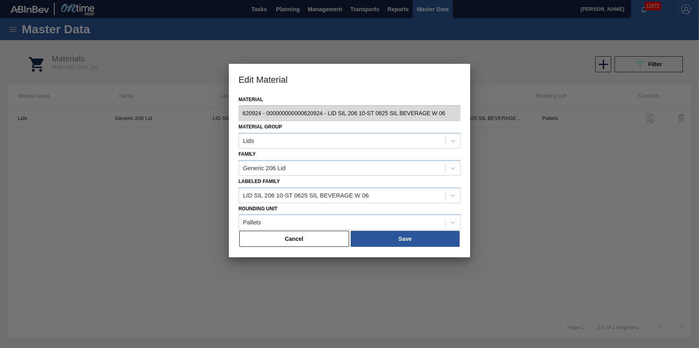
click at [118, 213] on div at bounding box center [349, 174] width 699 height 348
click at [322, 170] on div "Generic 206 Lid" at bounding box center [342, 168] width 206 height 12
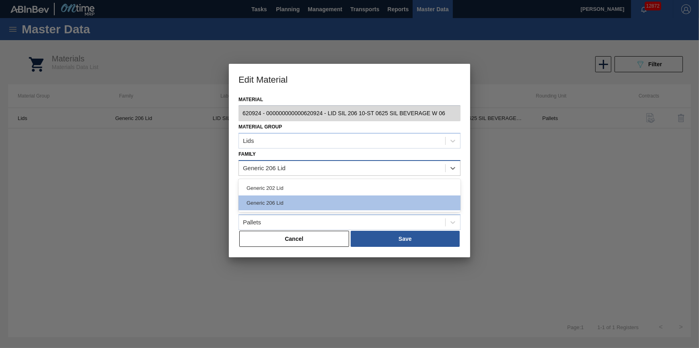
click at [322, 170] on div "Generic 206 Lid" at bounding box center [342, 168] width 206 height 12
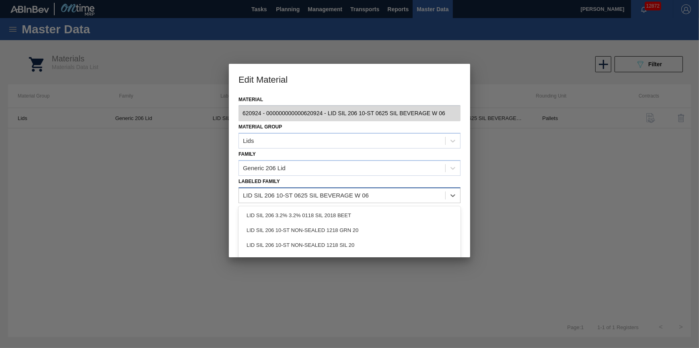
click at [327, 197] on div "LID SIL 206 10-ST 0625 SIL BEVERAGE W 06" at bounding box center [306, 195] width 126 height 7
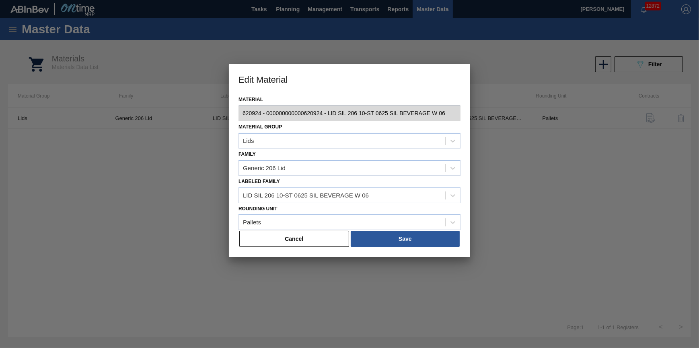
click at [506, 222] on div at bounding box center [349, 174] width 699 height 348
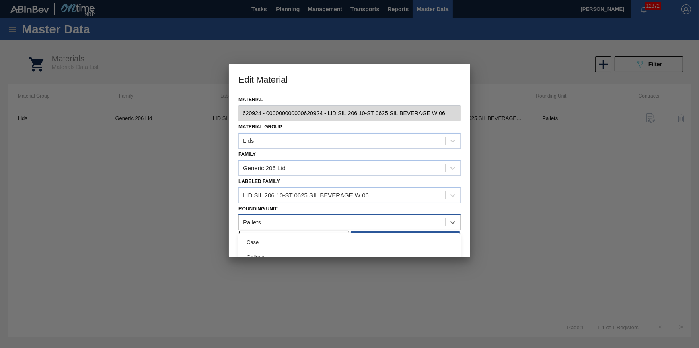
click at [318, 218] on div "Pallets" at bounding box center [342, 223] width 206 height 12
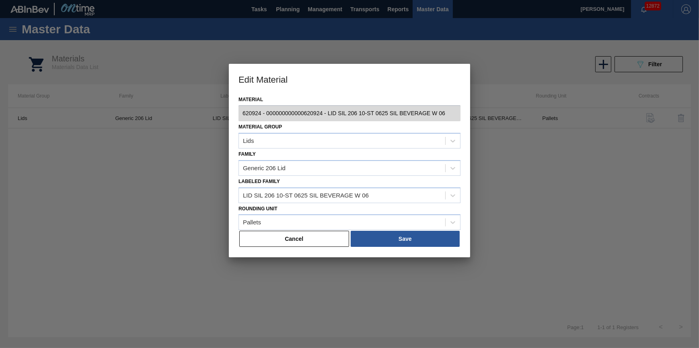
scroll to position [0, 0]
click at [544, 251] on div at bounding box center [349, 174] width 699 height 348
click at [317, 234] on button "Cancel" at bounding box center [294, 239] width 110 height 16
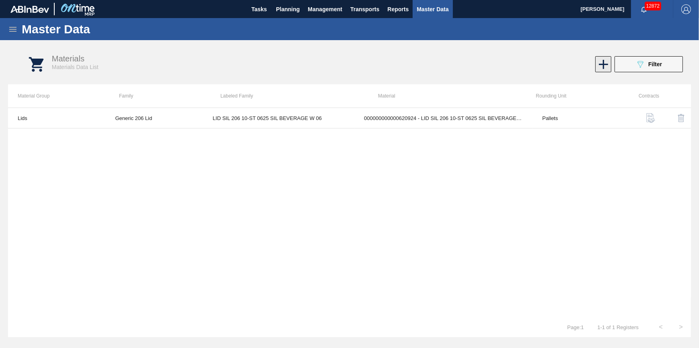
click at [605, 68] on icon at bounding box center [603, 65] width 16 height 16
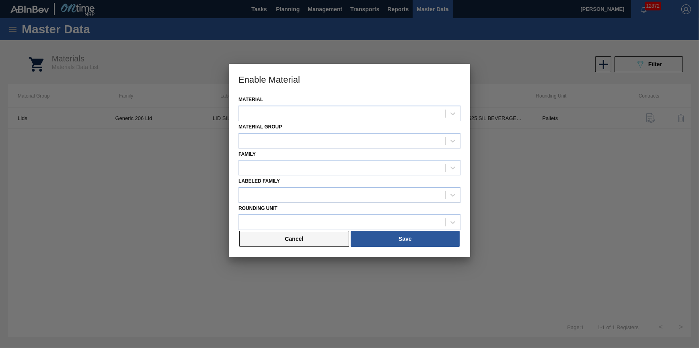
click at [318, 237] on button "Cancel" at bounding box center [294, 239] width 110 height 16
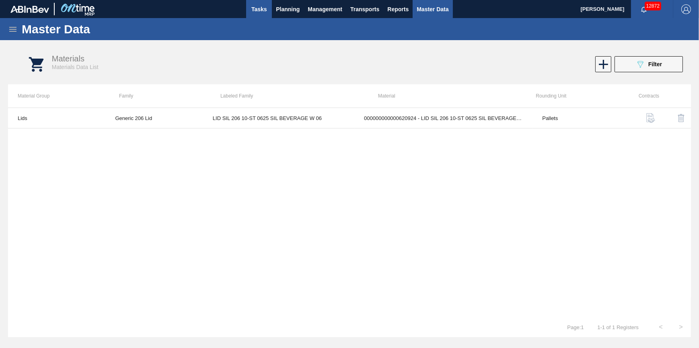
click at [261, 17] on button "Tasks" at bounding box center [259, 9] width 26 height 18
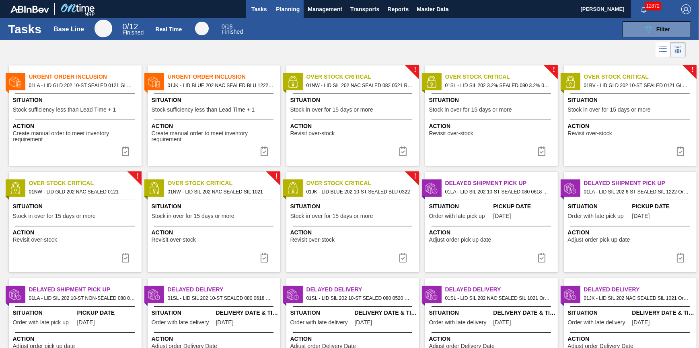
click at [288, 9] on span "Planning" at bounding box center [288, 9] width 24 height 10
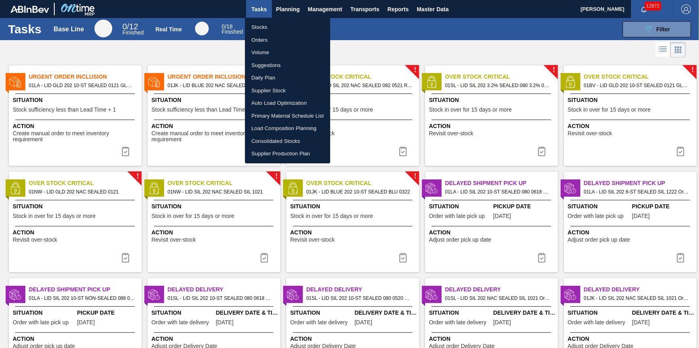
click at [282, 31] on li "Stocks" at bounding box center [287, 27] width 85 height 13
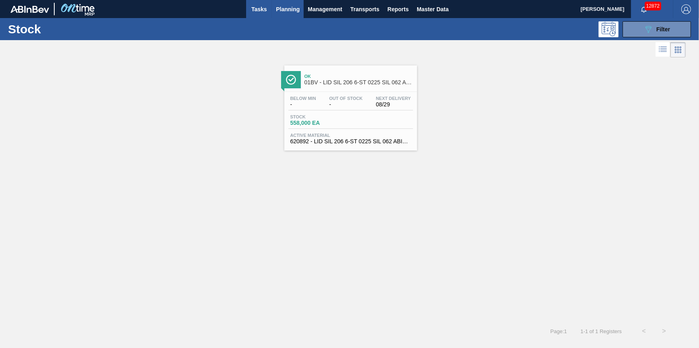
click at [252, 12] on span "Tasks" at bounding box center [259, 9] width 18 height 10
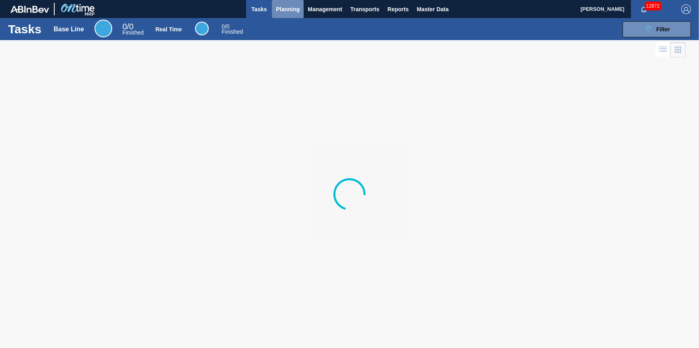
click at [281, 12] on span "Planning" at bounding box center [288, 9] width 24 height 10
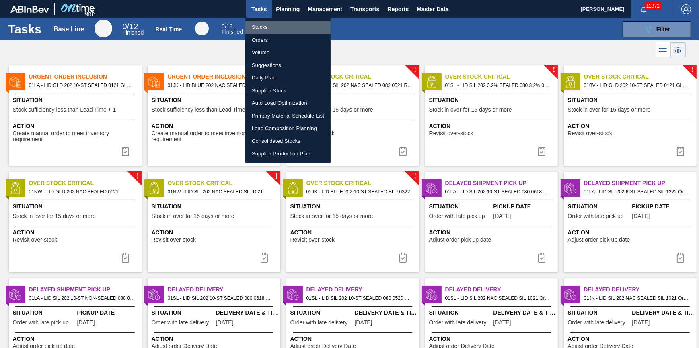
click at [274, 23] on li "Stocks" at bounding box center [287, 27] width 85 height 13
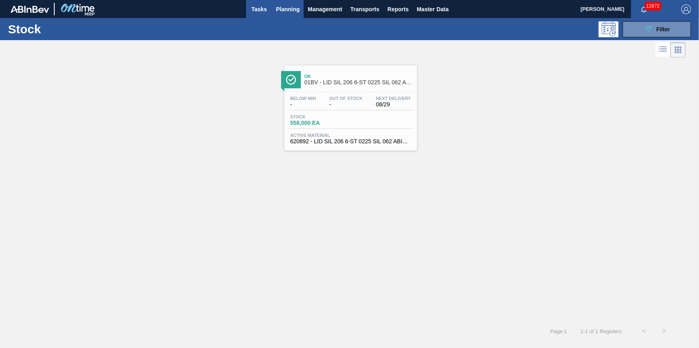
click at [253, 11] on span "Tasks" at bounding box center [259, 9] width 18 height 10
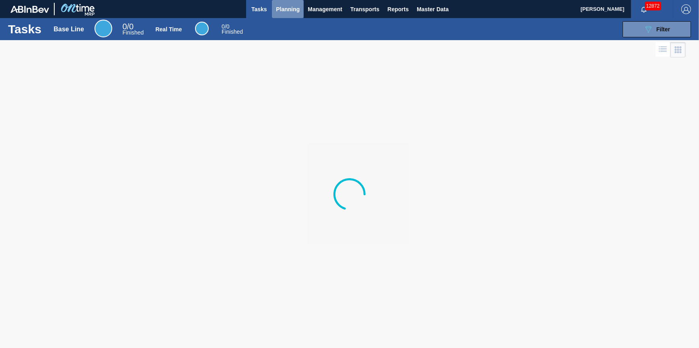
click at [288, 13] on span "Planning" at bounding box center [288, 9] width 24 height 10
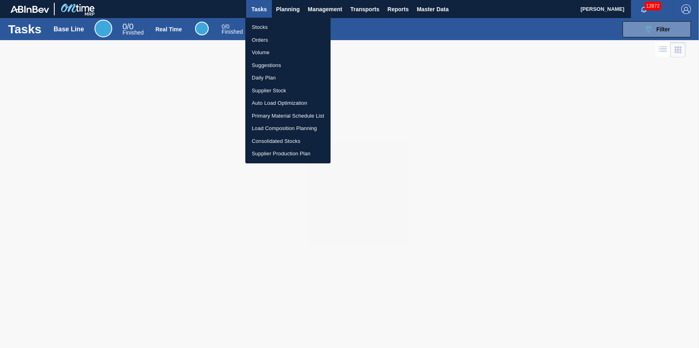
click at [288, 23] on li "Stocks" at bounding box center [287, 27] width 85 height 13
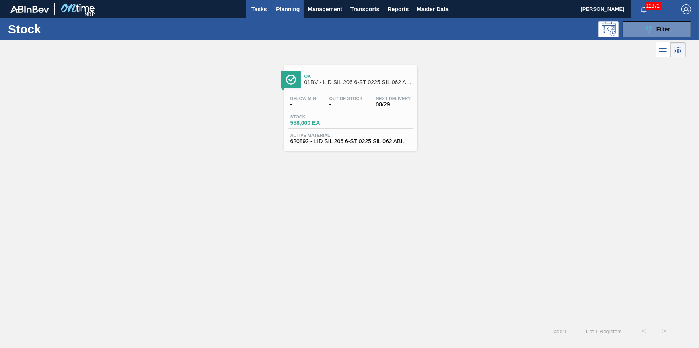
click at [252, 12] on span "Tasks" at bounding box center [259, 9] width 18 height 10
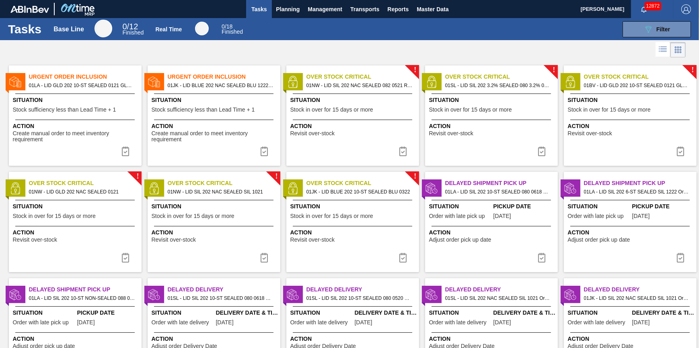
click at [275, 19] on div "Tasks Base Line 0 / 12 Finished Real Time 0 / 18 Finished 089F7B8B-B2A5-4AFE-B5…" at bounding box center [349, 29] width 699 height 22
click at [281, 14] on button "Planning" at bounding box center [288, 9] width 32 height 18
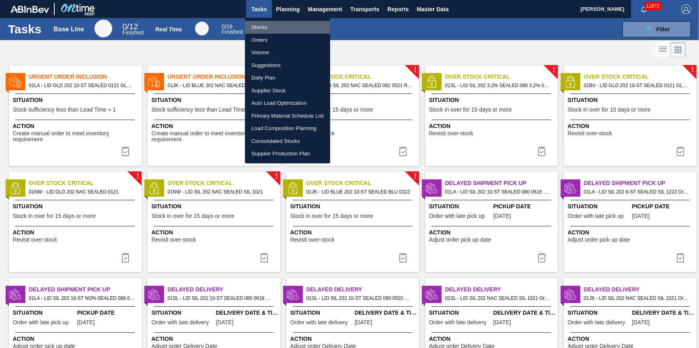
click at [281, 25] on li "Stocks" at bounding box center [287, 27] width 85 height 13
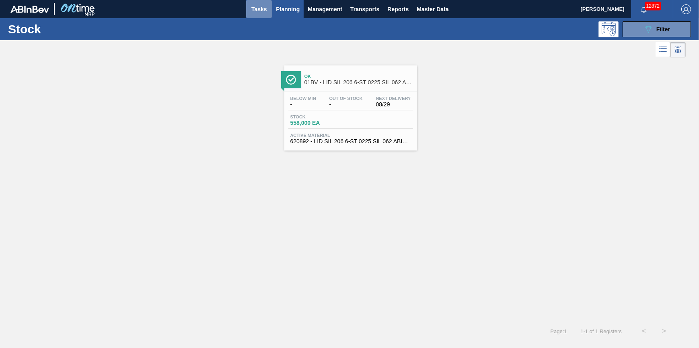
click at [266, 2] on button "Tasks" at bounding box center [259, 9] width 26 height 18
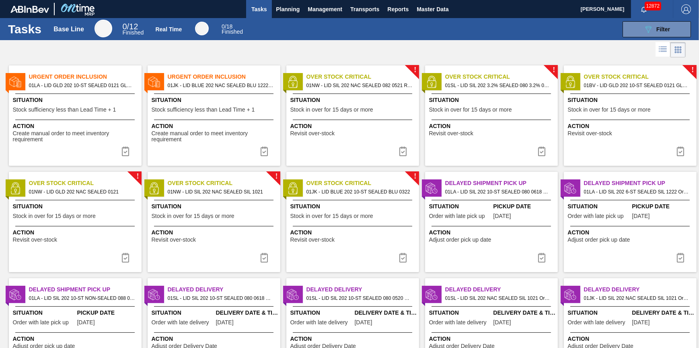
click at [116, 97] on span "Situation" at bounding box center [76, 100] width 127 height 8
click at [200, 99] on span "Situation" at bounding box center [215, 100] width 127 height 8
click at [68, 116] on div "Urgent Order Inclusion 01LA - LID GLD 202 10-ST SEALED 0121 GLD BALL 0 Situatio…" at bounding box center [75, 116] width 133 height 100
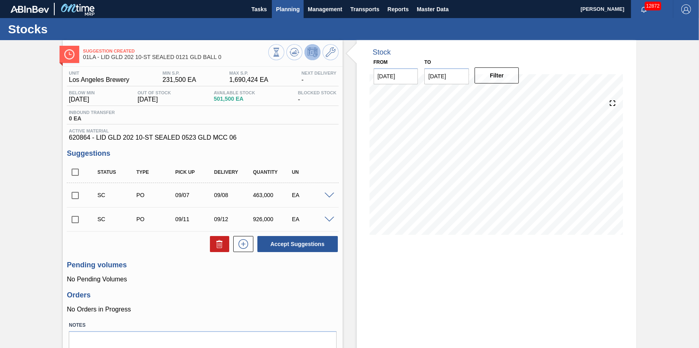
click at [279, 8] on span "Planning" at bounding box center [288, 9] width 24 height 10
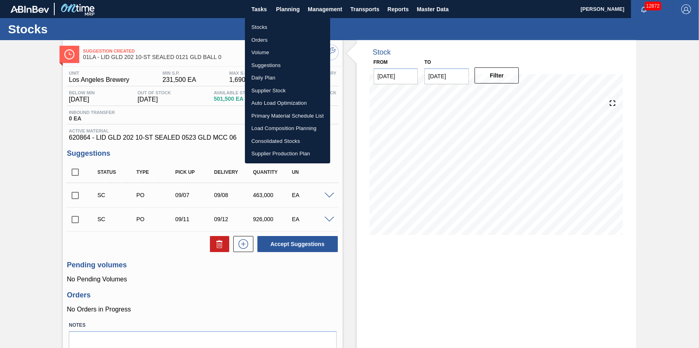
click at [277, 26] on li "Stocks" at bounding box center [287, 27] width 85 height 13
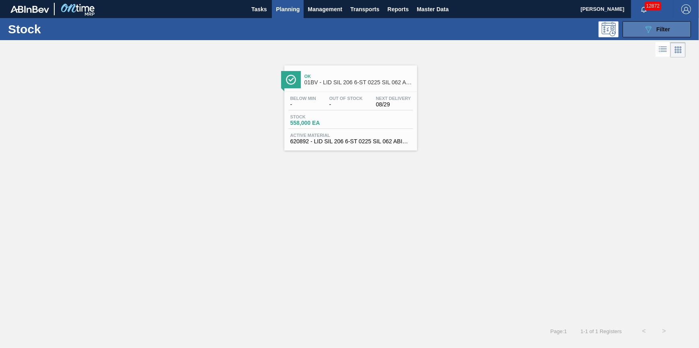
click at [653, 34] on button "089F7B8B-B2A5-4AFE-B5C0-19BA573D28AC Filter" at bounding box center [656, 29] width 68 height 16
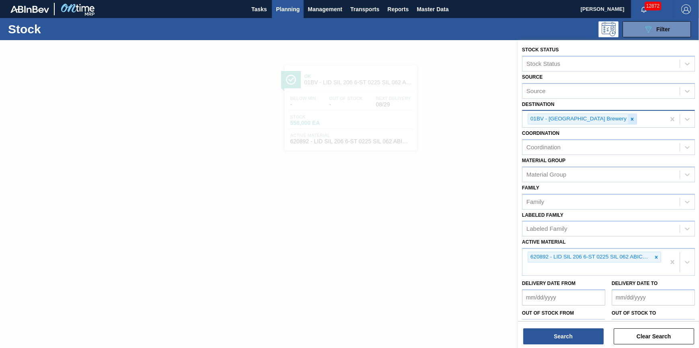
click at [629, 121] on icon at bounding box center [632, 120] width 6 height 6
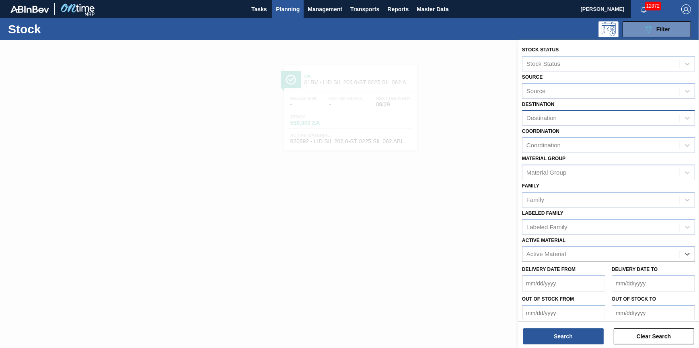
click at [609, 119] on div "Destination" at bounding box center [600, 119] width 157 height 12
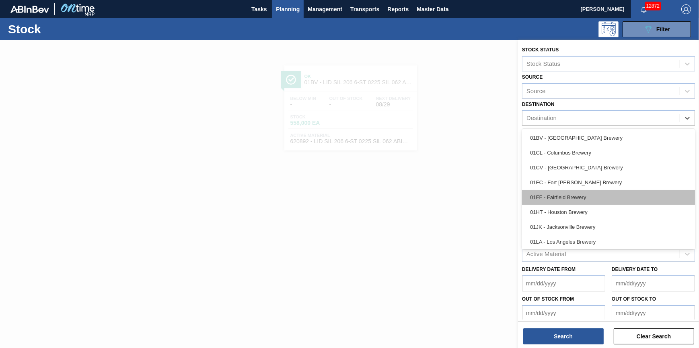
click at [599, 199] on div "01FF - Fairfield Brewery" at bounding box center [608, 197] width 173 height 15
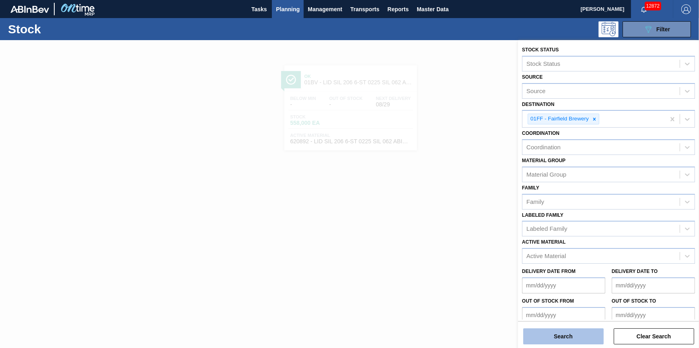
click at [563, 331] on button "Search" at bounding box center [563, 337] width 80 height 16
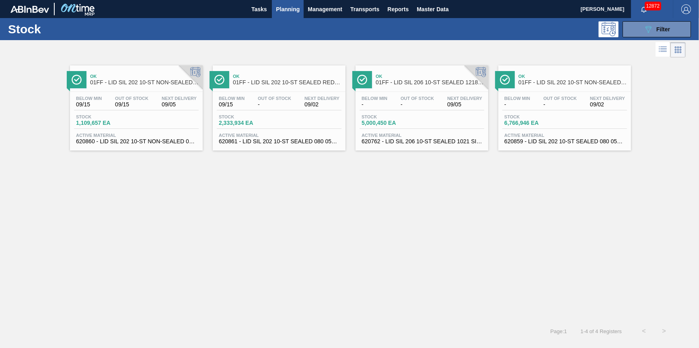
click at [273, 90] on div "Ok 01FF - LID SIL 202 10-ST SEALED RED DI Below Min 09/15 Out Of Stock - Next D…" at bounding box center [279, 108] width 133 height 85
click at [546, 119] on span "Stock" at bounding box center [532, 117] width 56 height 5
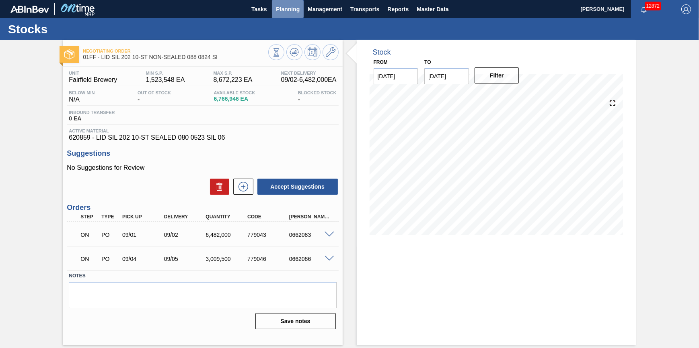
click at [292, 9] on span "Planning" at bounding box center [288, 9] width 24 height 10
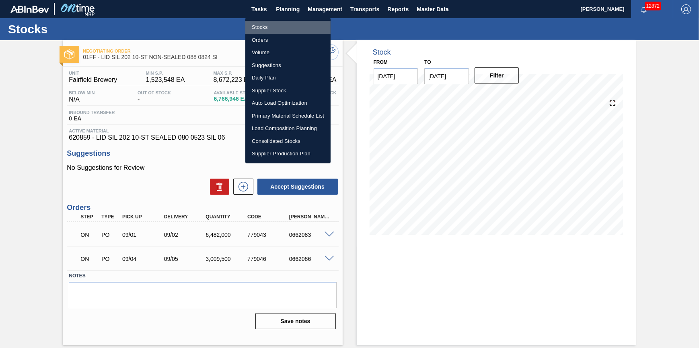
click at [291, 22] on li "Stocks" at bounding box center [287, 27] width 85 height 13
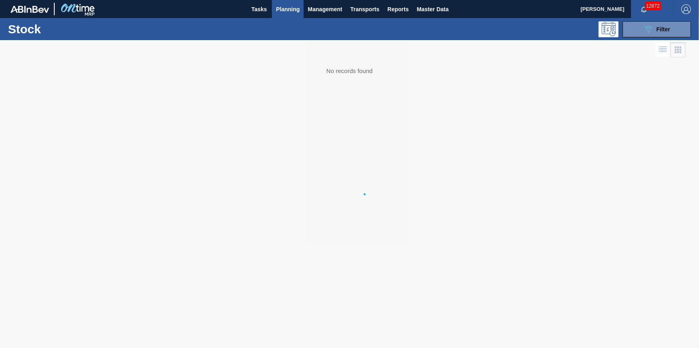
click at [646, 20] on div "Stock 089F7B8B-B2A5-4AFE-B5C0-19BA573D28AC Filter" at bounding box center [349, 29] width 699 height 22
click at [650, 30] on icon "089F7B8B-B2A5-4AFE-B5C0-19BA573D28AC" at bounding box center [648, 30] width 10 height 10
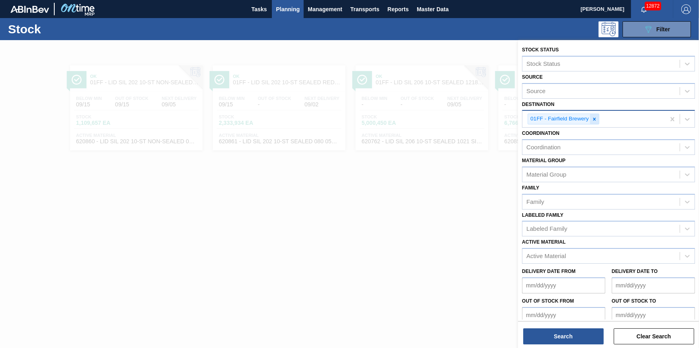
click at [597, 118] on div at bounding box center [594, 119] width 9 height 10
click at [596, 121] on div "01FF - Fairfield Brewery" at bounding box center [593, 119] width 143 height 16
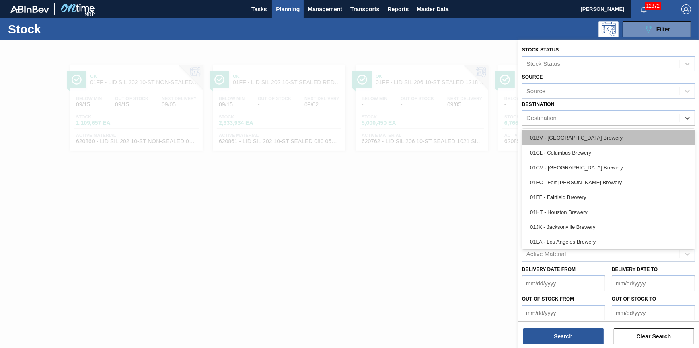
click at [591, 136] on div "01BV - [GEOGRAPHIC_DATA] Brewery" at bounding box center [608, 138] width 173 height 15
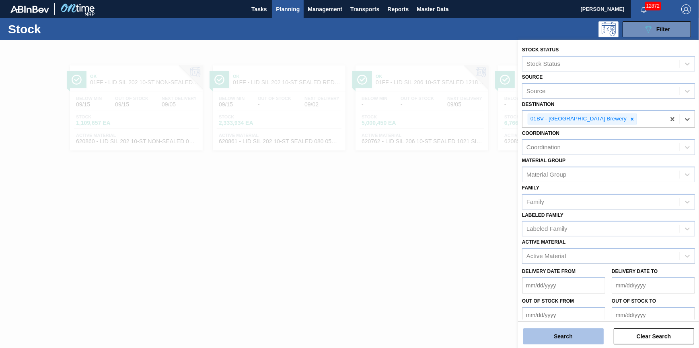
click at [560, 334] on button "Search" at bounding box center [563, 337] width 80 height 16
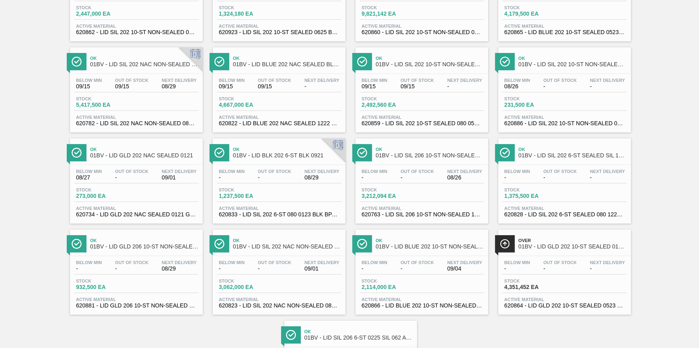
scroll to position [146, 0]
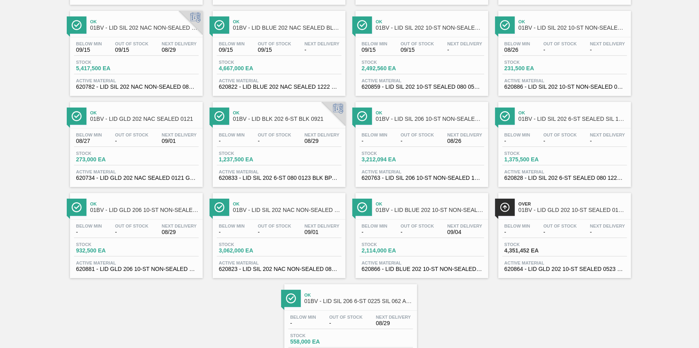
click at [141, 252] on div "Stock 932,500 EA" at bounding box center [136, 249] width 125 height 14
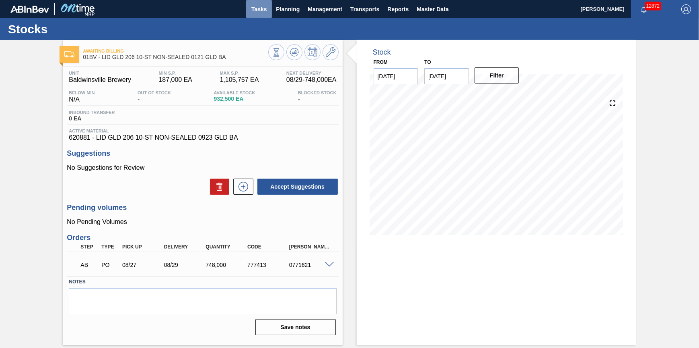
click at [254, 13] on span "Tasks" at bounding box center [259, 9] width 18 height 10
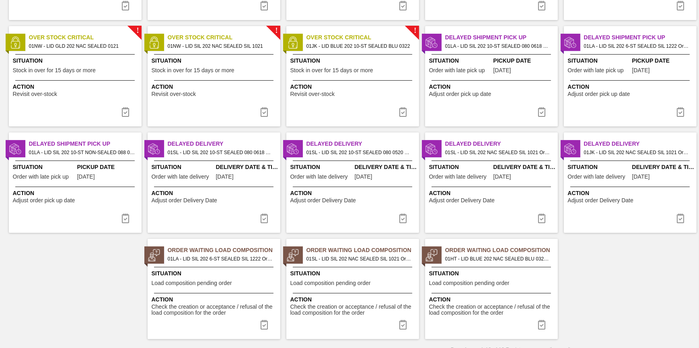
scroll to position [157, 0]
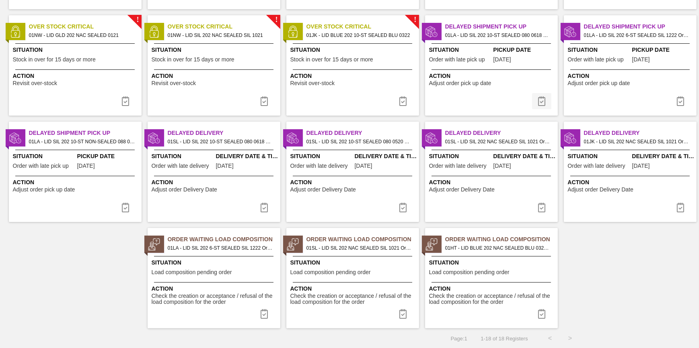
click at [537, 99] on img at bounding box center [542, 101] width 10 height 10
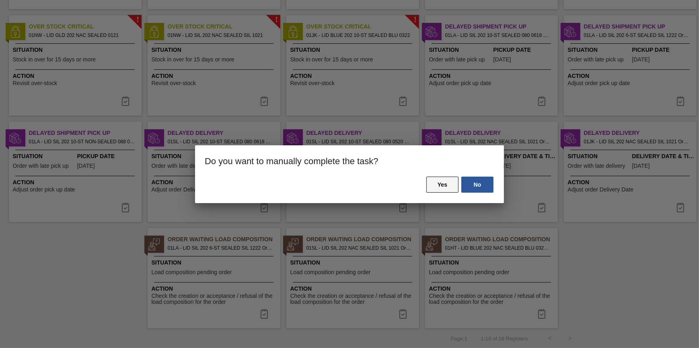
click at [449, 191] on button "Yes" at bounding box center [442, 185] width 32 height 16
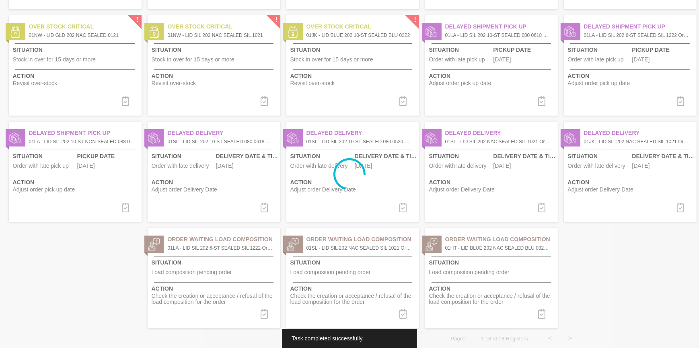
scroll to position [0, 0]
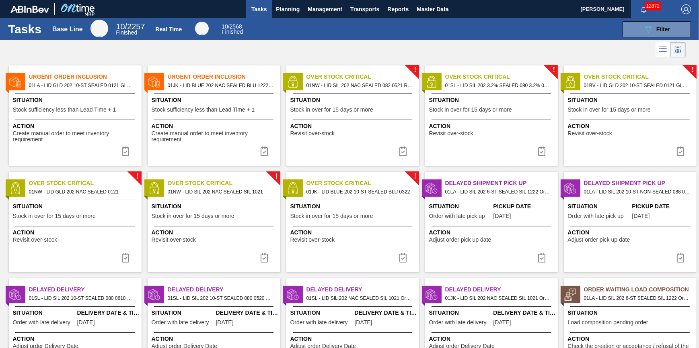
click at [540, 258] on img at bounding box center [542, 258] width 10 height 10
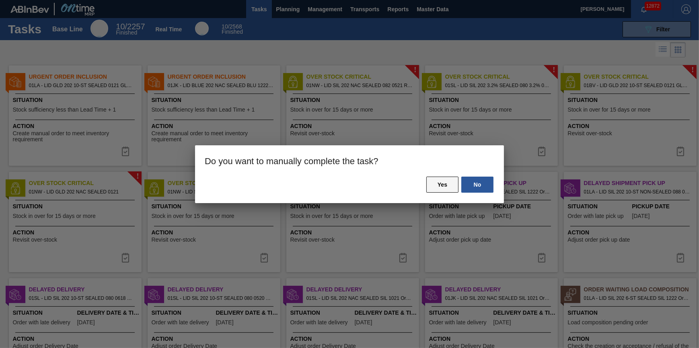
click at [443, 177] on button "Yes" at bounding box center [442, 185] width 32 height 16
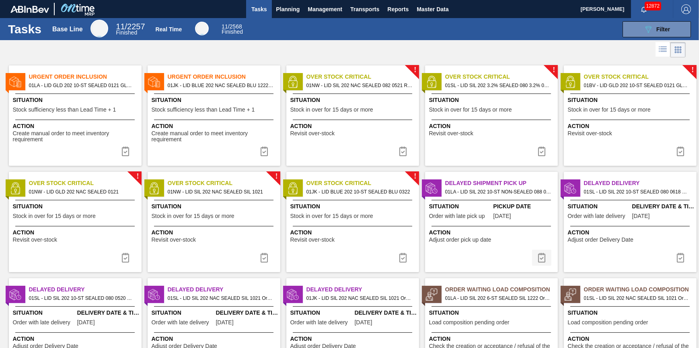
click at [538, 257] on img at bounding box center [542, 258] width 10 height 10
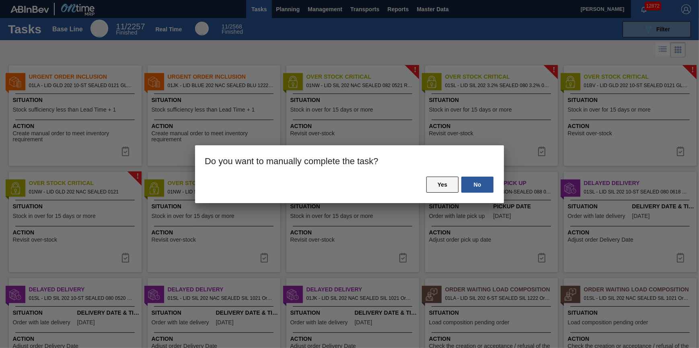
click at [445, 186] on button "Yes" at bounding box center [442, 185] width 32 height 16
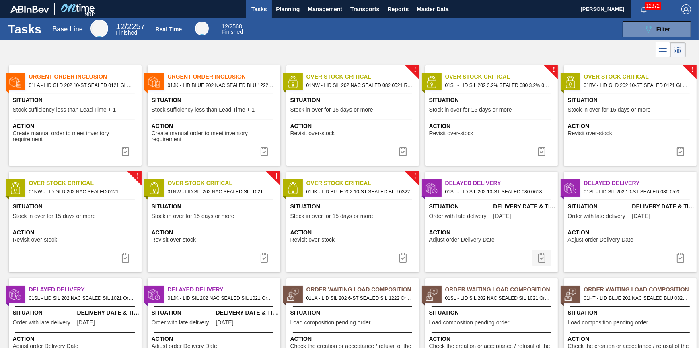
click at [547, 258] on button at bounding box center [541, 258] width 19 height 16
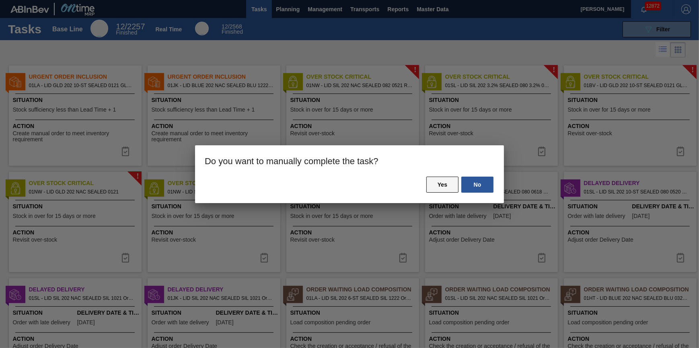
click at [453, 191] on button "Yes" at bounding box center [442, 185] width 32 height 16
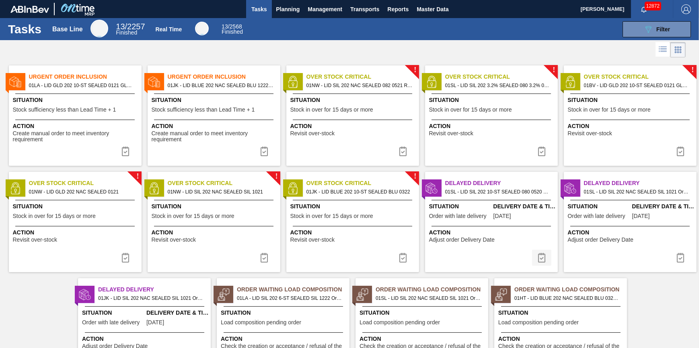
click at [542, 261] on img at bounding box center [542, 258] width 10 height 10
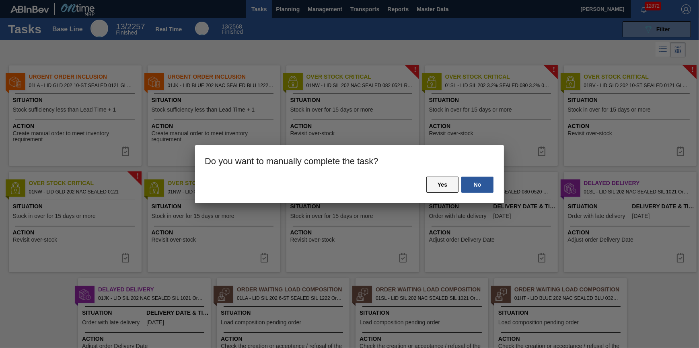
click at [445, 180] on button "Yes" at bounding box center [442, 185] width 32 height 16
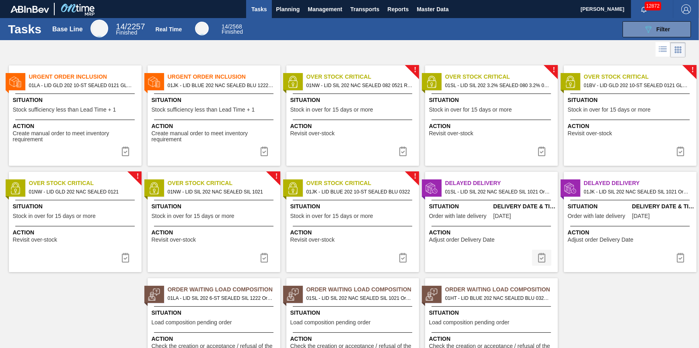
click at [537, 255] on img at bounding box center [542, 258] width 10 height 10
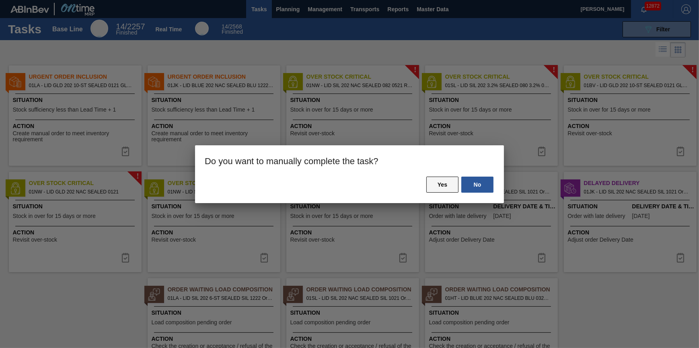
click at [443, 187] on button "Yes" at bounding box center [442, 185] width 32 height 16
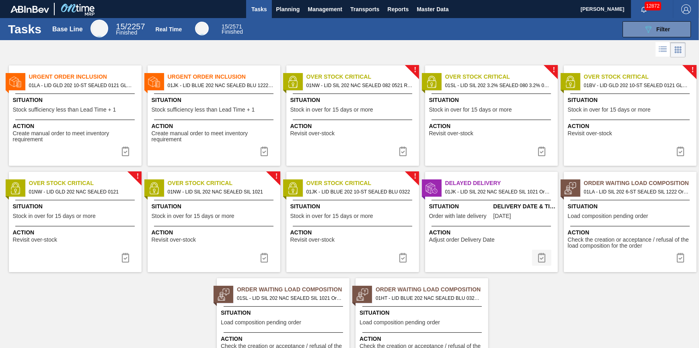
click at [539, 253] on img at bounding box center [542, 258] width 10 height 10
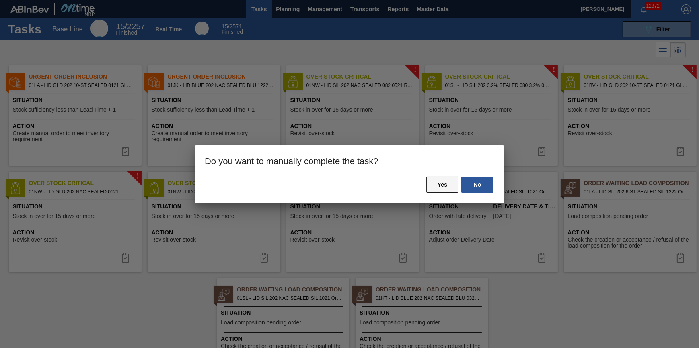
click at [439, 185] on button "Yes" at bounding box center [442, 185] width 32 height 16
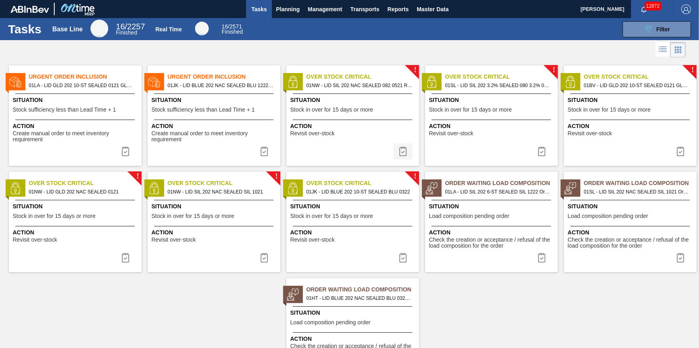
click at [398, 147] on img at bounding box center [403, 152] width 10 height 10
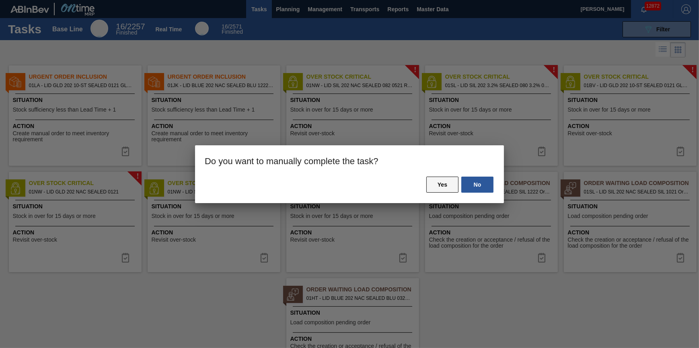
click at [435, 184] on button "Yes" at bounding box center [442, 185] width 32 height 16
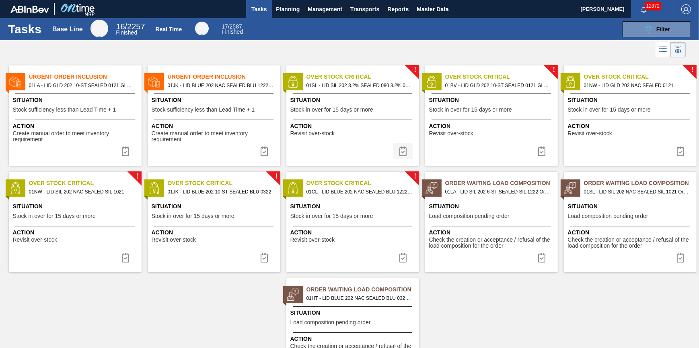
click at [400, 155] on img at bounding box center [403, 152] width 10 height 10
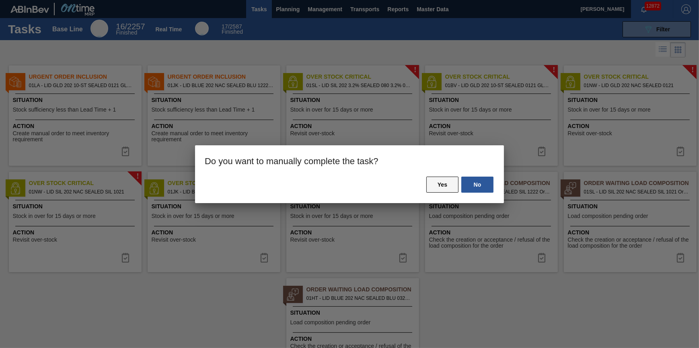
click at [437, 181] on button "Yes" at bounding box center [442, 185] width 32 height 16
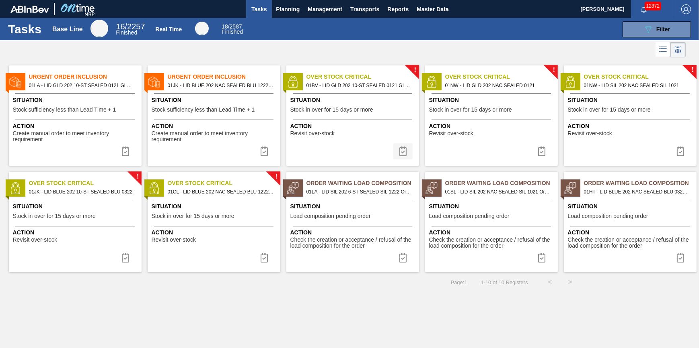
click at [406, 149] on img at bounding box center [403, 152] width 10 height 10
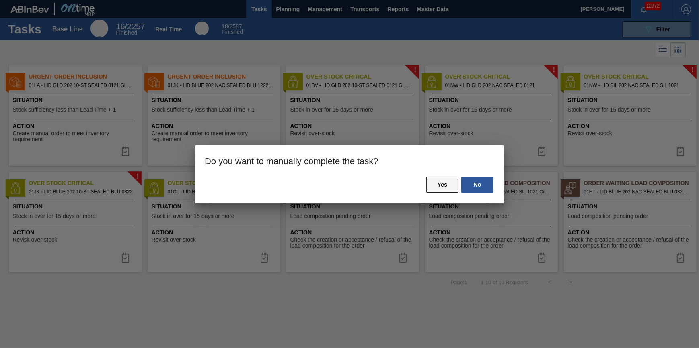
click at [438, 182] on button "Yes" at bounding box center [442, 185] width 32 height 16
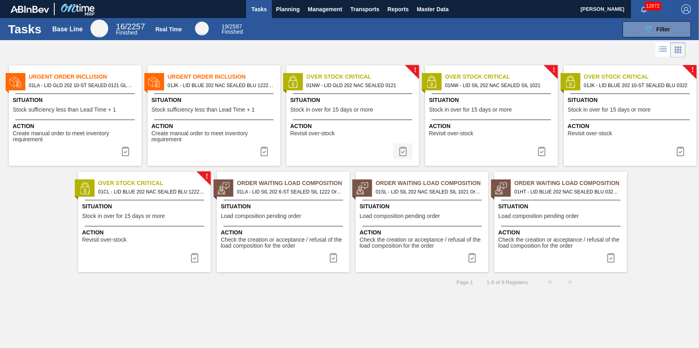
click at [402, 153] on img at bounding box center [403, 152] width 10 height 10
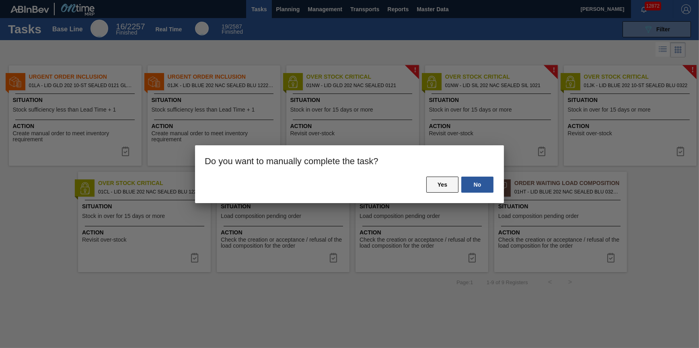
click at [437, 182] on button "Yes" at bounding box center [442, 185] width 32 height 16
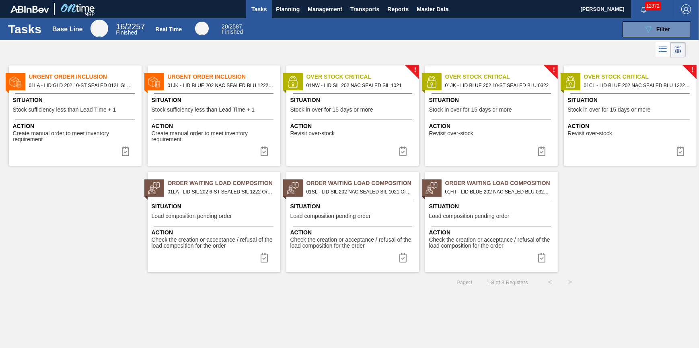
click at [402, 154] on img at bounding box center [403, 152] width 10 height 10
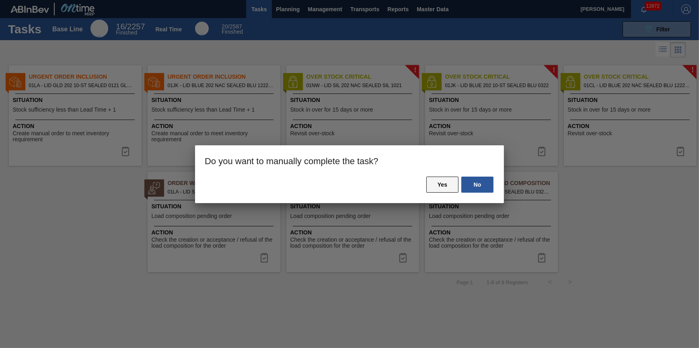
click at [431, 180] on button "Yes" at bounding box center [442, 185] width 32 height 16
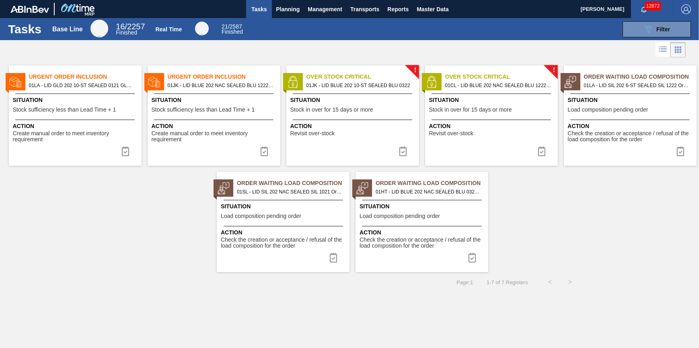
click at [398, 154] on img at bounding box center [403, 152] width 10 height 10
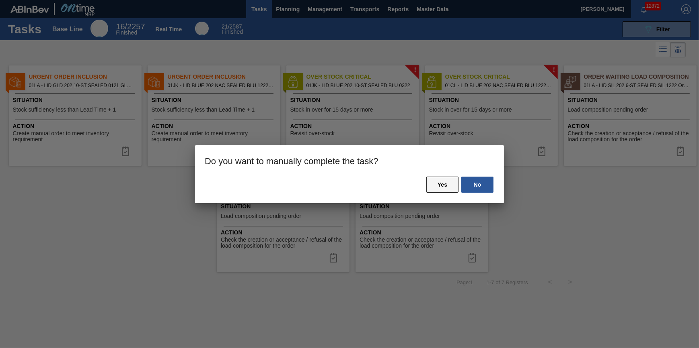
click at [430, 182] on button "Yes" at bounding box center [442, 185] width 32 height 16
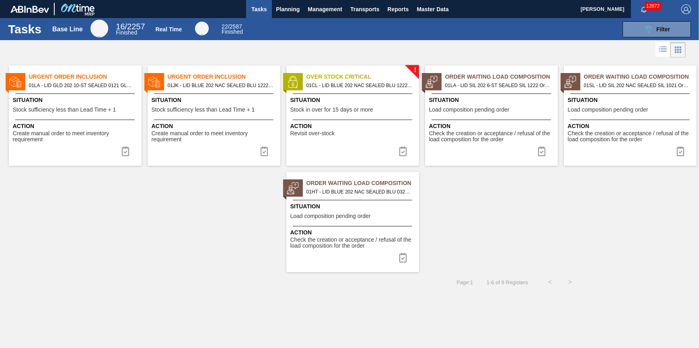
click at [403, 151] on img at bounding box center [403, 152] width 10 height 10
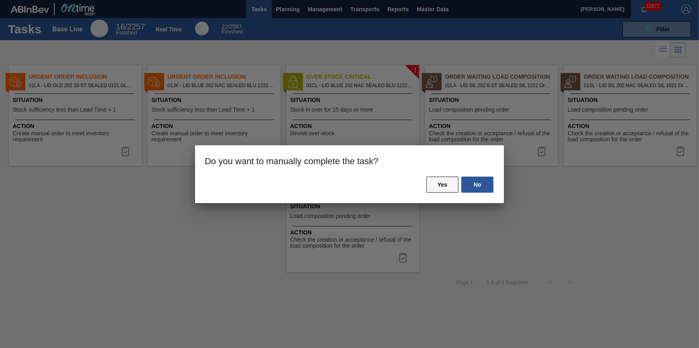
click at [434, 186] on button "Yes" at bounding box center [442, 185] width 32 height 16
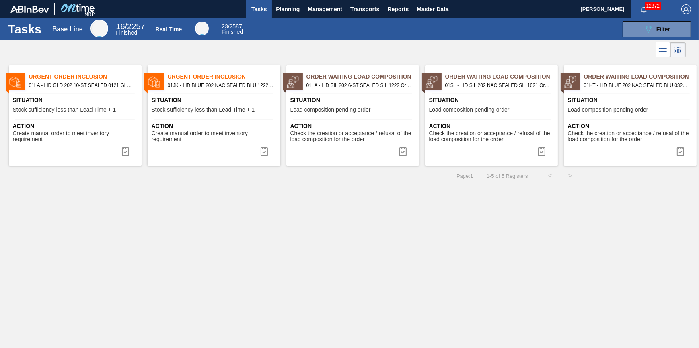
click at [91, 89] on span "01LA - LID GLD 202 10-ST SEALED 0121 GLD BALL 0" at bounding box center [82, 85] width 106 height 9
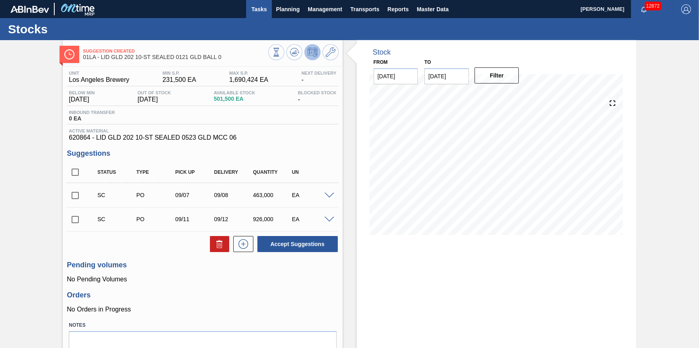
click at [263, 12] on span "Tasks" at bounding box center [259, 9] width 18 height 10
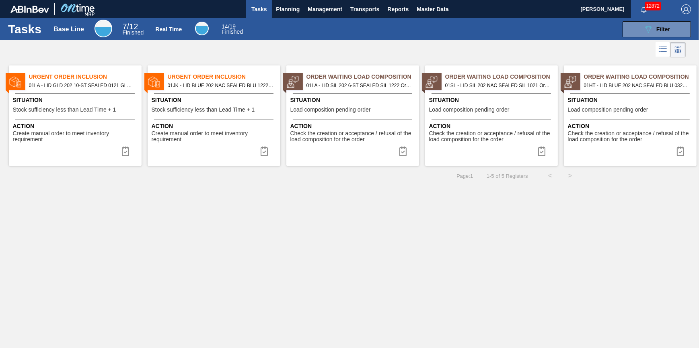
click at [200, 106] on div "Situation Stock sufficiency less than Lead Time + 1" at bounding box center [215, 106] width 127 height 20
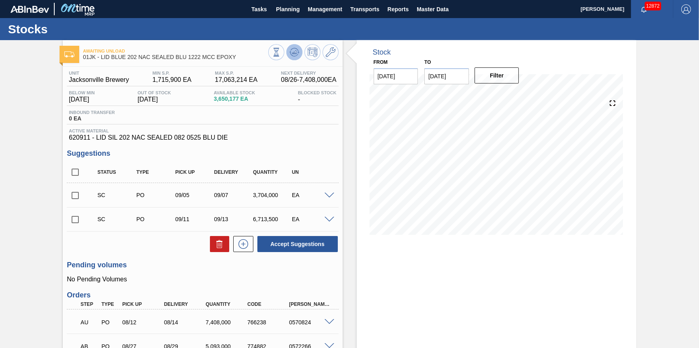
click at [298, 53] on button at bounding box center [294, 52] width 16 height 16
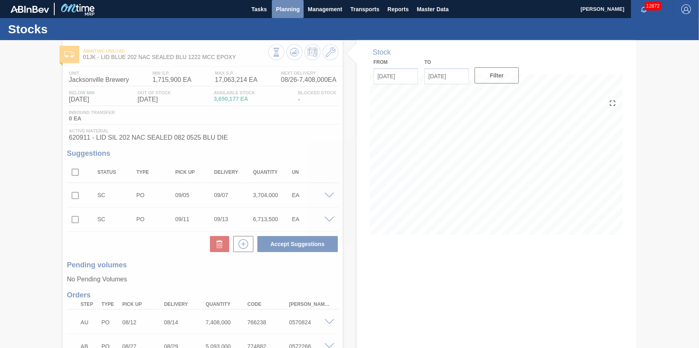
click at [293, 10] on span "Planning" at bounding box center [288, 9] width 24 height 10
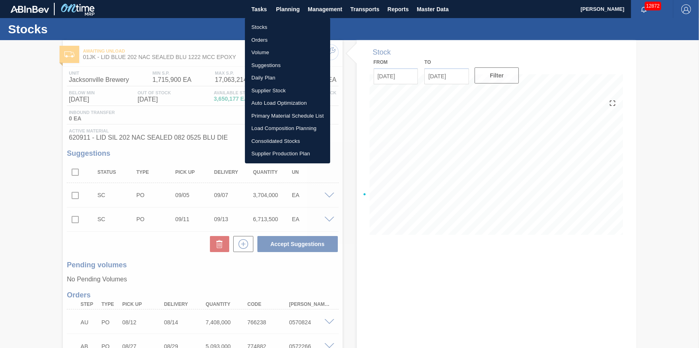
click at [289, 29] on li "Stocks" at bounding box center [287, 27] width 85 height 13
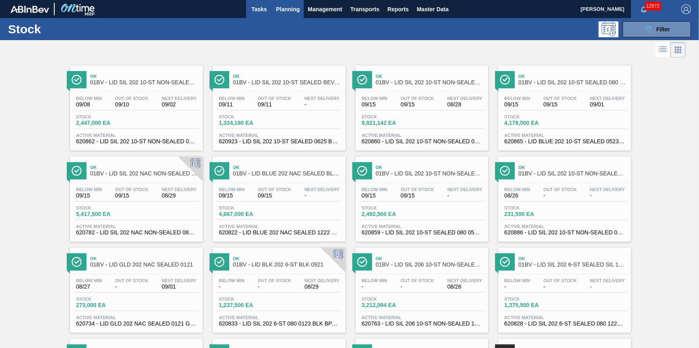
click at [265, 5] on span "Tasks" at bounding box center [259, 9] width 18 height 10
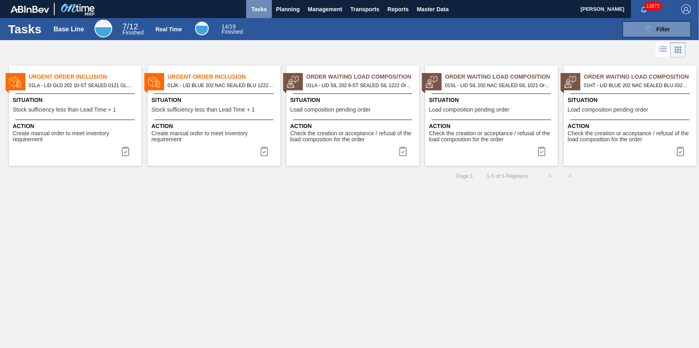
click at [257, 8] on span "Tasks" at bounding box center [259, 9] width 18 height 10
click at [100, 117] on div "Urgent Order Inclusion 01LA - LID GLD 202 10-ST SEALED 0121 GLD BALL 0 Situatio…" at bounding box center [75, 116] width 133 height 100
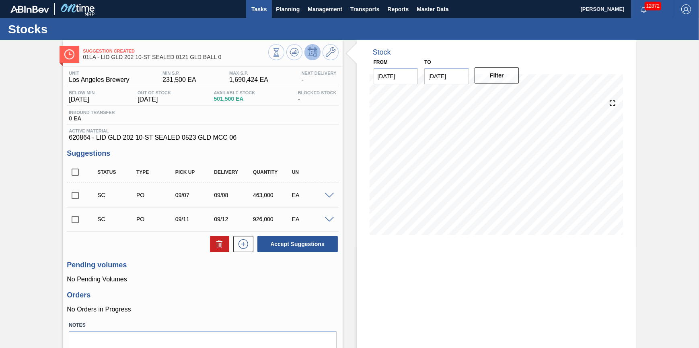
drag, startPoint x: 258, startPoint y: 7, endPoint x: 259, endPoint y: 12, distance: 4.4
click at [259, 8] on span "Tasks" at bounding box center [259, 9] width 18 height 10
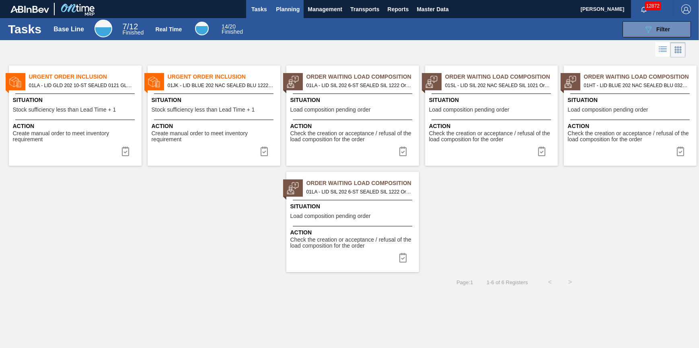
click at [275, 9] on button "Planning" at bounding box center [288, 9] width 32 height 18
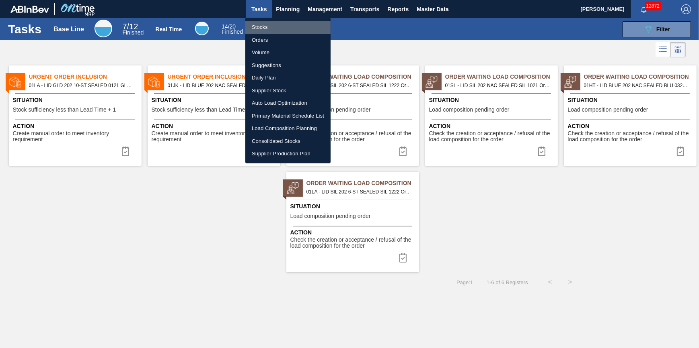
click at [274, 25] on li "Stocks" at bounding box center [287, 27] width 85 height 13
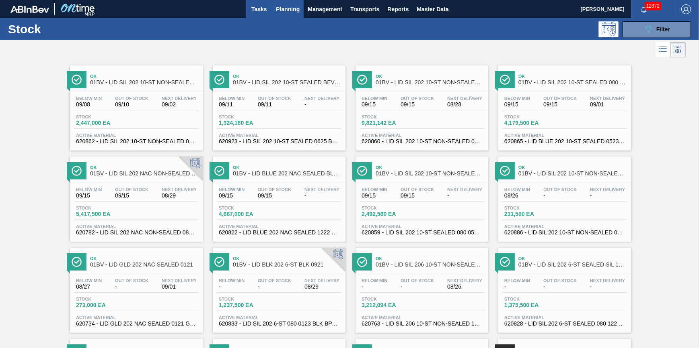
click at [262, 8] on span "Tasks" at bounding box center [259, 9] width 18 height 10
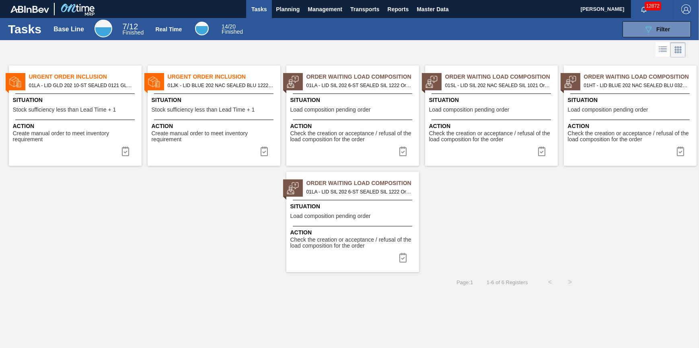
click at [230, 119] on div "Urgent Order Inclusion 01JK - LID BLUE 202 NAC SEALED BLU 1222 MCC EPOXY Situat…" at bounding box center [214, 116] width 133 height 100
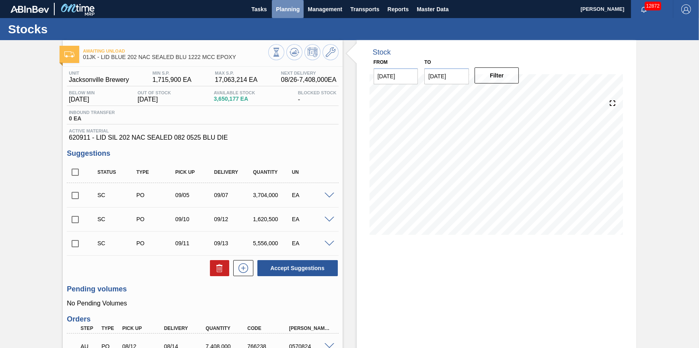
click at [285, 16] on button "Planning" at bounding box center [288, 9] width 32 height 18
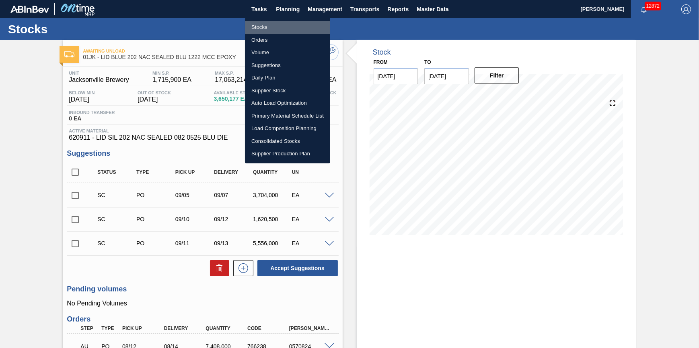
click at [283, 29] on li "Stocks" at bounding box center [287, 27] width 85 height 13
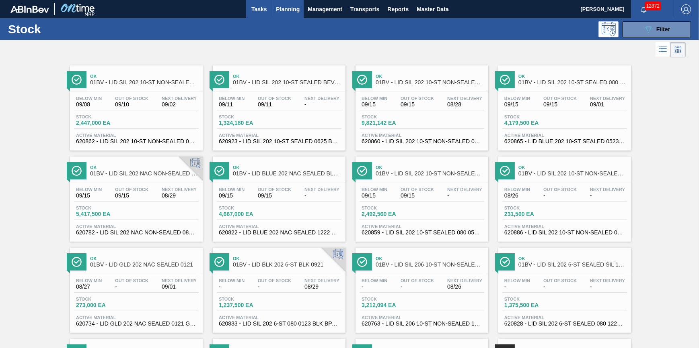
click at [270, 8] on button "Tasks" at bounding box center [259, 9] width 26 height 18
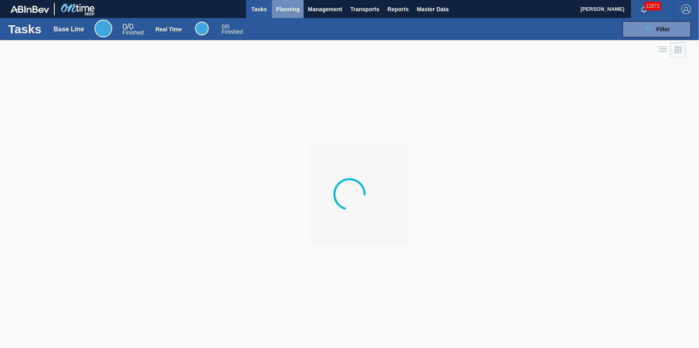
click at [287, 10] on span "Planning" at bounding box center [288, 9] width 24 height 10
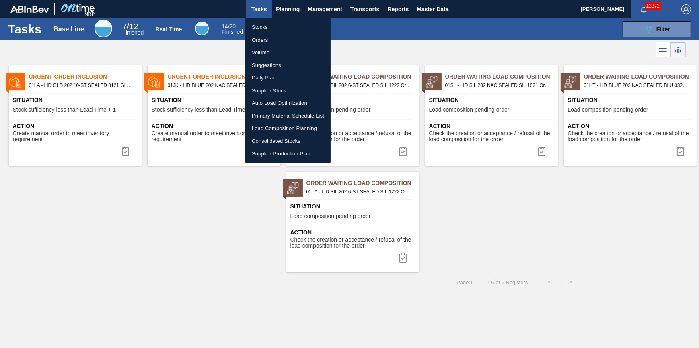
click at [288, 23] on li "Stocks" at bounding box center [287, 27] width 85 height 13
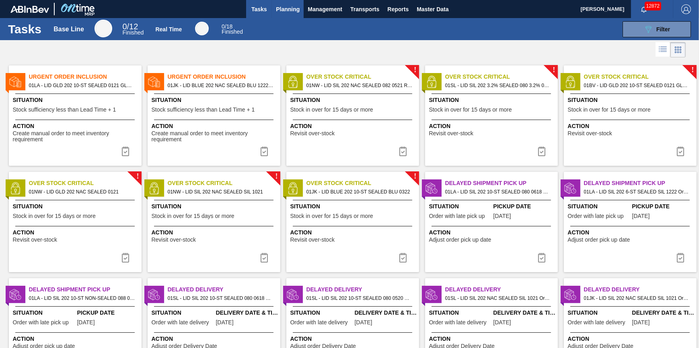
click at [287, 9] on span "Planning" at bounding box center [288, 9] width 24 height 10
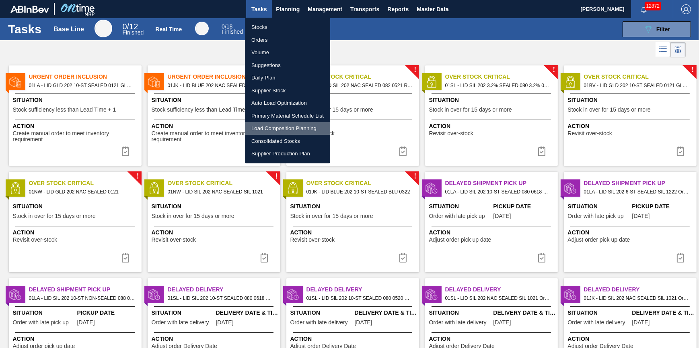
click at [284, 127] on li "Load Composition Planning" at bounding box center [287, 128] width 85 height 13
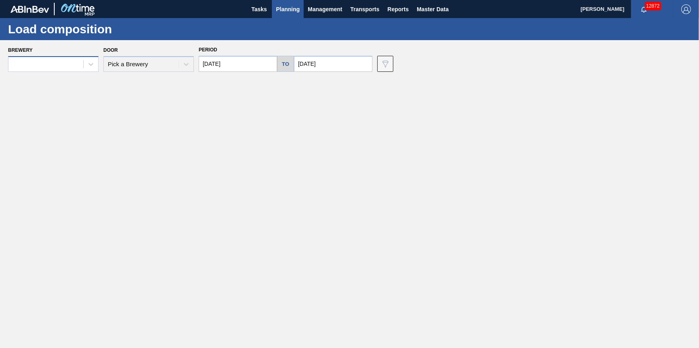
click at [70, 59] on div at bounding box center [45, 65] width 75 height 12
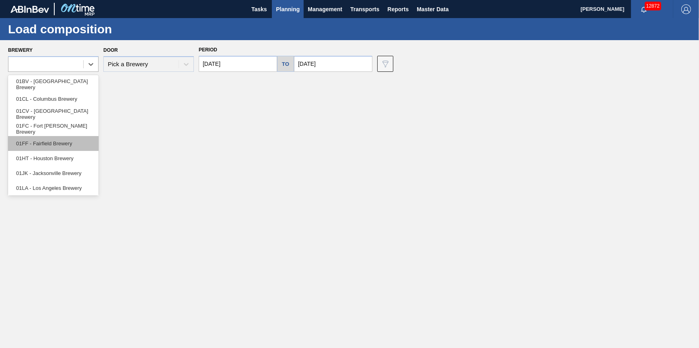
click at [63, 145] on div "01FF - Fairfield Brewery" at bounding box center [53, 143] width 90 height 15
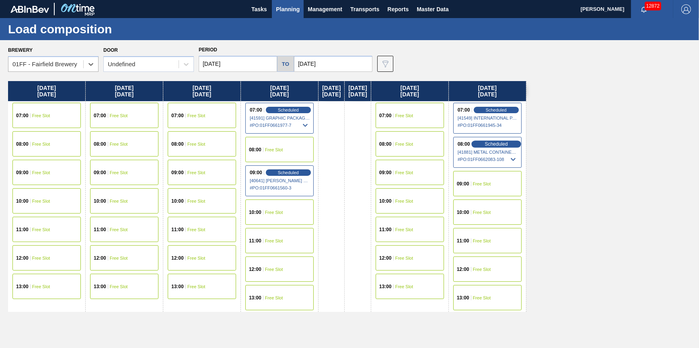
click at [507, 145] on span "Scheduled" at bounding box center [495, 143] width 23 height 5
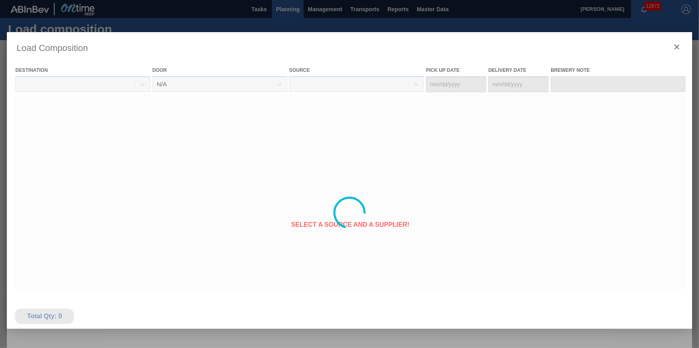
type Date "09/01/2025"
type Date "09/02/2025"
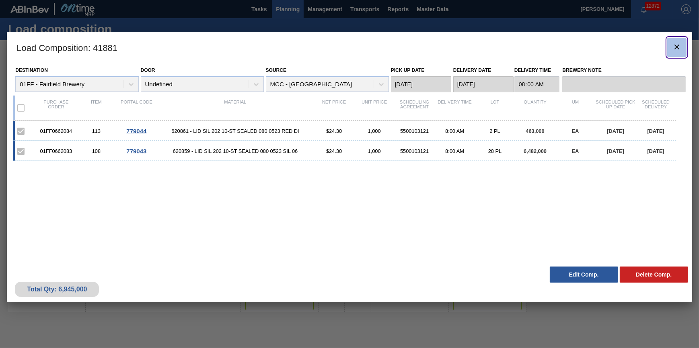
click at [674, 47] on icon "botão de ícone" at bounding box center [677, 47] width 10 height 10
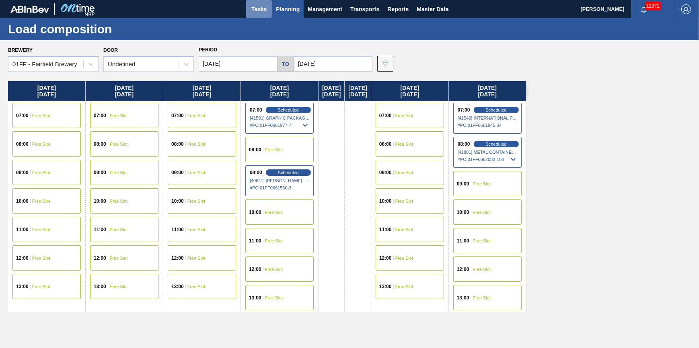
click at [254, 12] on span "Tasks" at bounding box center [259, 9] width 18 height 10
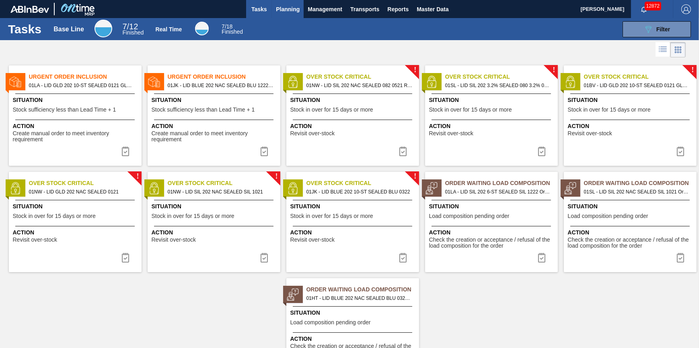
click at [281, 10] on span "Planning" at bounding box center [288, 9] width 24 height 10
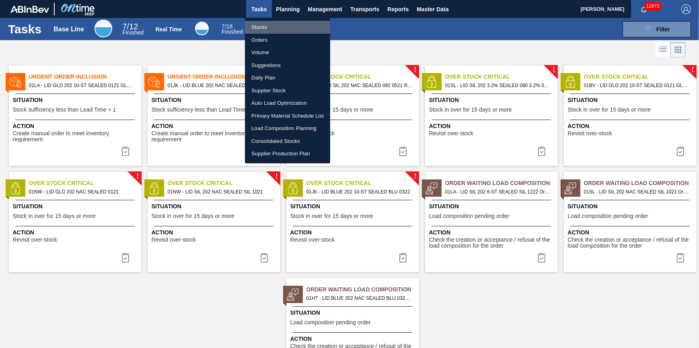
click at [282, 23] on li "Stocks" at bounding box center [287, 27] width 85 height 13
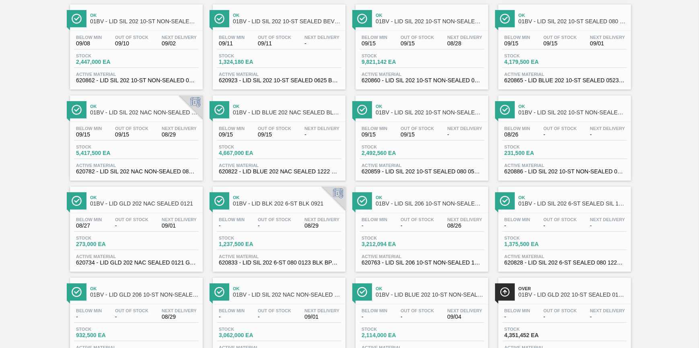
scroll to position [45, 0]
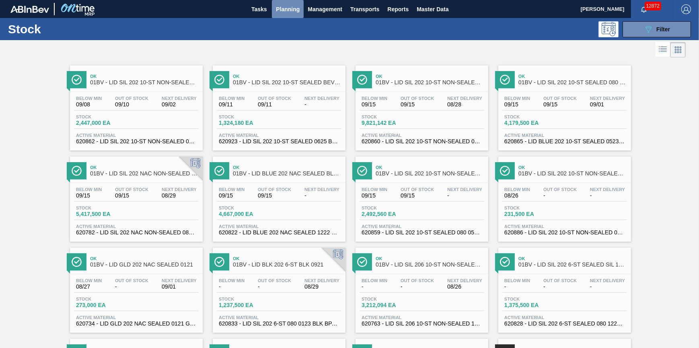
click at [290, 6] on span "Planning" at bounding box center [288, 9] width 24 height 10
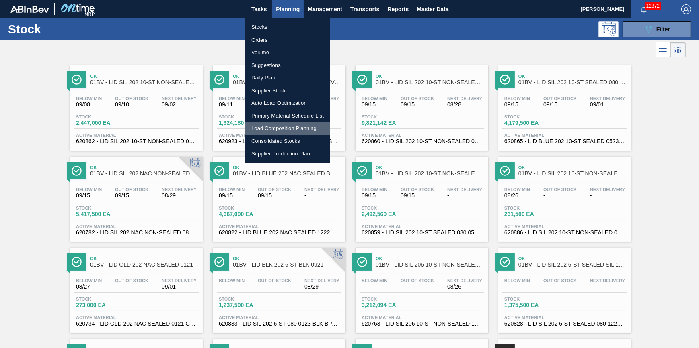
click at [287, 129] on li "Load Composition Planning" at bounding box center [287, 128] width 85 height 13
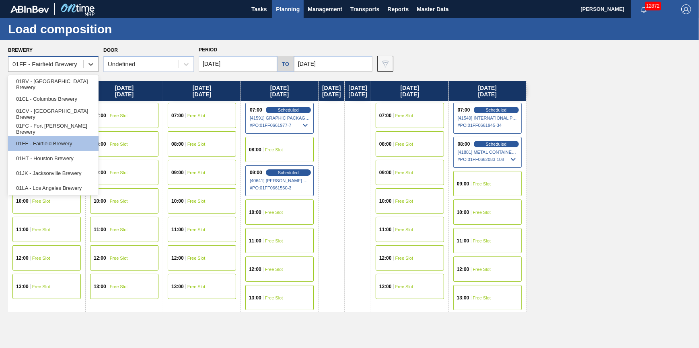
drag, startPoint x: 64, startPoint y: 61, endPoint x: 65, endPoint y: 77, distance: 15.8
click at [64, 62] on div "01FF - Fairfield Brewery" at bounding box center [44, 64] width 65 height 7
click at [65, 79] on div "01BV - [GEOGRAPHIC_DATA] Brewery" at bounding box center [53, 84] width 90 height 15
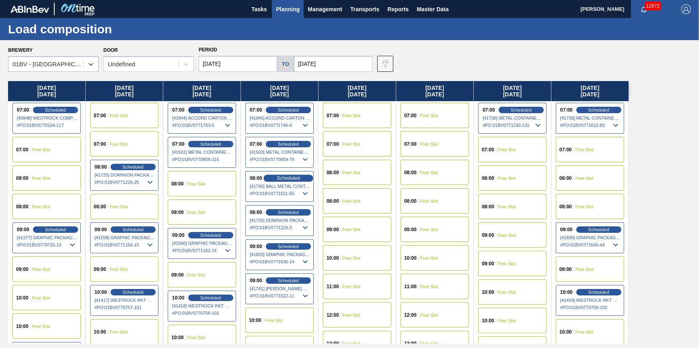
click at [295, 177] on span "Scheduled" at bounding box center [288, 178] width 23 height 5
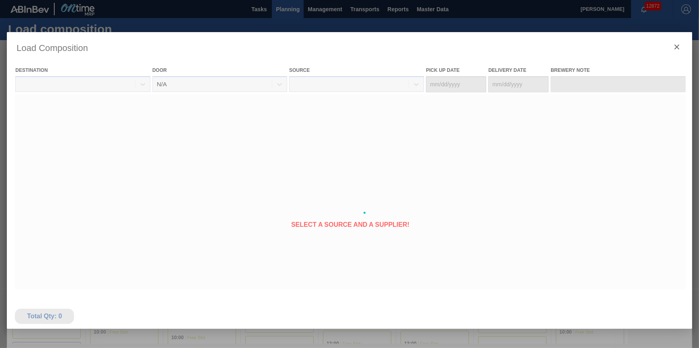
type Date "[DATE]"
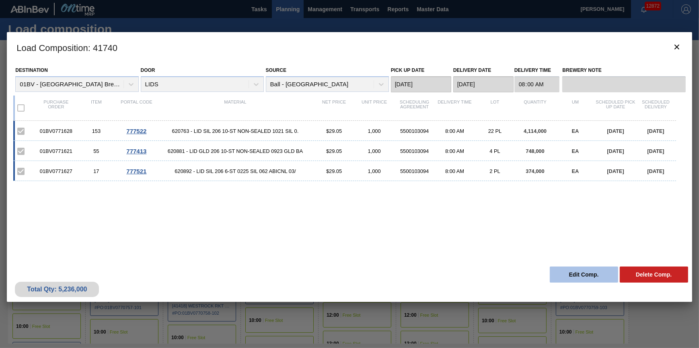
click at [568, 275] on button "Edit Comp." at bounding box center [583, 275] width 68 height 16
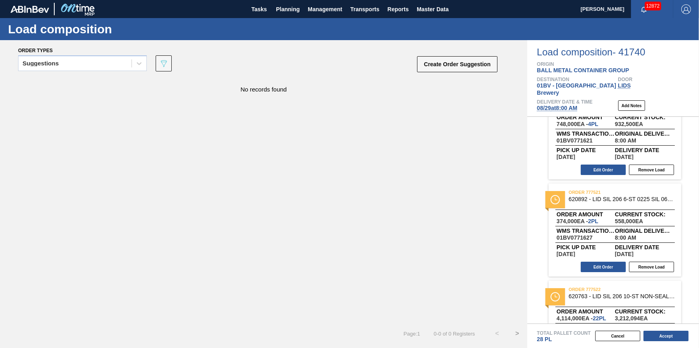
scroll to position [82, 0]
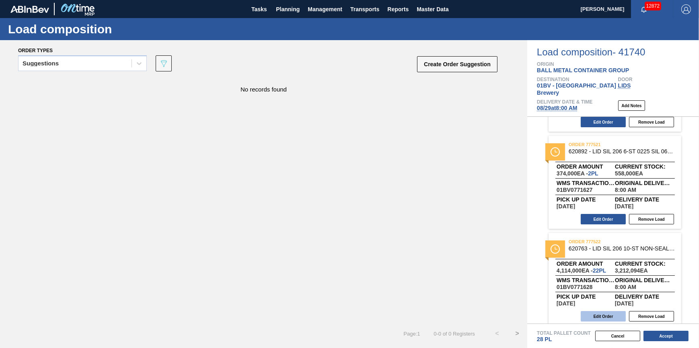
click at [605, 311] on button "Edit Order" at bounding box center [602, 316] width 45 height 10
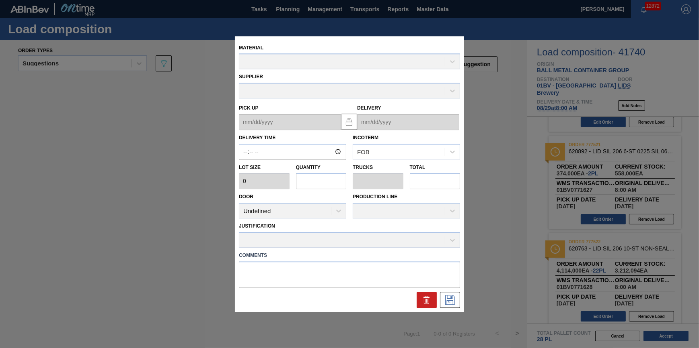
type input "08:00:00"
type input "187,000"
type input "22"
type input "0.786"
type input "4,114,000"
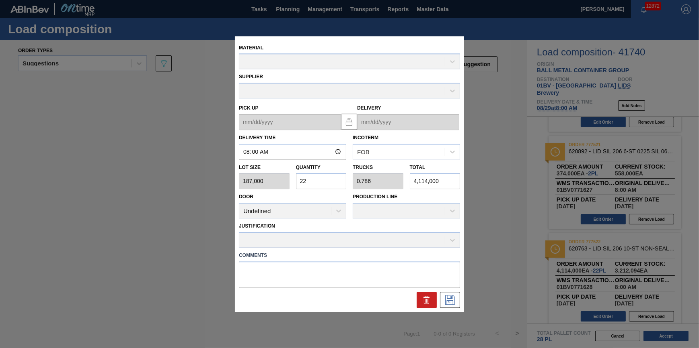
type up "[DATE]"
type input "[DATE]"
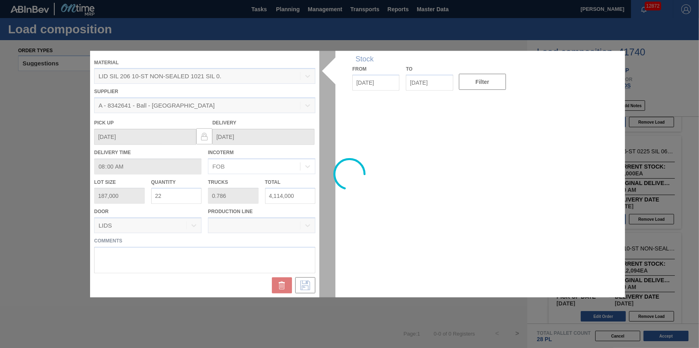
click at [191, 195] on div at bounding box center [349, 174] width 518 height 247
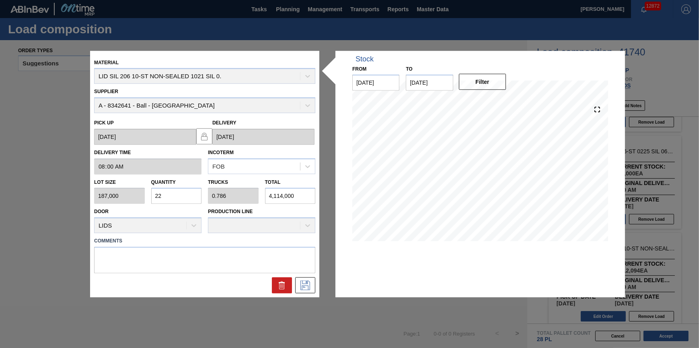
click at [191, 195] on input "22" at bounding box center [176, 196] width 51 height 16
type input "2"
type input "0.071"
type input "374,000"
type input "20"
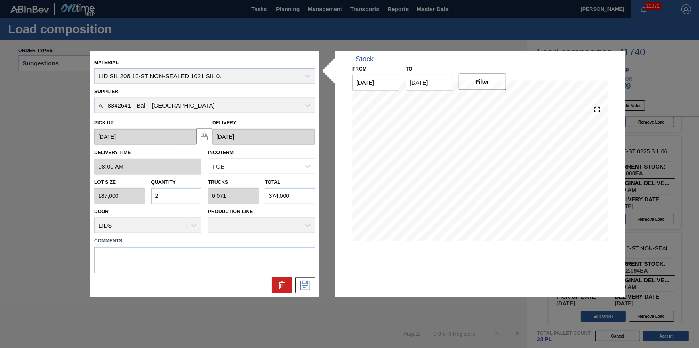
type input "0.714"
type input "3,740,000"
type input "20"
click at [303, 283] on icon at bounding box center [305, 286] width 13 height 10
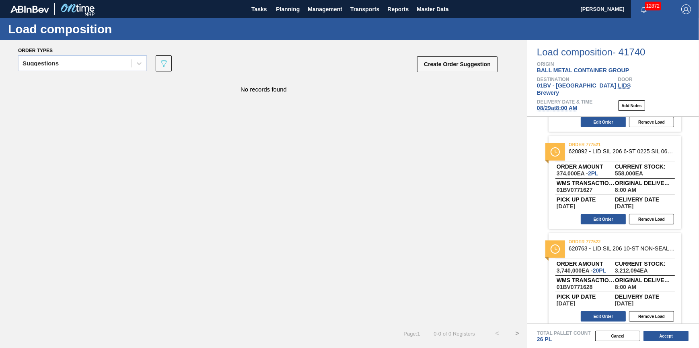
click at [559, 105] on span "[DATE] 8:00 AM" at bounding box center [557, 108] width 41 height 6
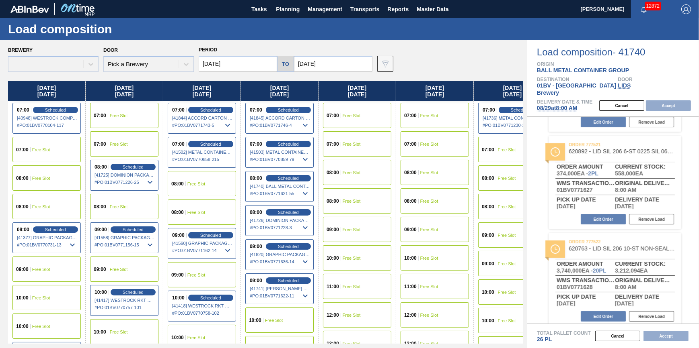
type input "[DATE]"
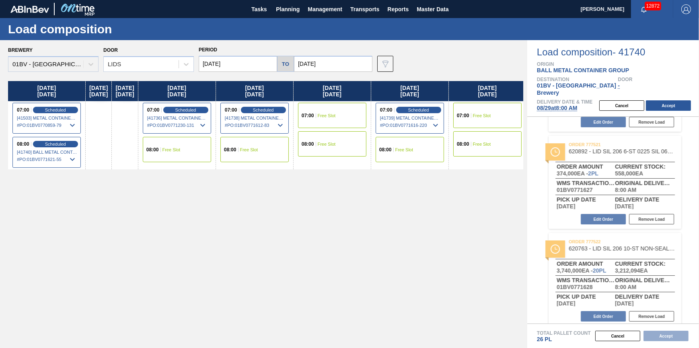
click at [367, 281] on div "[DATE] 07:00 Scheduled [41503] METAL CONTAINER CORPORATION - 0008219743 # PO : …" at bounding box center [265, 212] width 515 height 263
click at [679, 100] on button "Accept" at bounding box center [668, 105] width 45 height 10
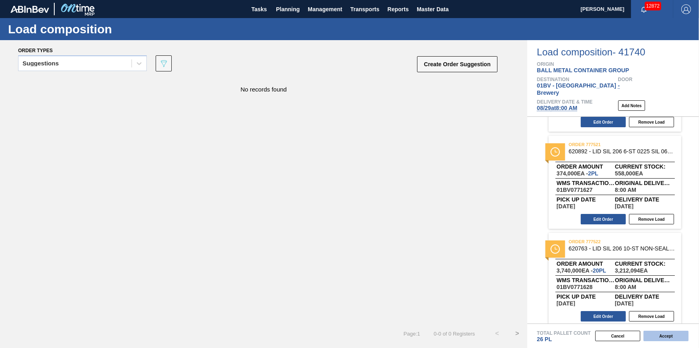
click at [674, 333] on button "Accept" at bounding box center [665, 336] width 45 height 10
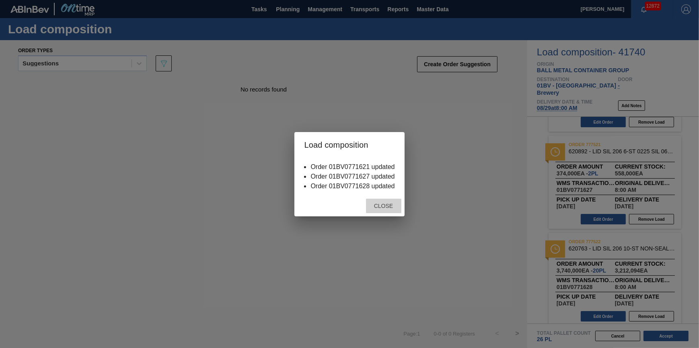
click at [384, 211] on div "Close" at bounding box center [383, 206] width 35 height 15
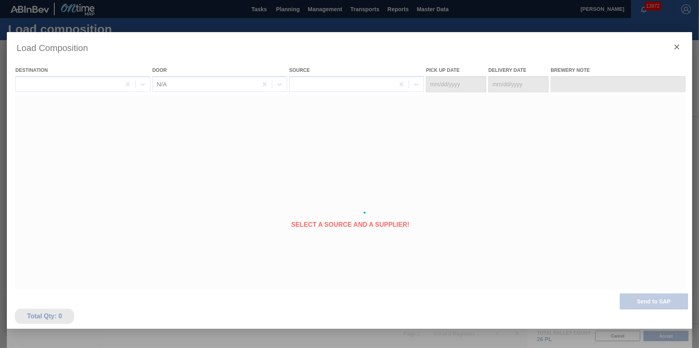
type Date "[DATE]"
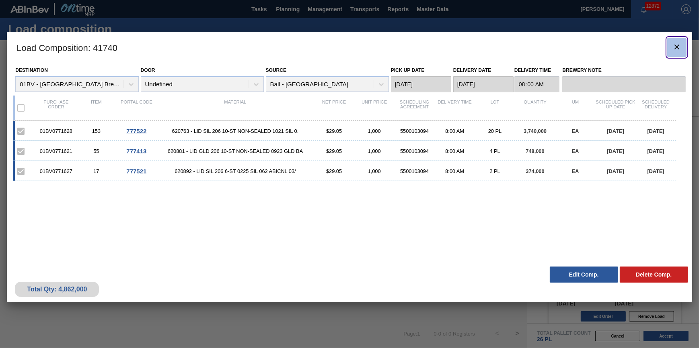
click at [678, 46] on icon "botão de ícone" at bounding box center [677, 47] width 10 height 10
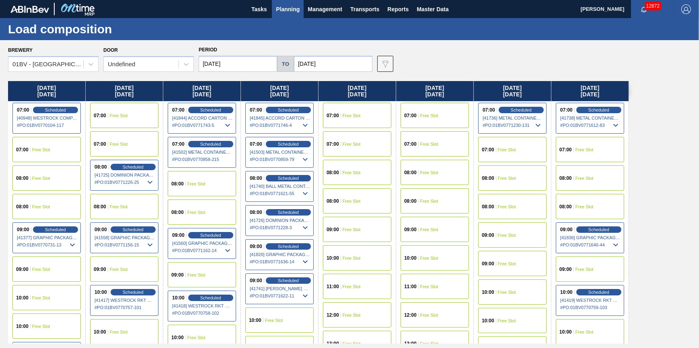
click at [293, 11] on span "Planning" at bounding box center [288, 9] width 24 height 10
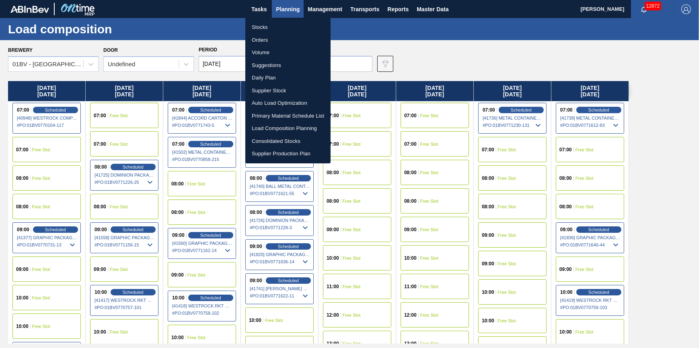
click at [293, 20] on ul "Stocks Orders Volume Suggestions Daily Plan Supplier Stock Auto Load Optimizati…" at bounding box center [287, 91] width 85 height 146
click at [293, 24] on li "Stocks" at bounding box center [287, 27] width 85 height 13
